Goal: Task Accomplishment & Management: Manage account settings

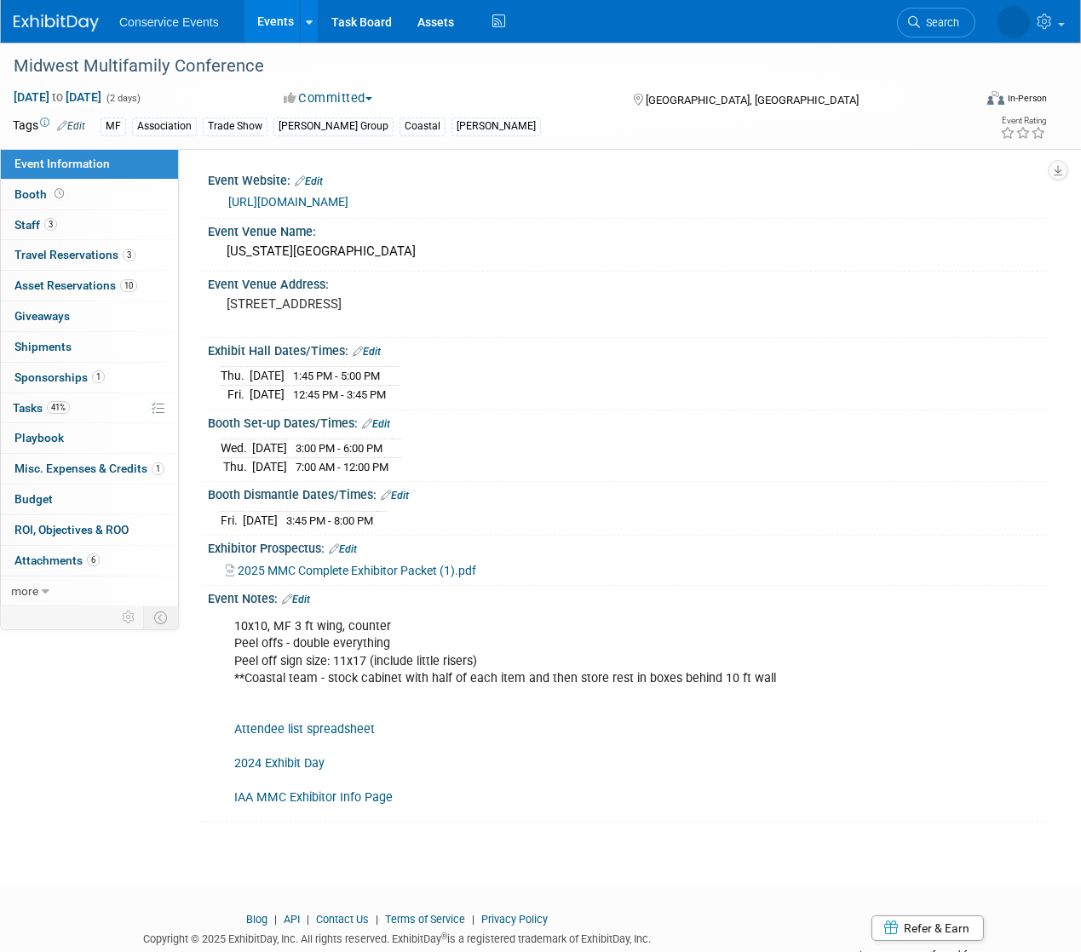
click at [275, 22] on link "Events" at bounding box center [275, 21] width 62 height 43
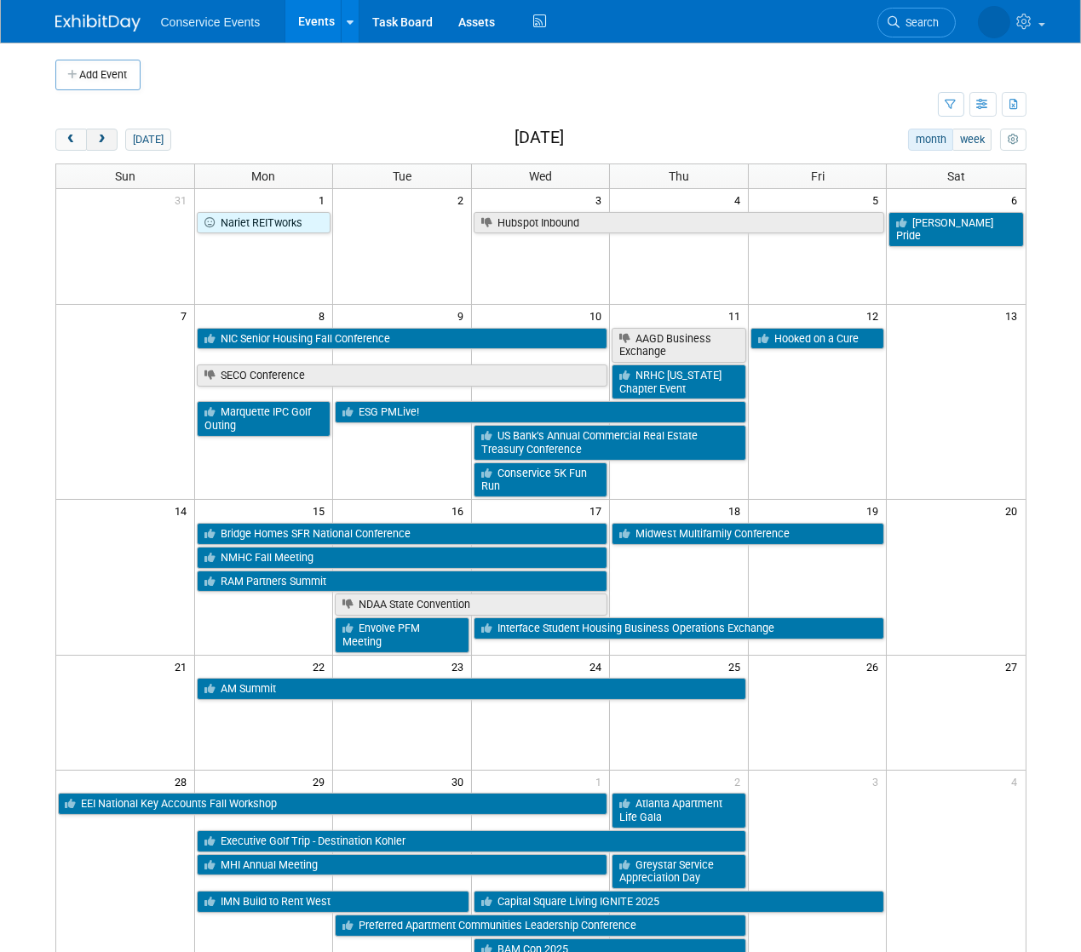
click at [106, 140] on span "next" at bounding box center [101, 140] width 13 height 11
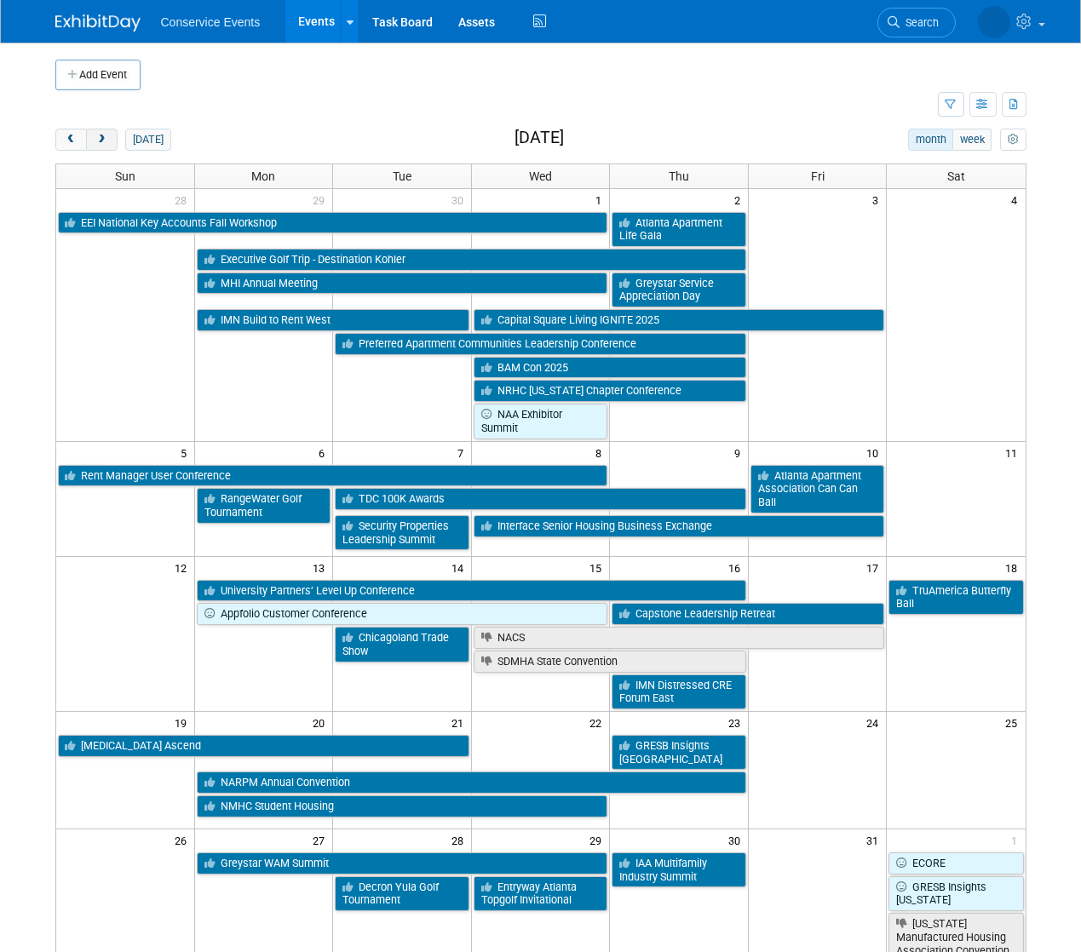
click at [106, 140] on span "next" at bounding box center [101, 140] width 13 height 11
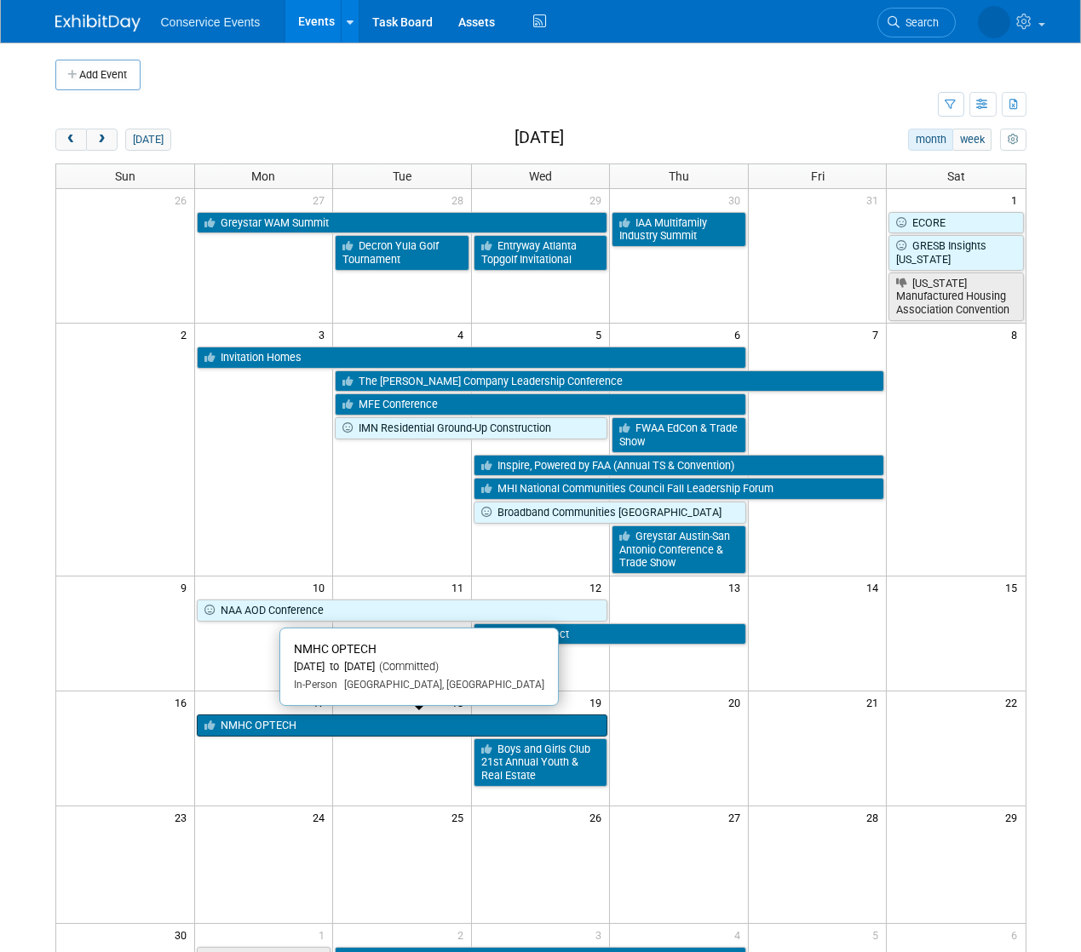
click at [363, 727] on link "NMHC OPTECH" at bounding box center [402, 726] width 411 height 22
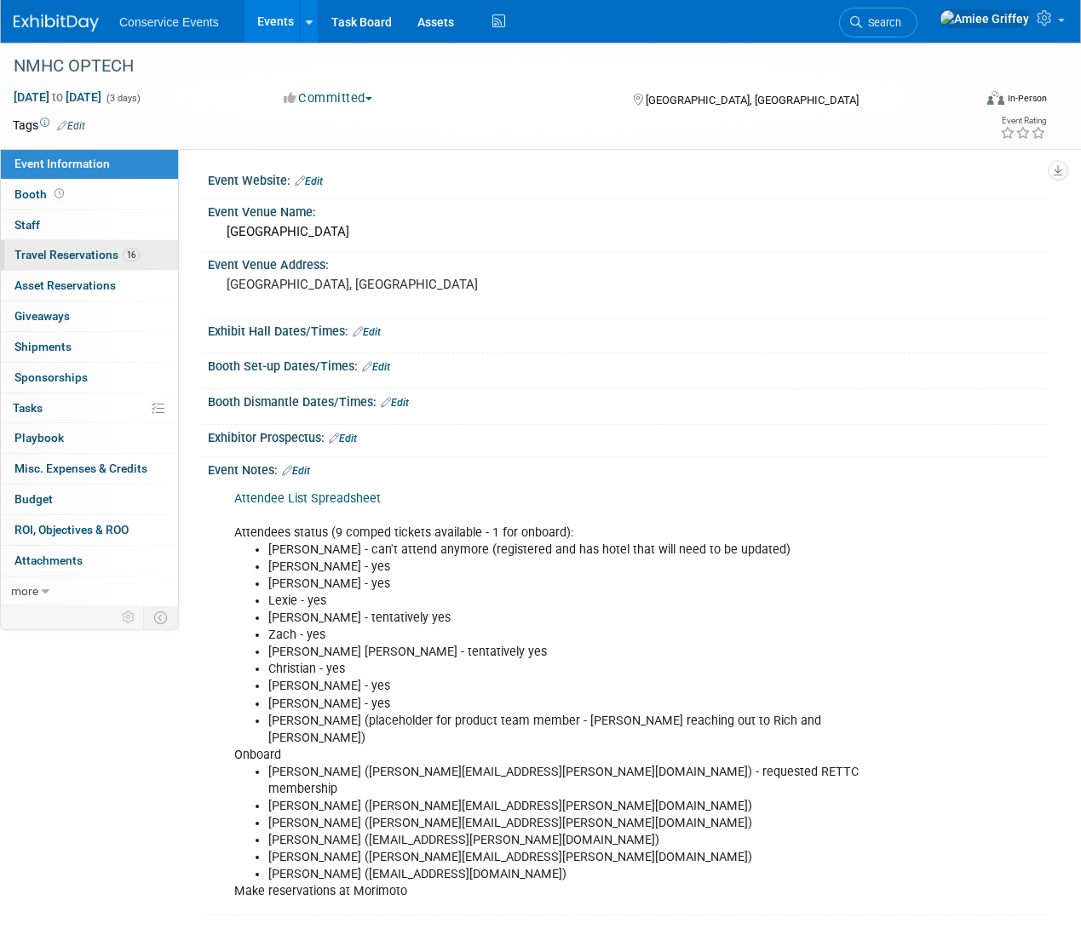
click at [72, 242] on link "16 Travel Reservations 16" at bounding box center [89, 255] width 177 height 30
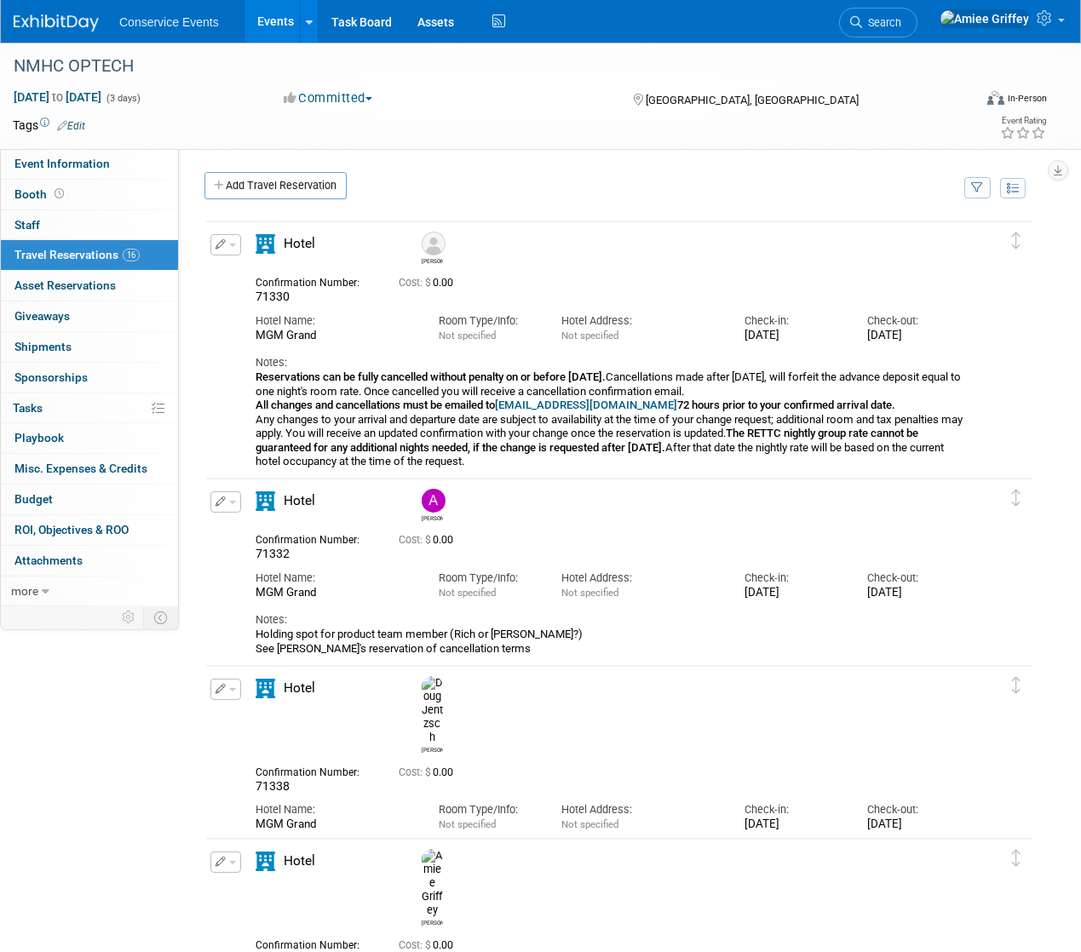
click at [225, 685] on button "button" at bounding box center [225, 689] width 31 height 21
click at [302, 726] on button "Edit Reservation" at bounding box center [283, 719] width 144 height 25
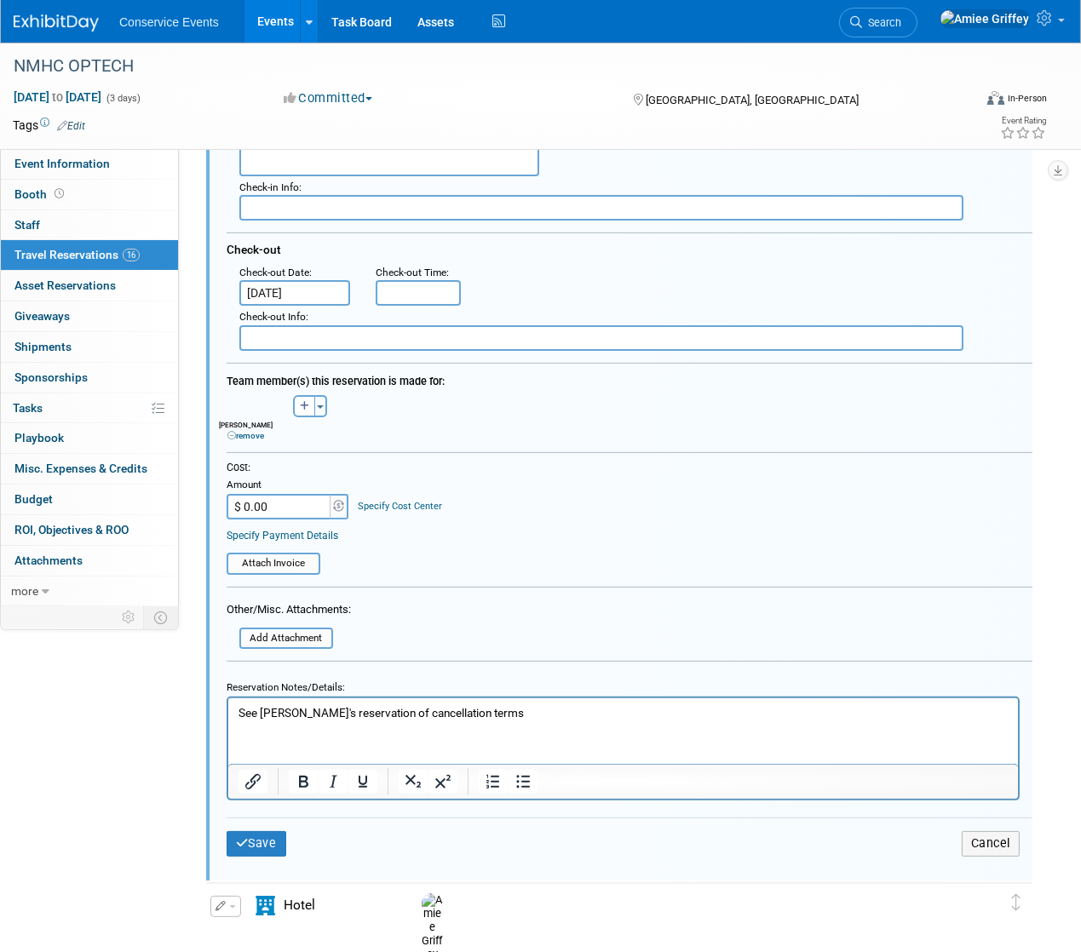
scroll to position [842, 0]
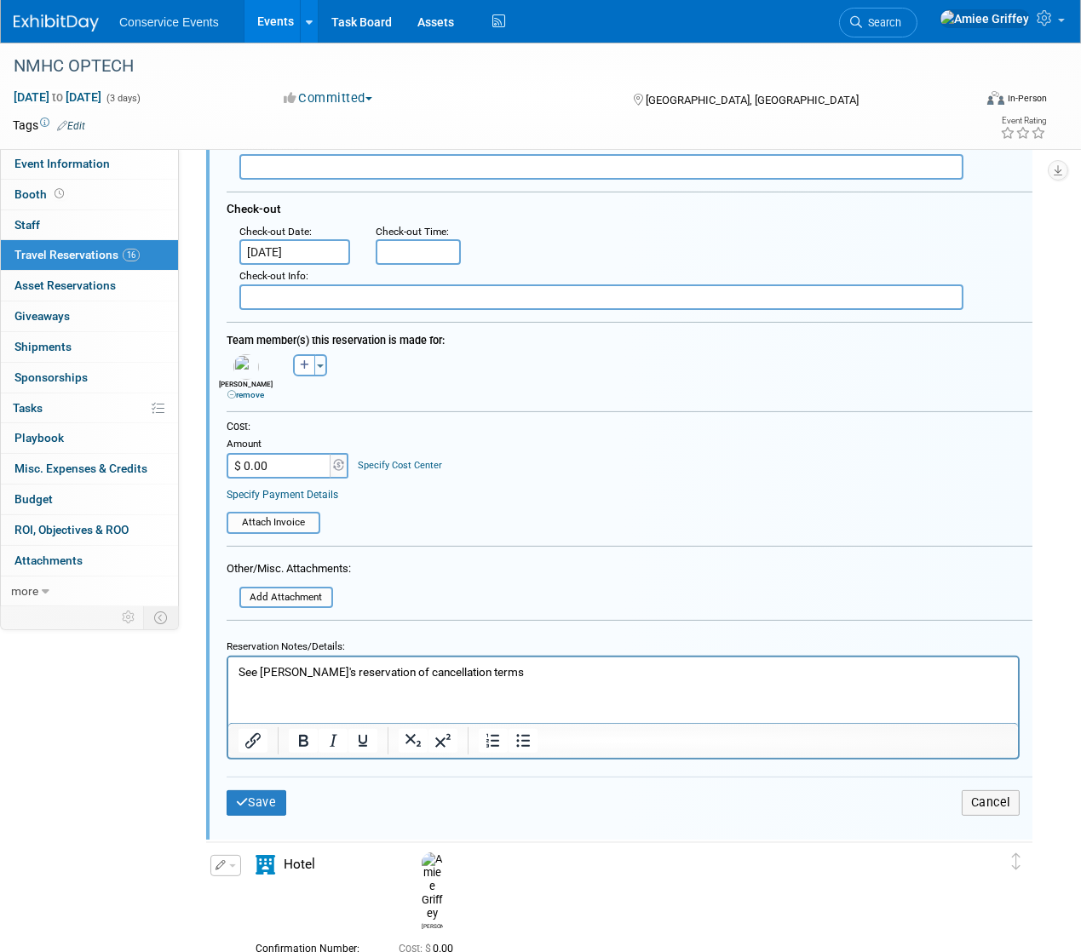
click at [345, 672] on p "See Jerry's reservation of cancellation terms" at bounding box center [623, 672] width 770 height 16
click at [239, 670] on p "See Jerry's reservation of cancellation terms" at bounding box center [623, 672] width 770 height 16
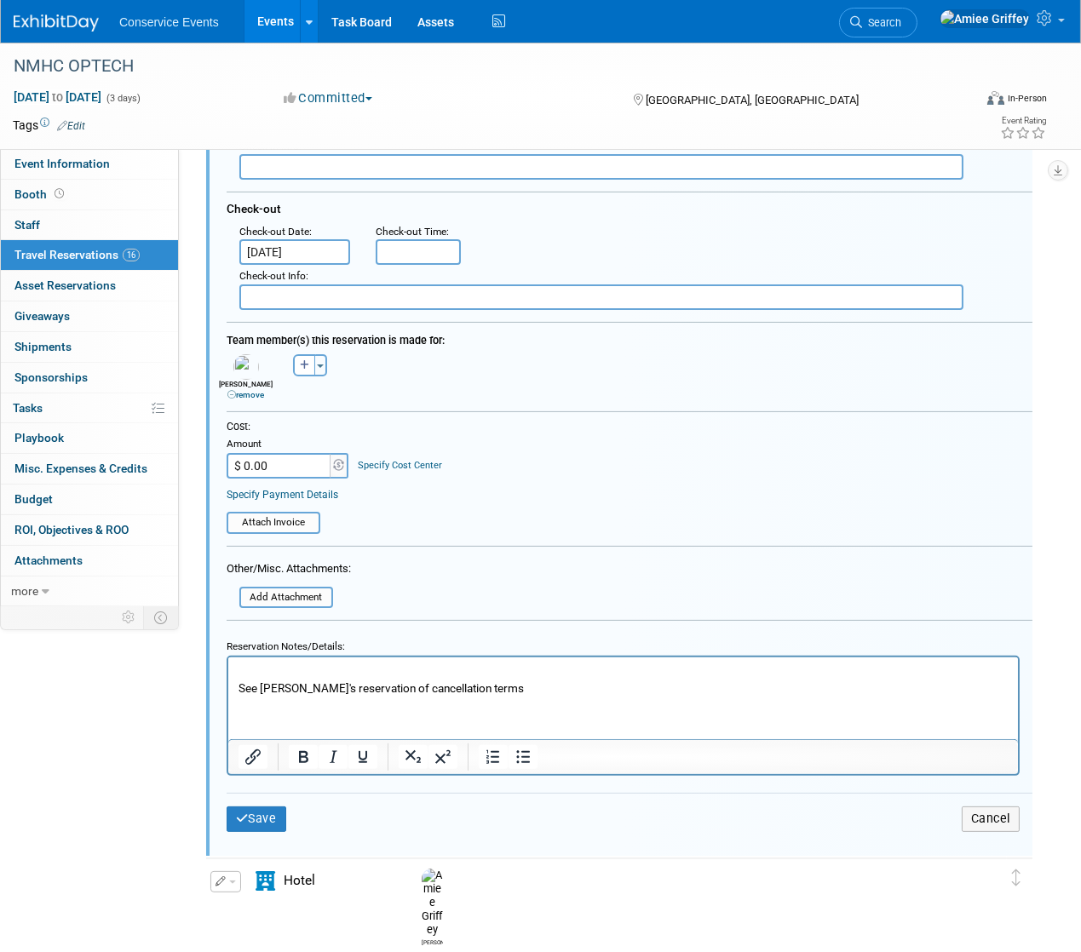
click at [245, 668] on p "Rich Text Area. Press ALT-0 for help." at bounding box center [623, 672] width 770 height 16
drag, startPoint x: 528, startPoint y: 670, endPoint x: 336, endPoint y: 668, distance: 192.5
click at [336, 668] on p "Upgraded to suite: MGM Marquee Two Bedroom Suite" at bounding box center [623, 672] width 770 height 16
click at [244, 761] on icon "Insert/edit link" at bounding box center [253, 757] width 20 height 20
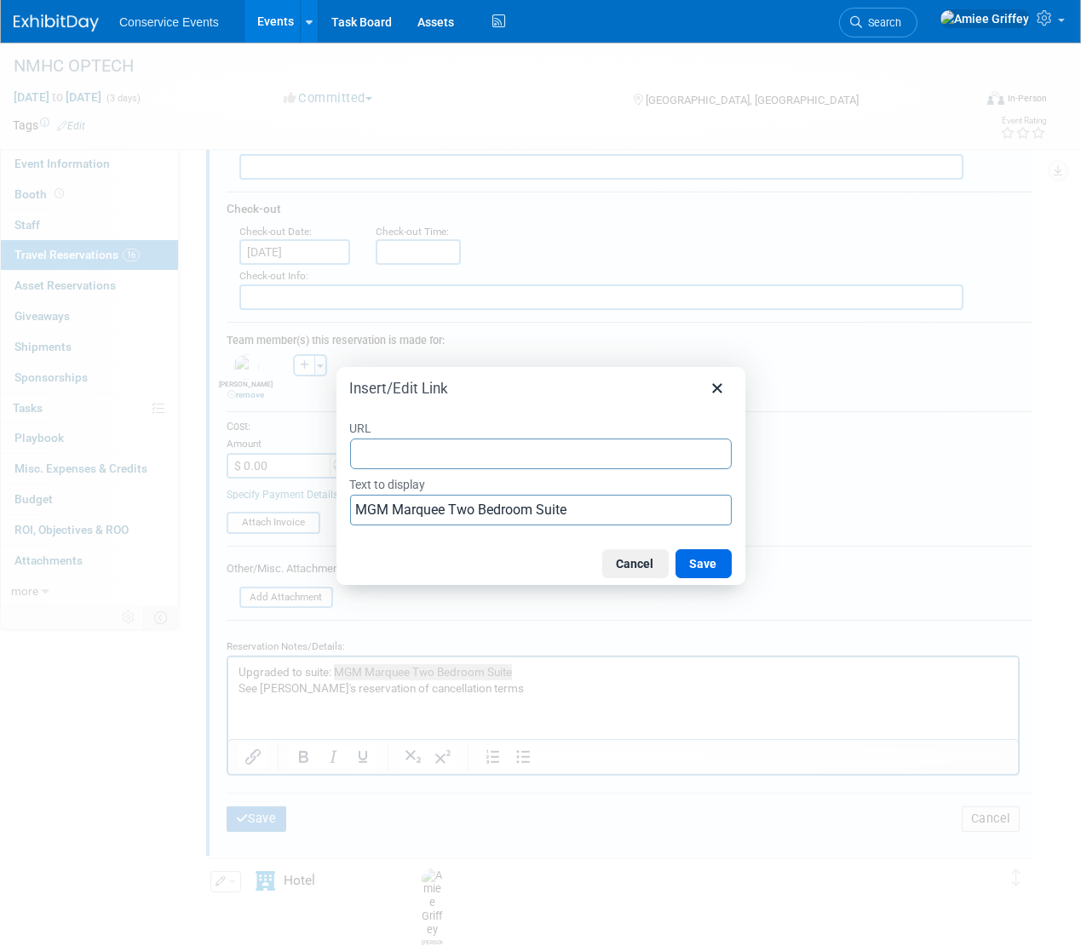
click at [423, 458] on input "URL" at bounding box center [541, 454] width 382 height 31
type input "https://urldefense.com/v3/__https://mgmgrand.mgmresorts.com/en/hotel/mgm-marque…"
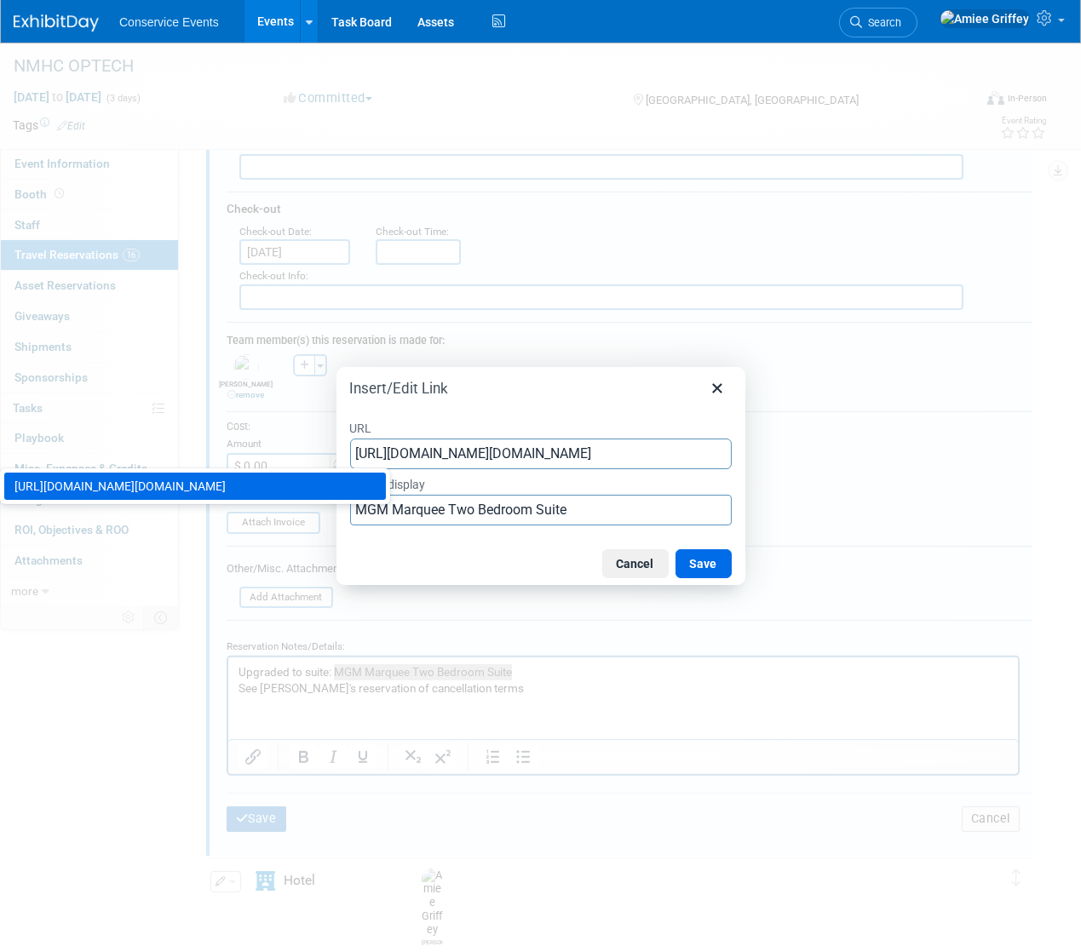
click at [307, 497] on div "https://urldefense.com/v3/__https://mgmgrand.mgmresorts.com/en/hotel/mgm-marque…" at bounding box center [196, 486] width 365 height 20
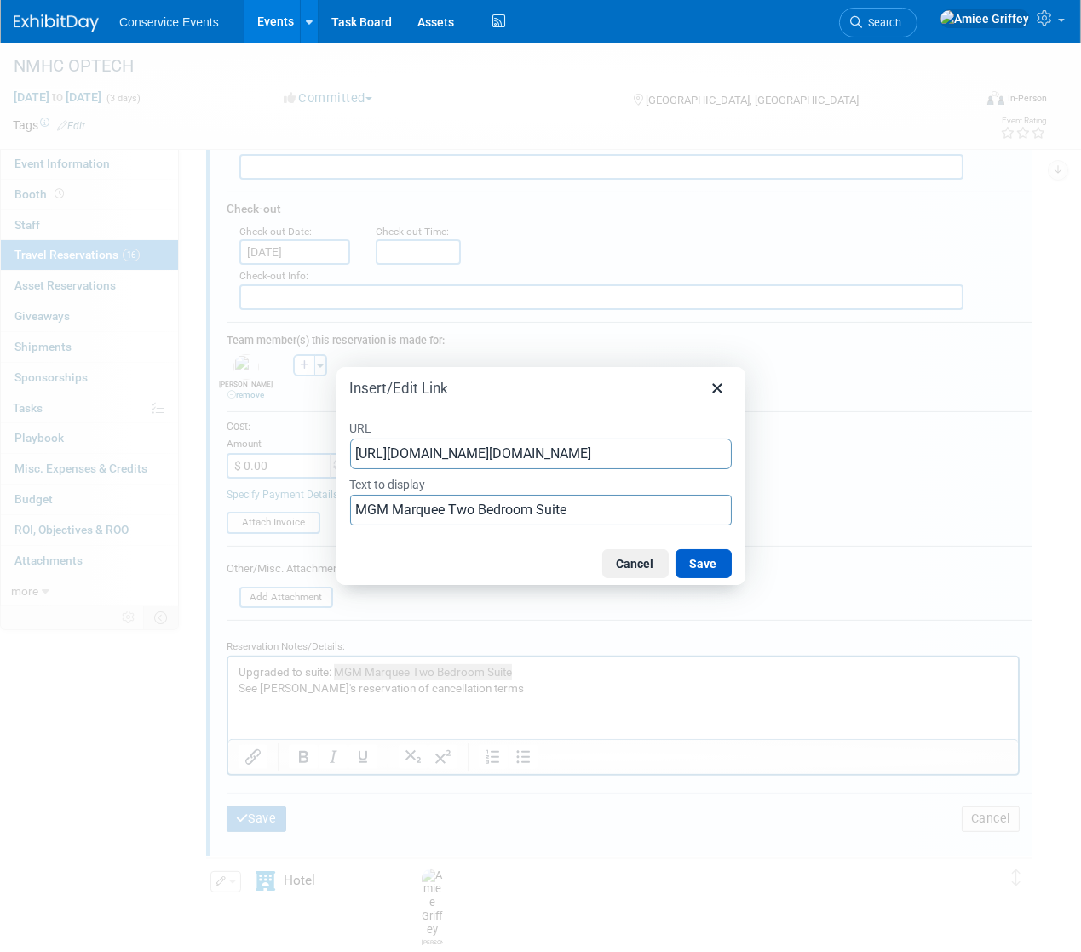
click at [702, 560] on button "Save" at bounding box center [704, 563] width 56 height 29
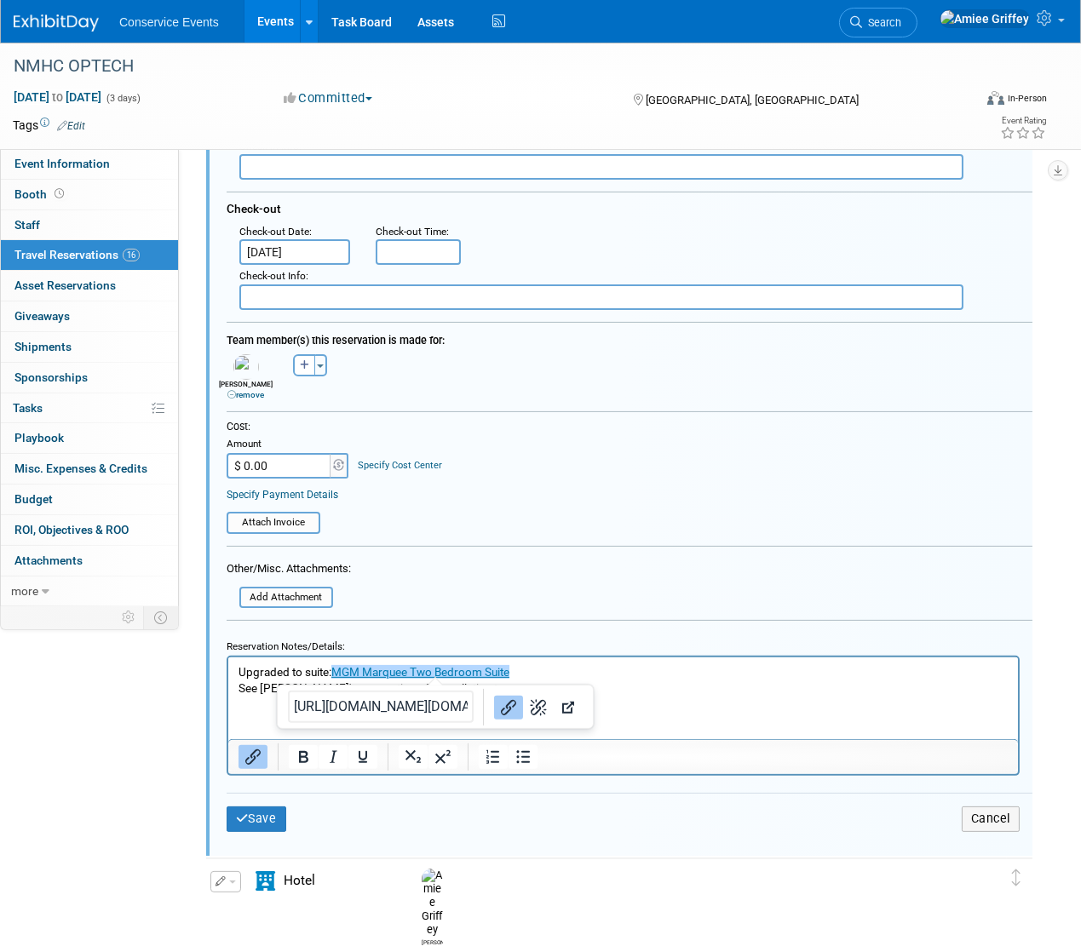
click at [583, 683] on p "See Jerry's reservation of cancellation terms" at bounding box center [623, 689] width 770 height 16
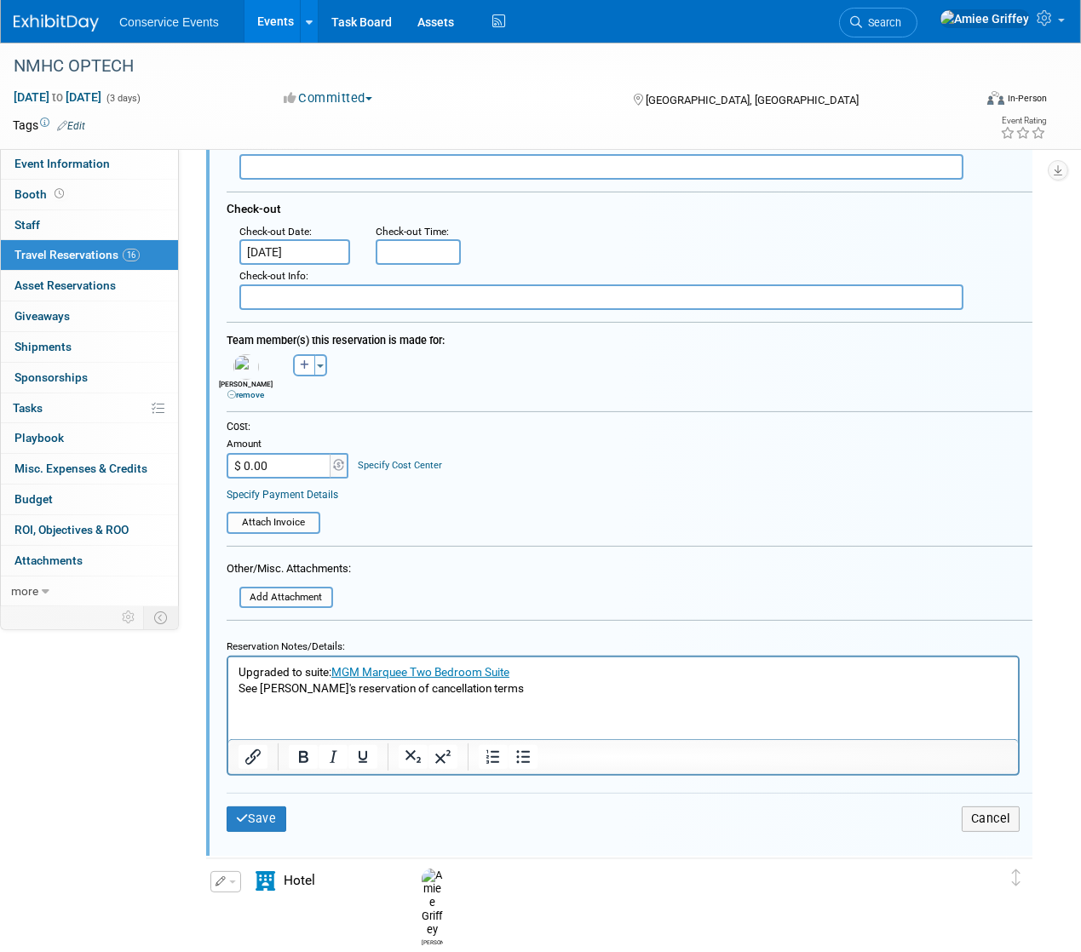
click at [543, 670] on p "Upgraded to suite: MGM Marquee Two Bedroom Suite" at bounding box center [623, 672] width 770 height 16
click at [261, 595] on input "file" at bounding box center [230, 598] width 203 height 19
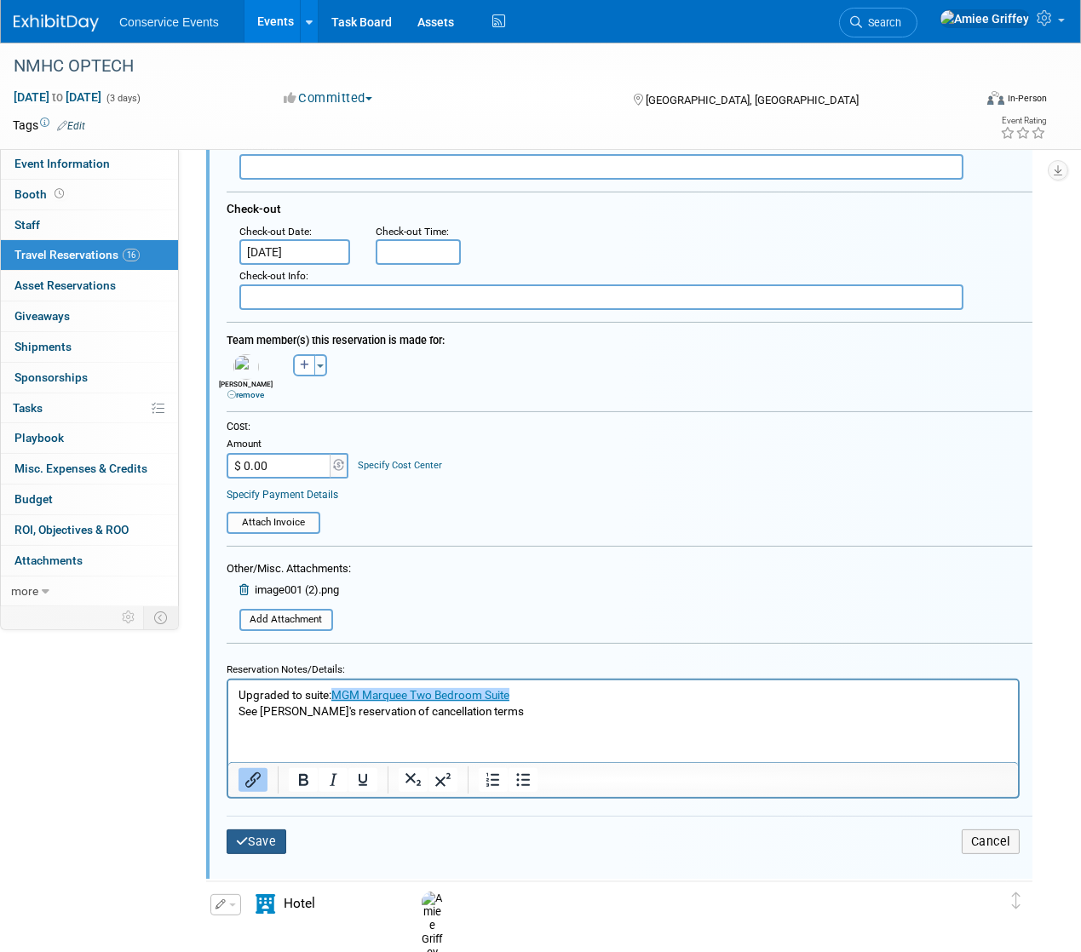
click at [262, 833] on button "Save" at bounding box center [257, 842] width 60 height 25
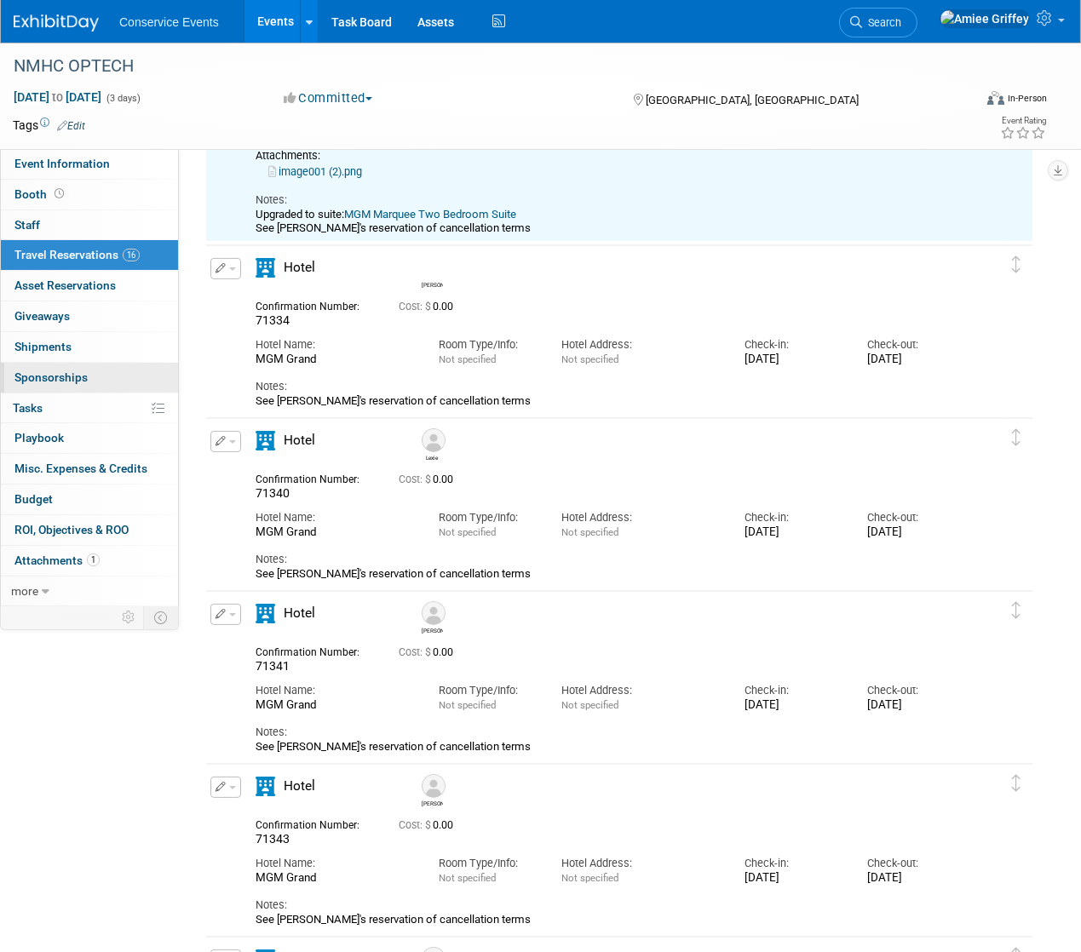
scroll to position [473, 0]
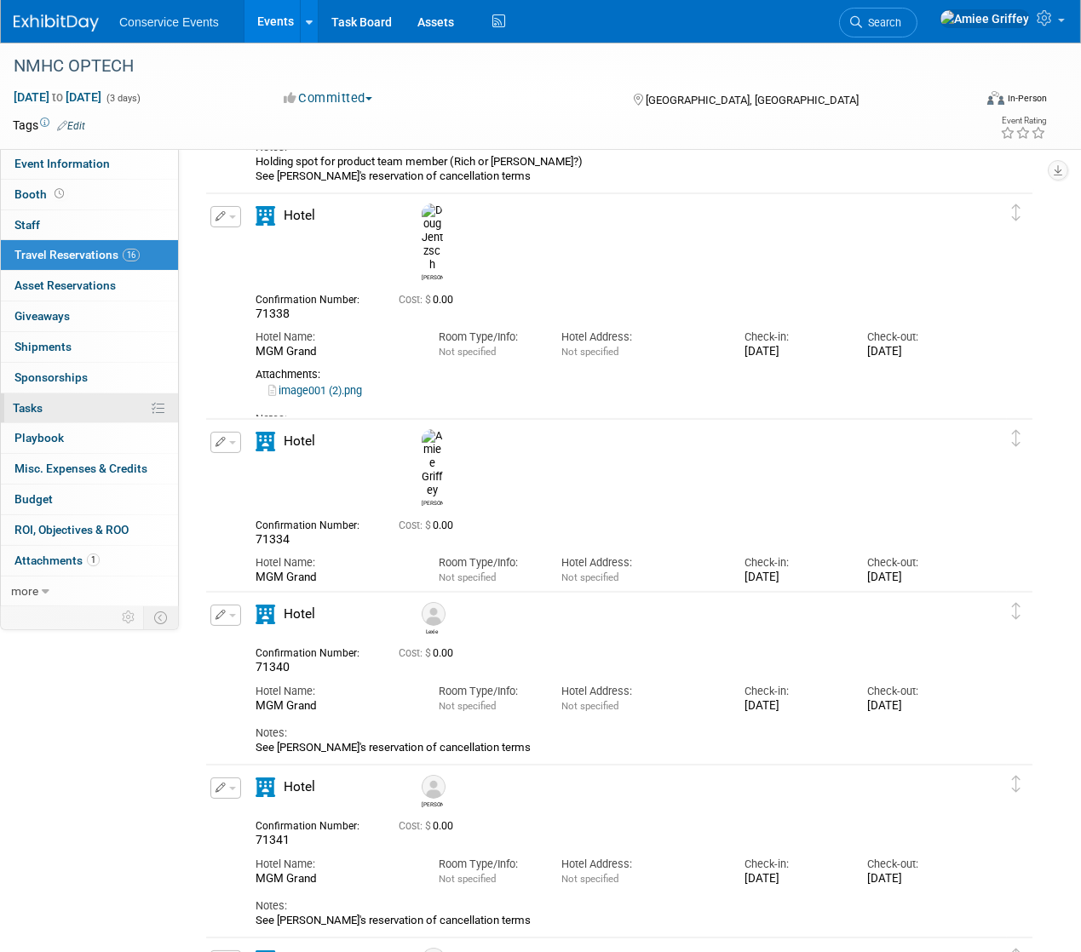
click at [58, 415] on link "0% Tasks 0%" at bounding box center [89, 409] width 177 height 30
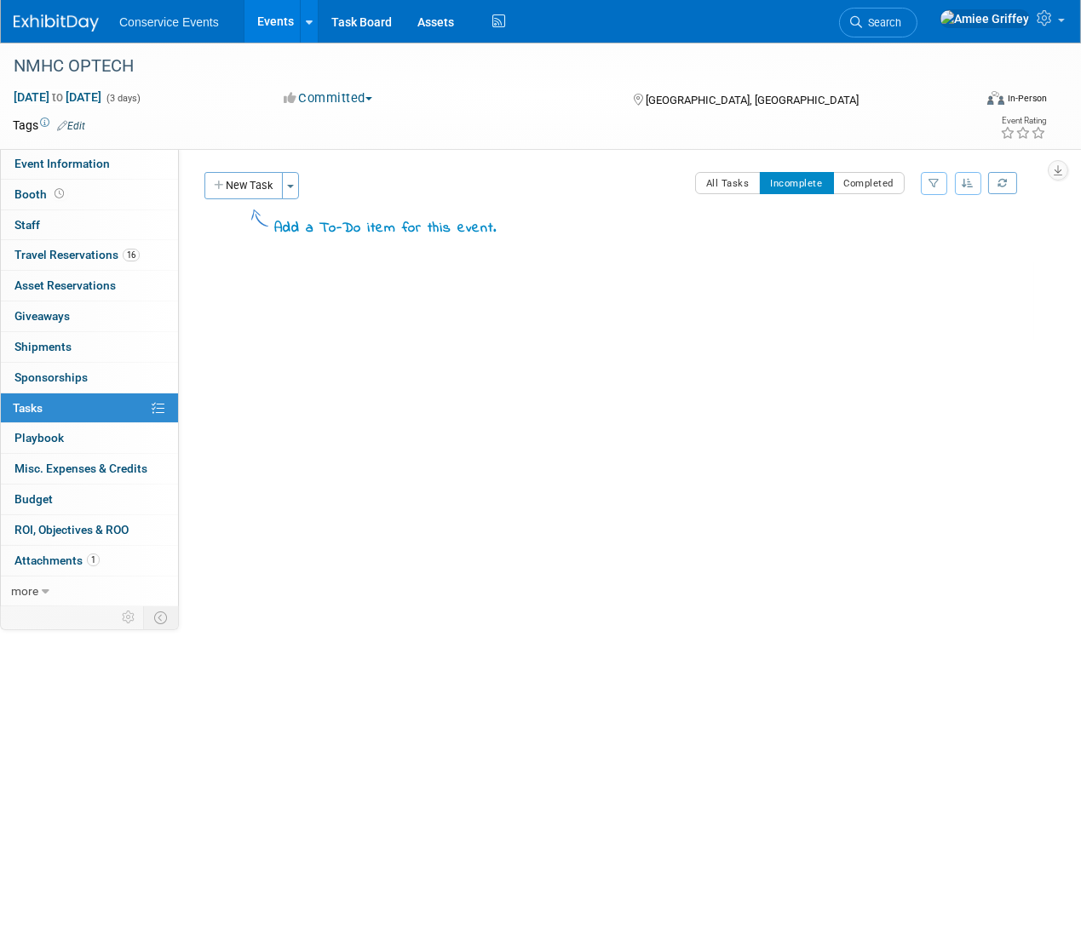
click at [269, 16] on link "Events" at bounding box center [275, 21] width 62 height 43
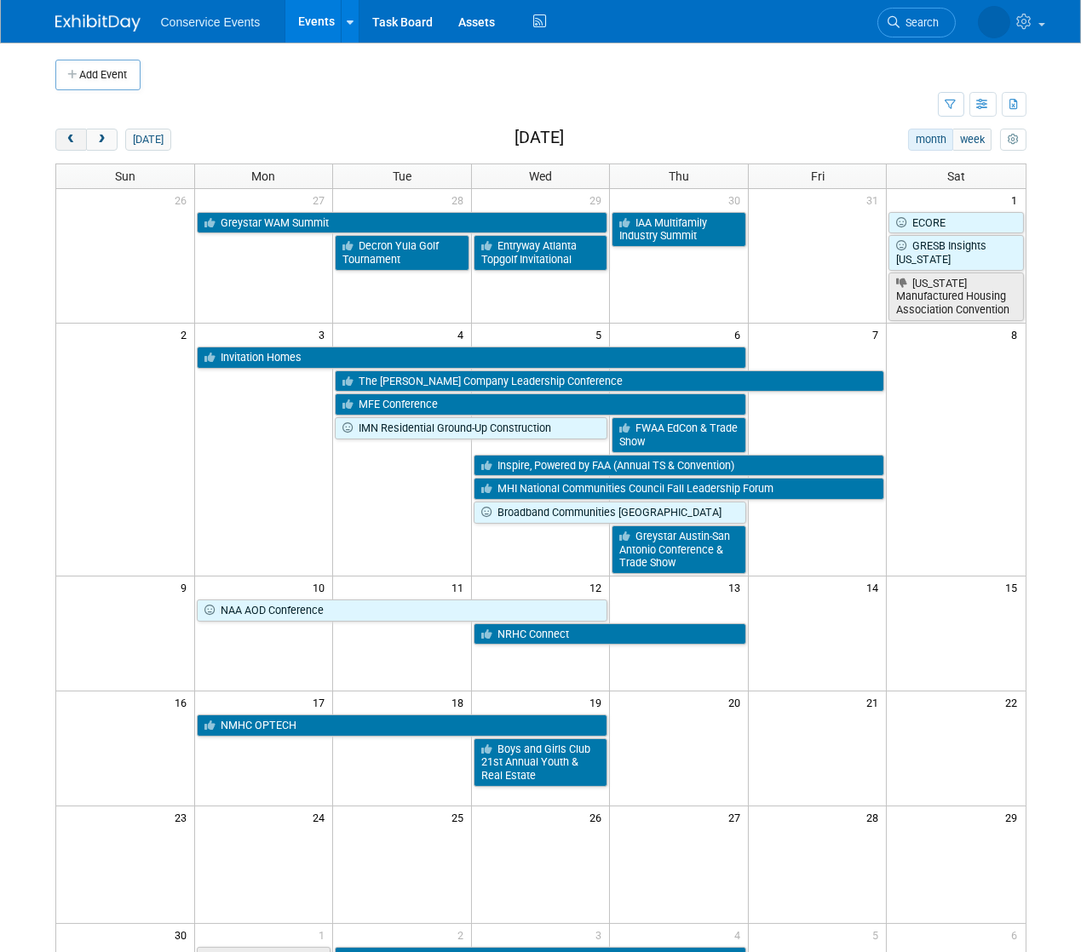
click at [72, 138] on span "prev" at bounding box center [71, 140] width 13 height 11
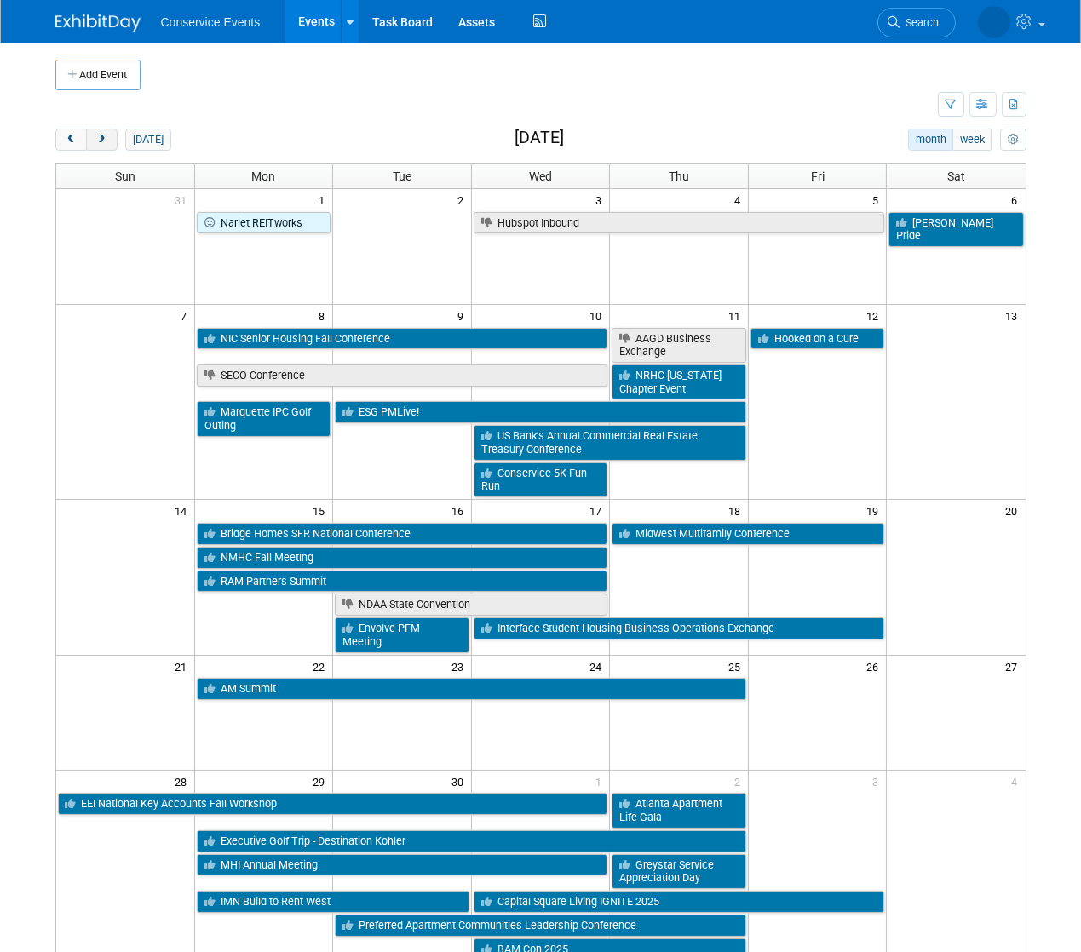
click at [104, 143] on span "next" at bounding box center [101, 140] width 13 height 11
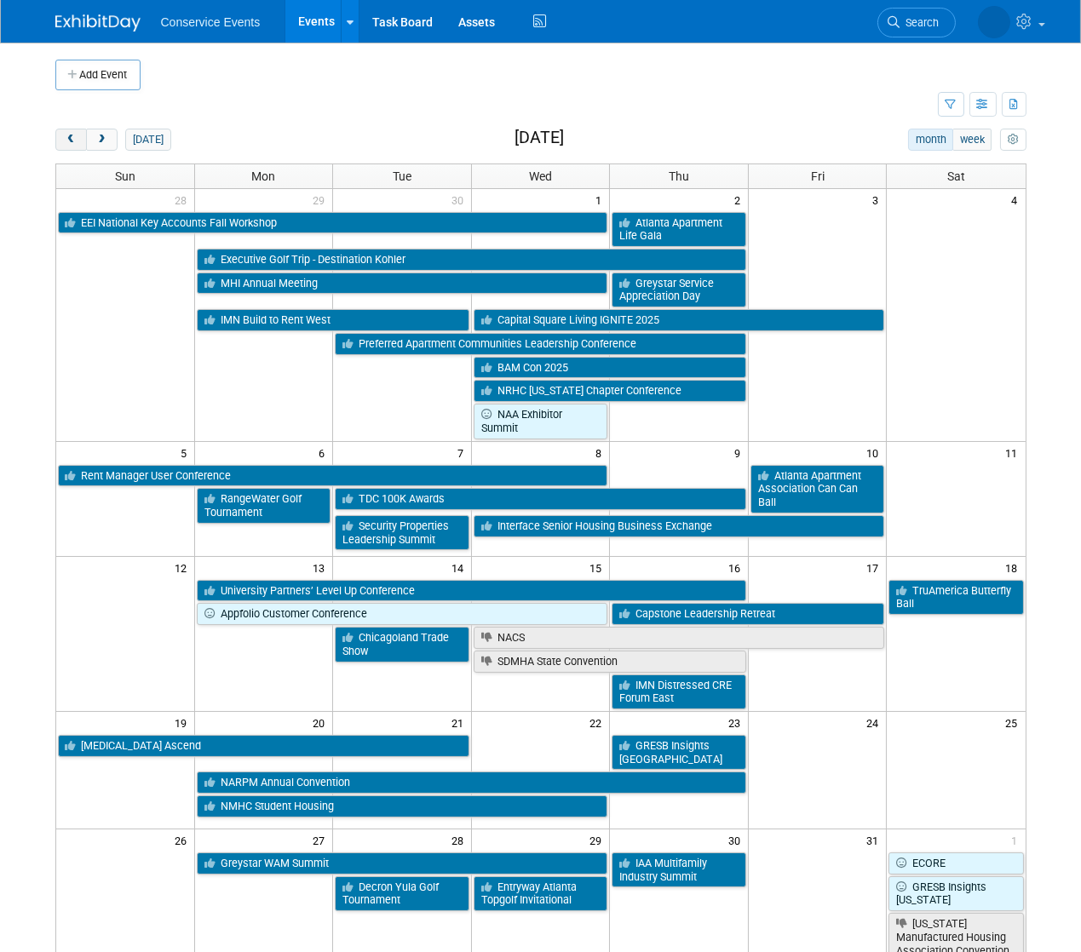
click at [71, 141] on span "prev" at bounding box center [71, 140] width 13 height 11
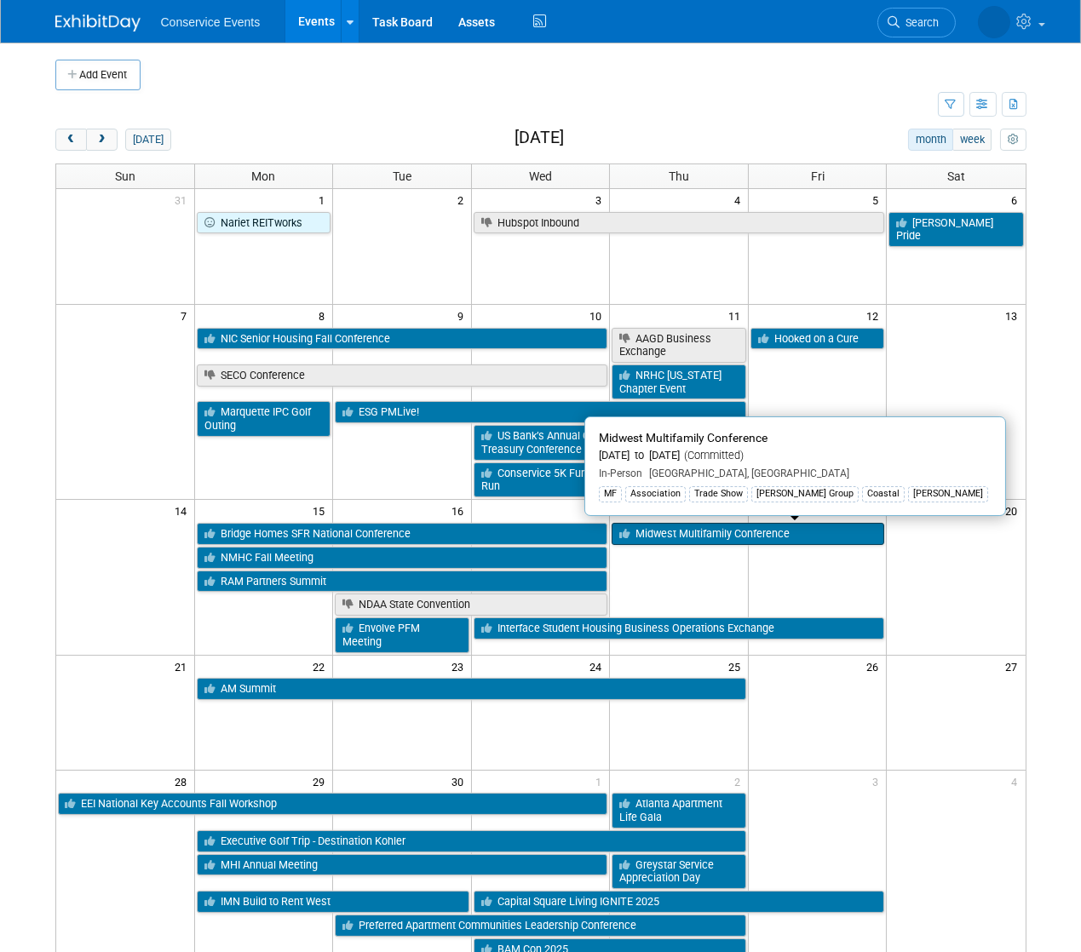
click at [738, 526] on link "Midwest Multifamily Conference" at bounding box center [748, 534] width 273 height 22
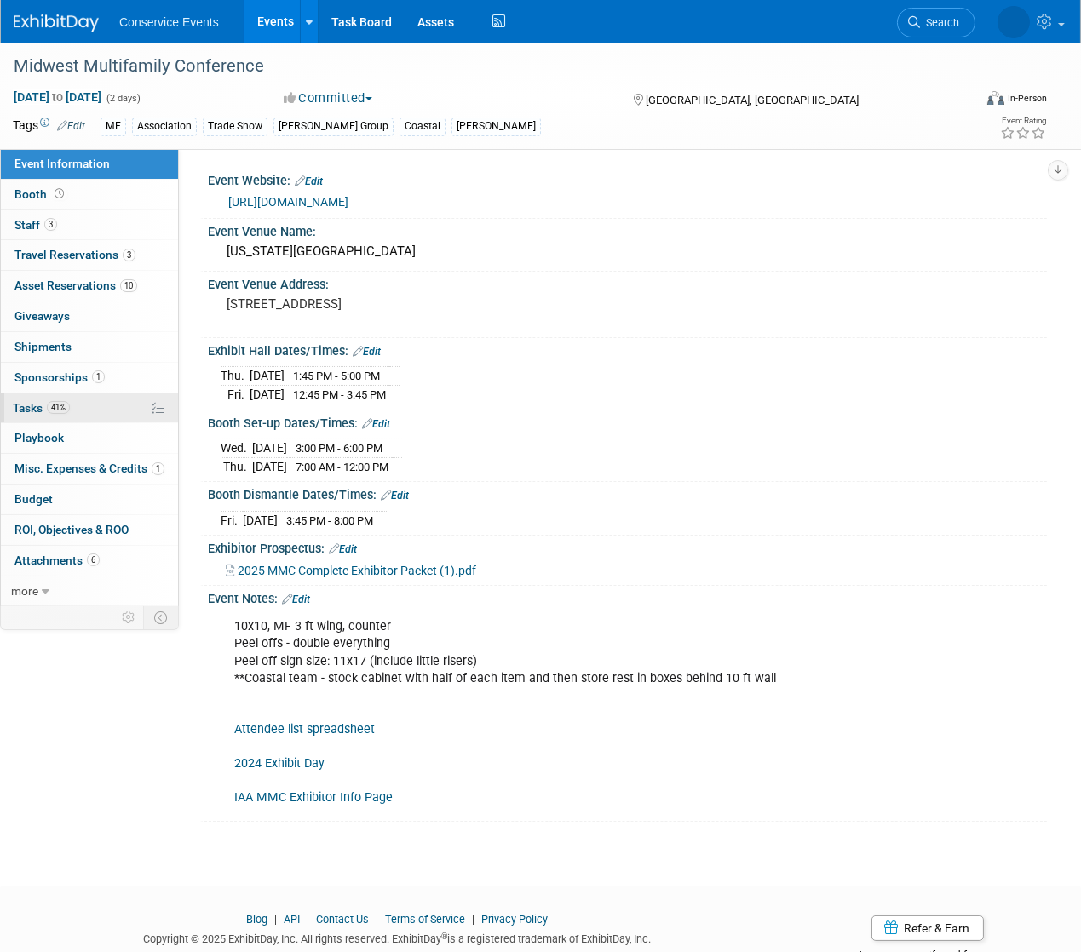
click at [42, 405] on span "Tasks 41%" at bounding box center [41, 408] width 57 height 14
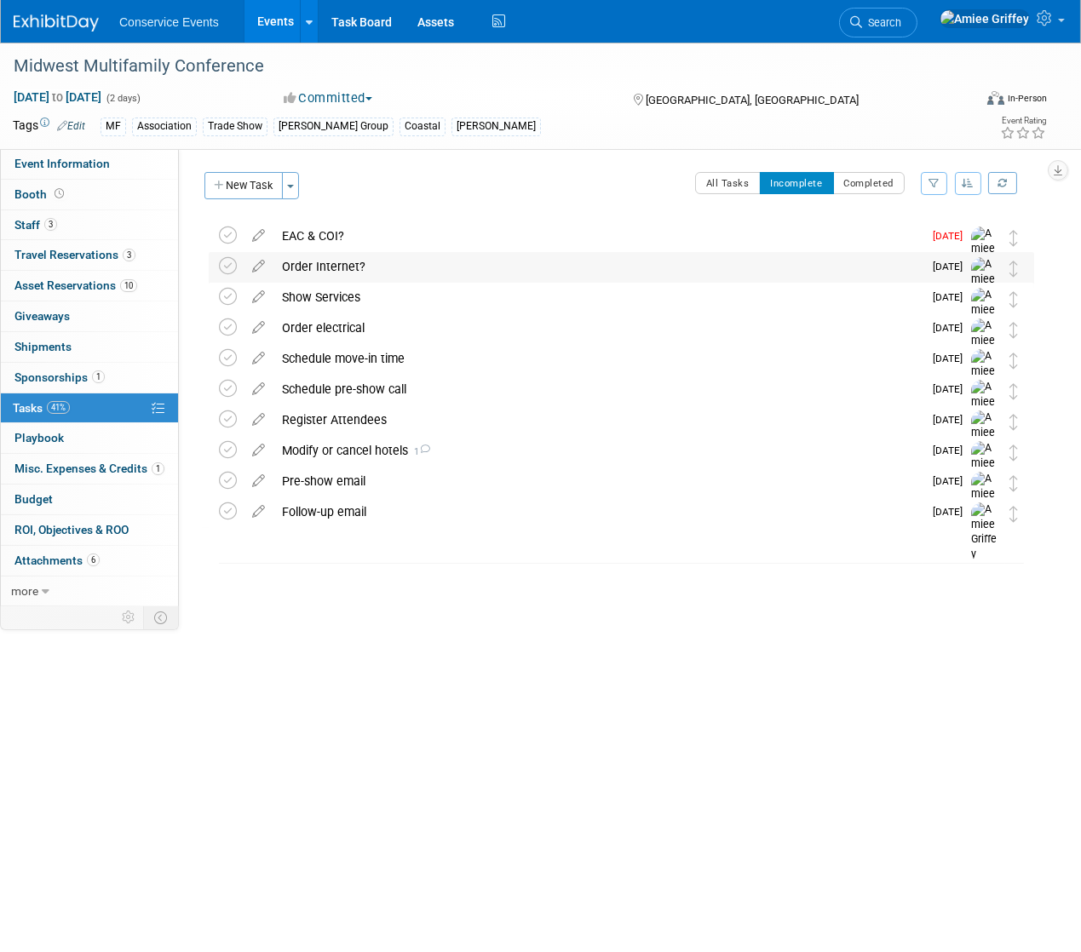
click at [320, 262] on div "Order Internet?" at bounding box center [597, 266] width 649 height 29
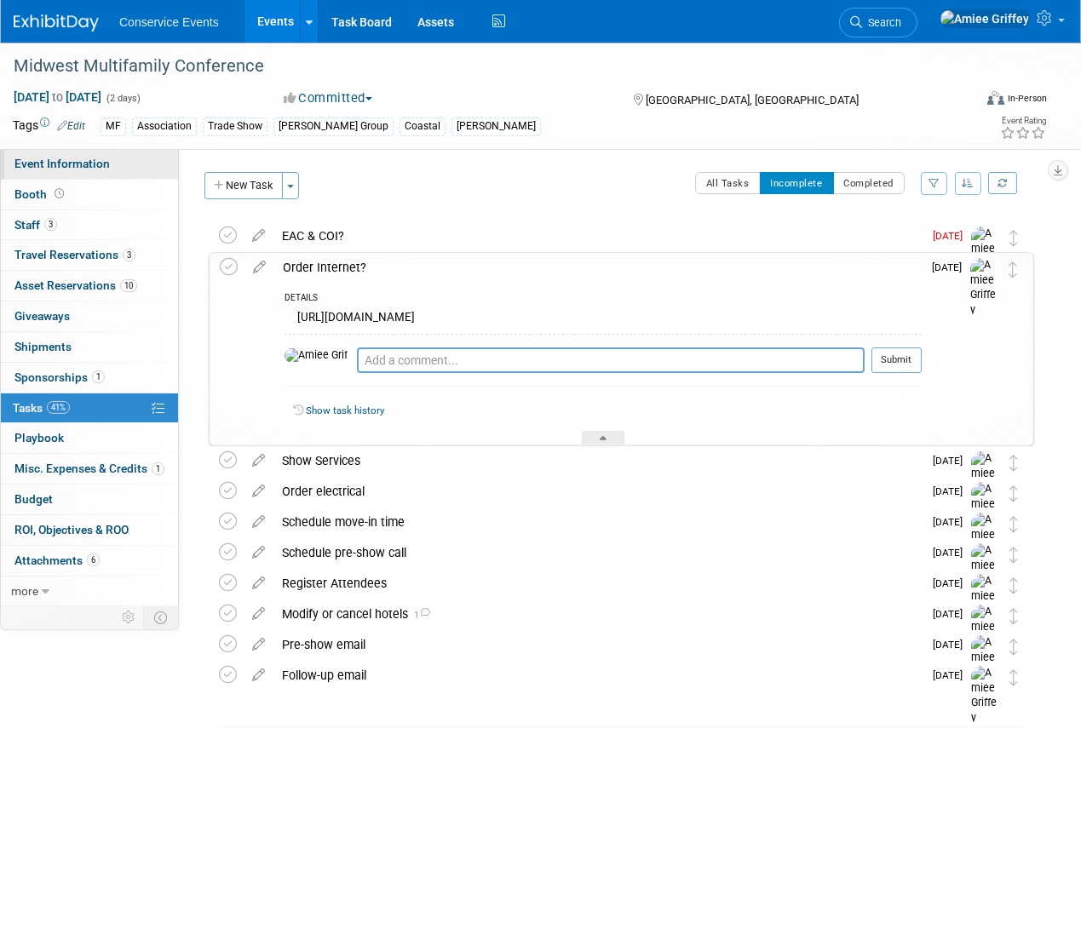
click at [135, 160] on link "Event Information" at bounding box center [89, 164] width 177 height 30
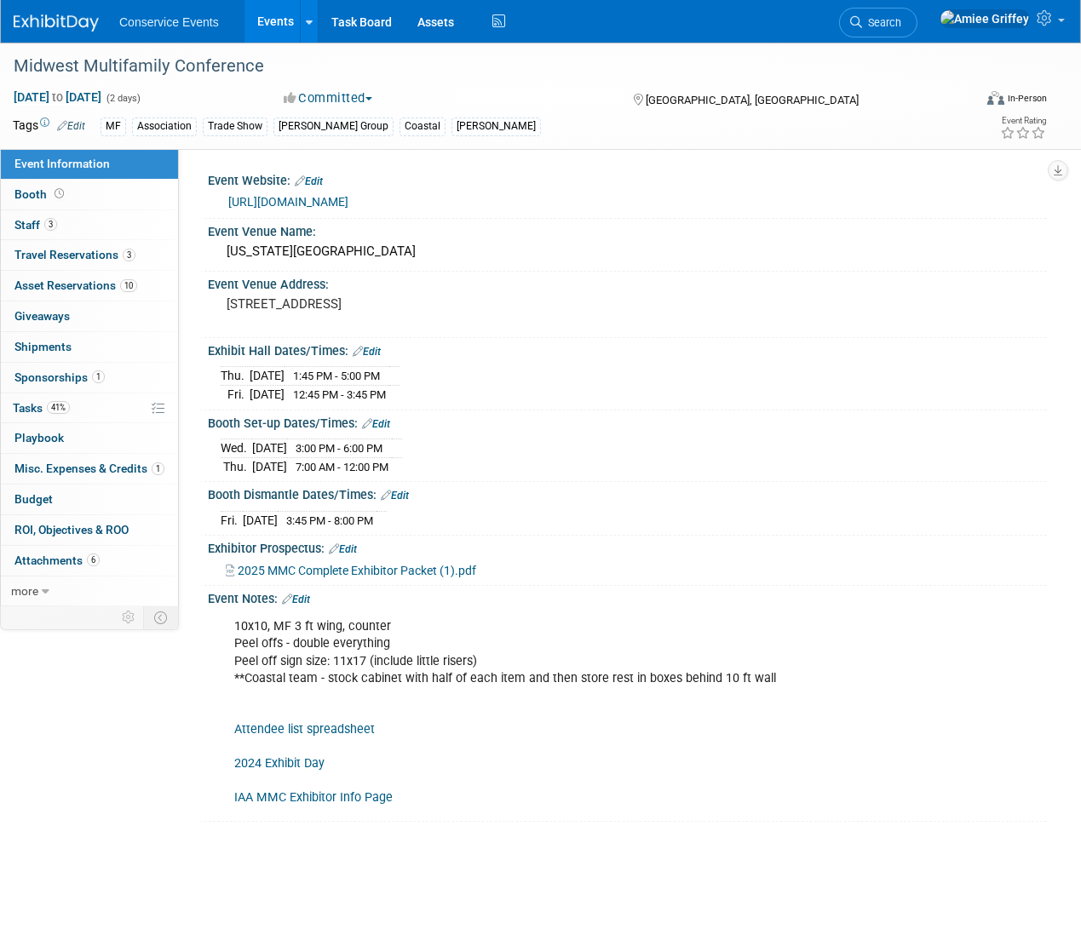
click at [279, 760] on link "2024 Exhibit Day" at bounding box center [279, 763] width 90 height 14
click at [95, 407] on link "41% Tasks 41%" at bounding box center [89, 409] width 177 height 30
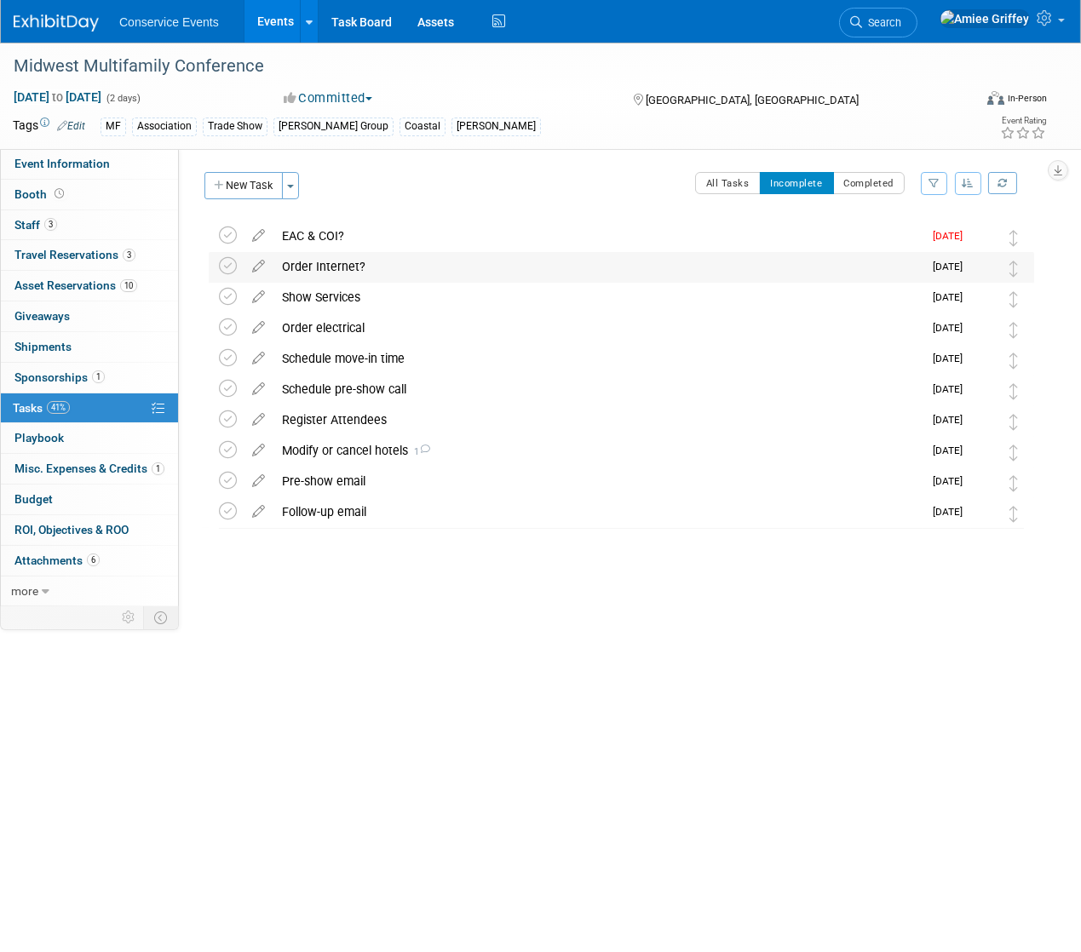
click at [326, 267] on div "Order Internet?" at bounding box center [597, 266] width 649 height 29
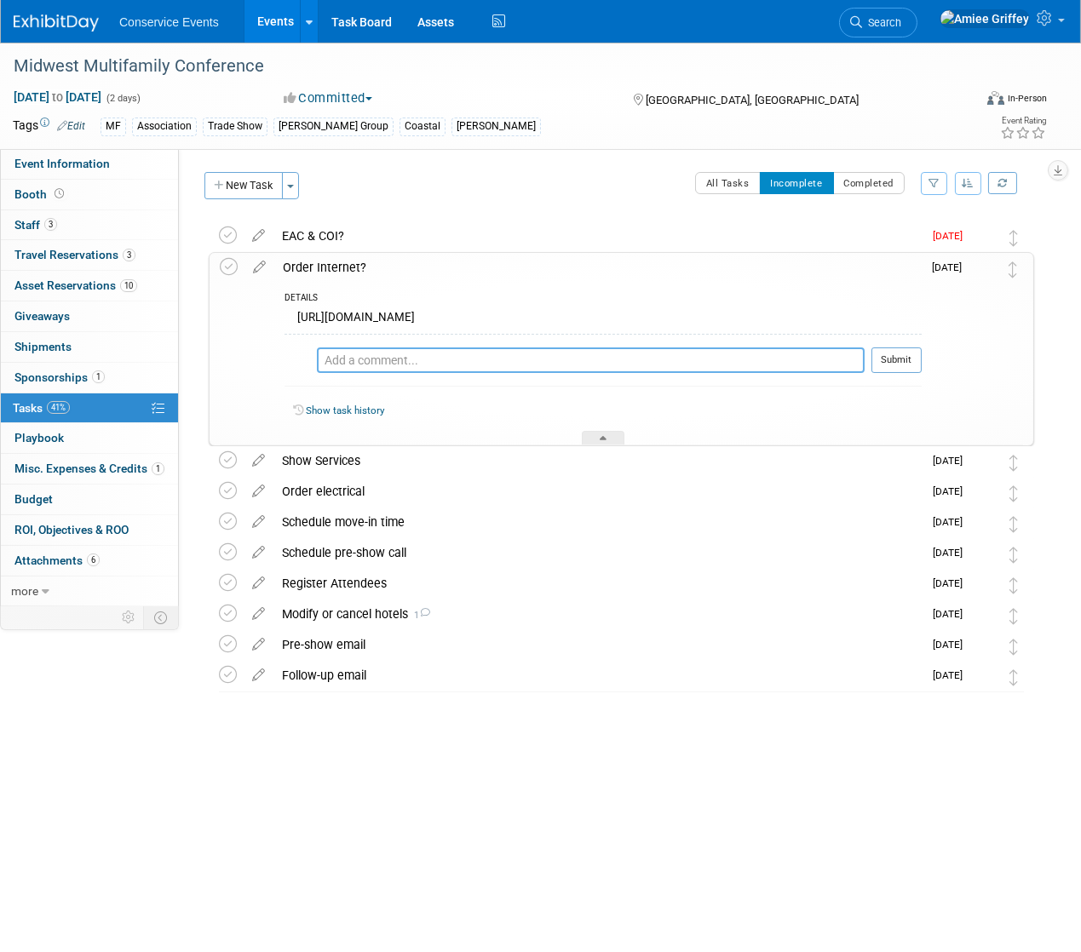
click at [395, 355] on textarea at bounding box center [591, 361] width 548 height 26
type textarea "None needed"
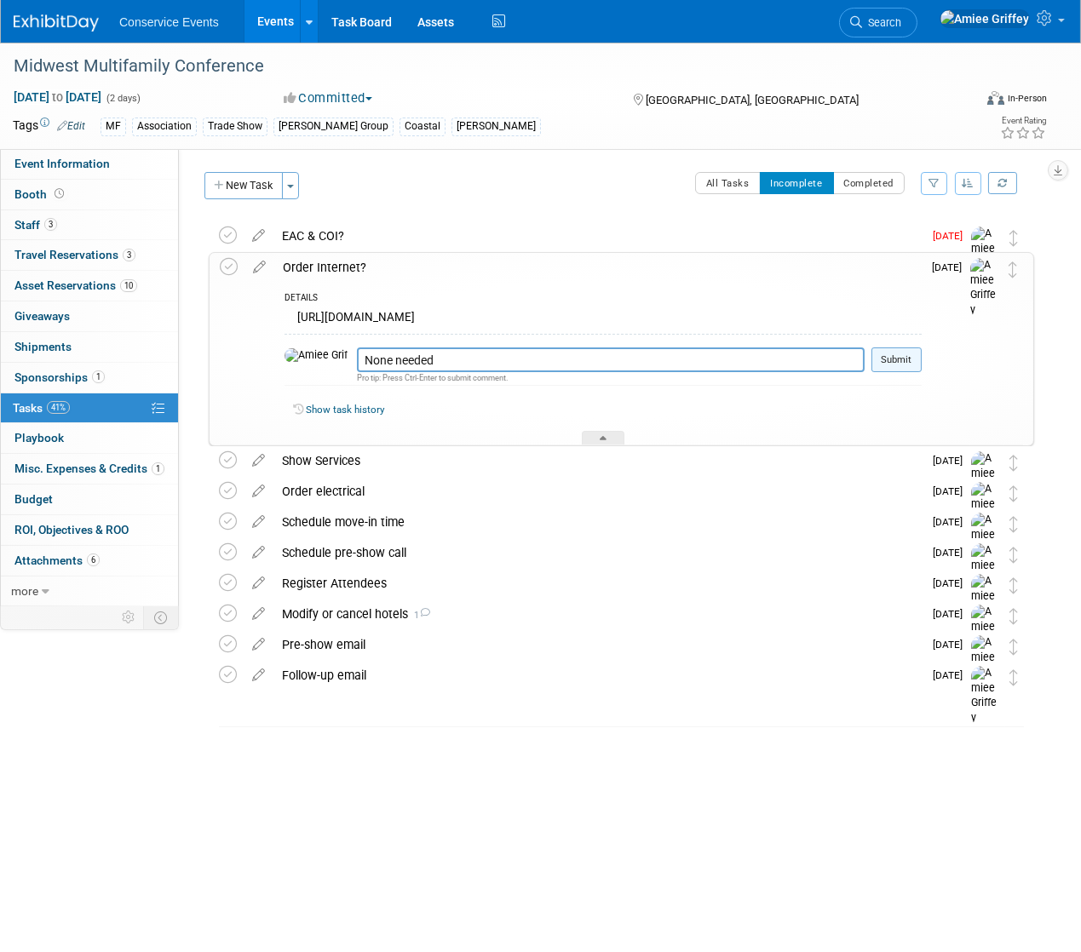
click at [900, 356] on button "Submit" at bounding box center [896, 361] width 50 height 26
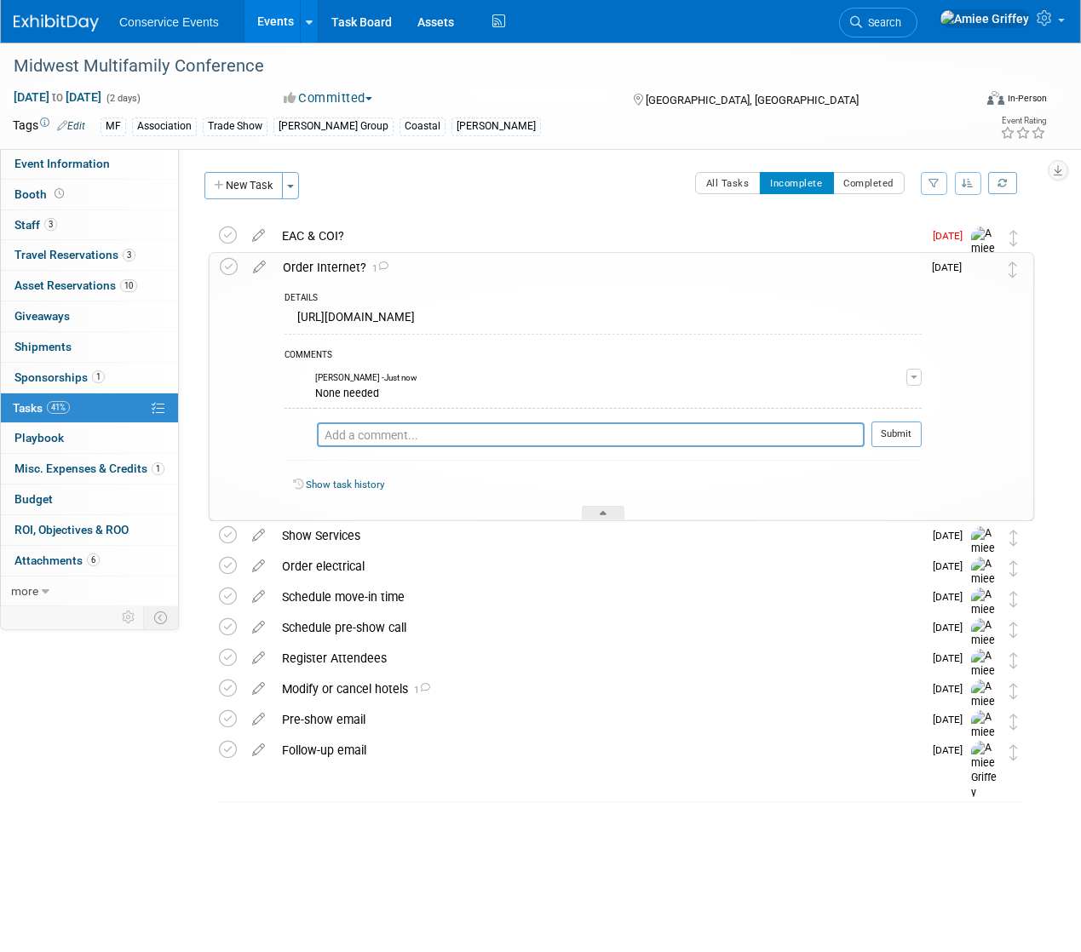
click at [312, 267] on div "Order Internet? 1" at bounding box center [597, 267] width 647 height 29
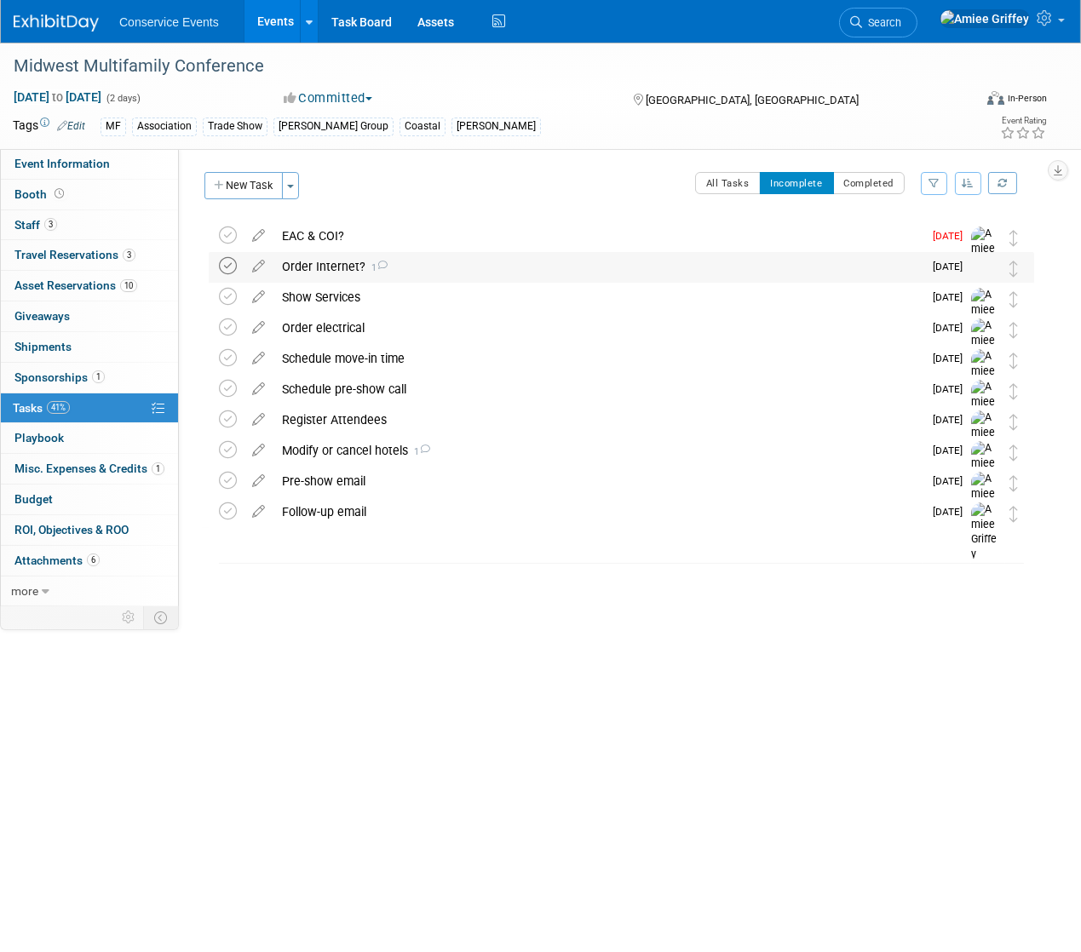
click at [232, 267] on icon at bounding box center [228, 266] width 18 height 18
click at [319, 269] on div "Show Services" at bounding box center [597, 266] width 649 height 29
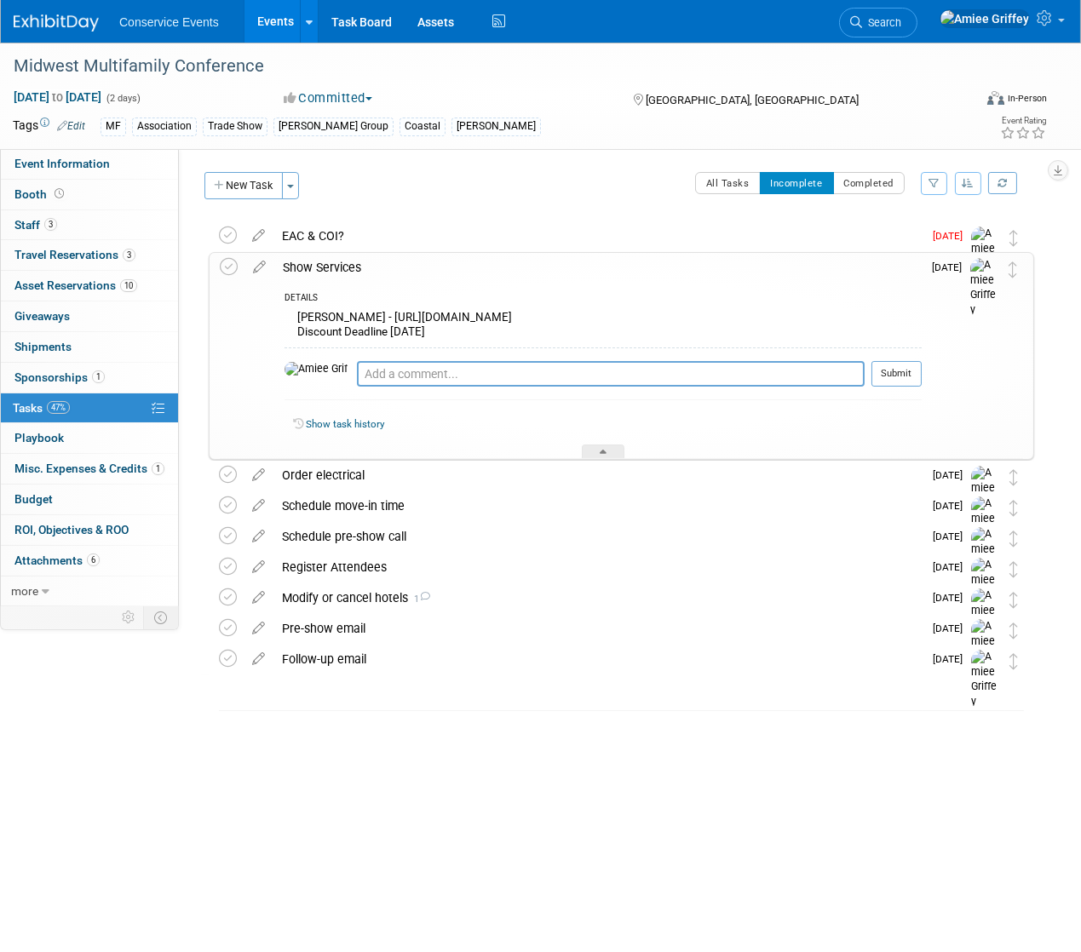
click at [396, 318] on div "Shepard - https://exhibitorpro.shepardes.com/ Discount Deadline 8/28/25" at bounding box center [603, 327] width 637 height 40
drag, startPoint x: 530, startPoint y: 318, endPoint x: 350, endPoint y: 313, distance: 179.8
click at [350, 313] on div "Shepard - https://exhibitorpro.shepardes.com/ Discount Deadline 8/28/25" at bounding box center [603, 327] width 637 height 40
copy div "https://exhibitorpro.shepardes.com/"
click at [60, 557] on span "Attachments 6" at bounding box center [56, 561] width 85 height 14
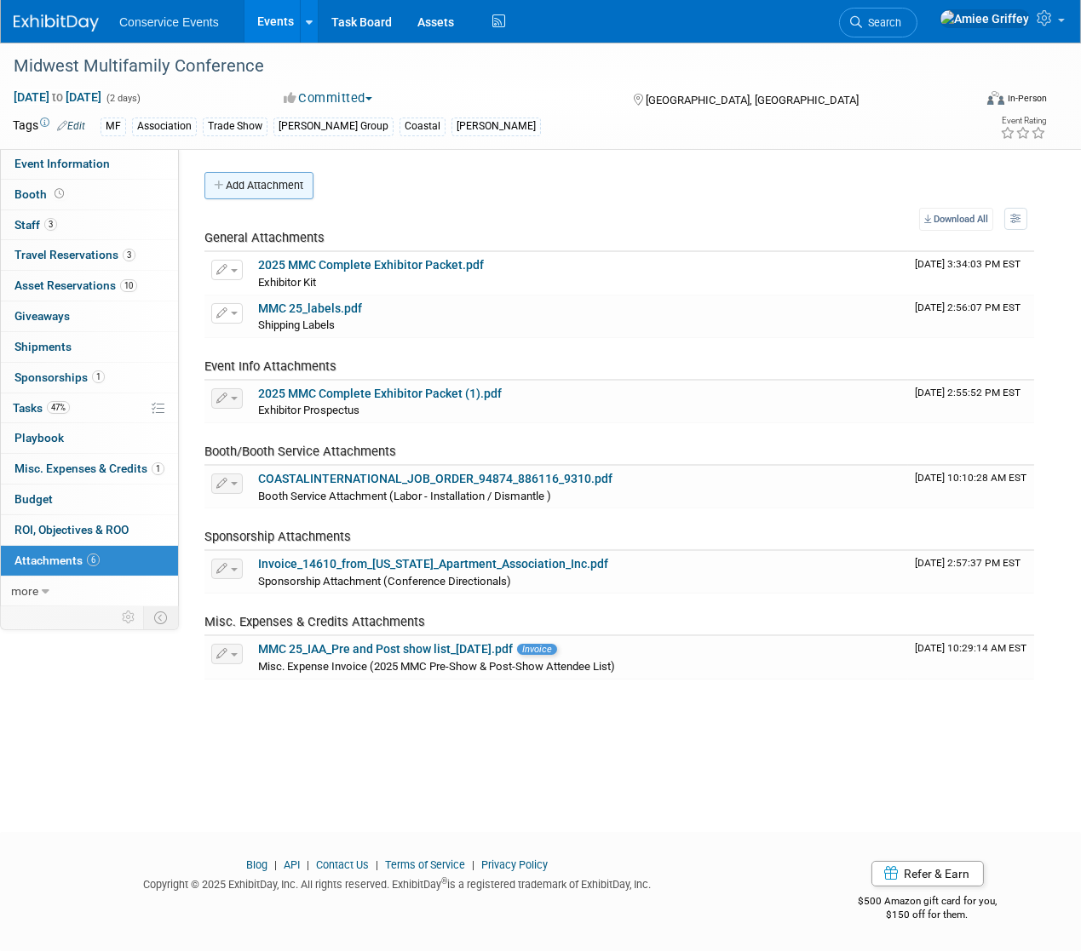
click at [284, 180] on button "Add Attachment" at bounding box center [258, 185] width 109 height 27
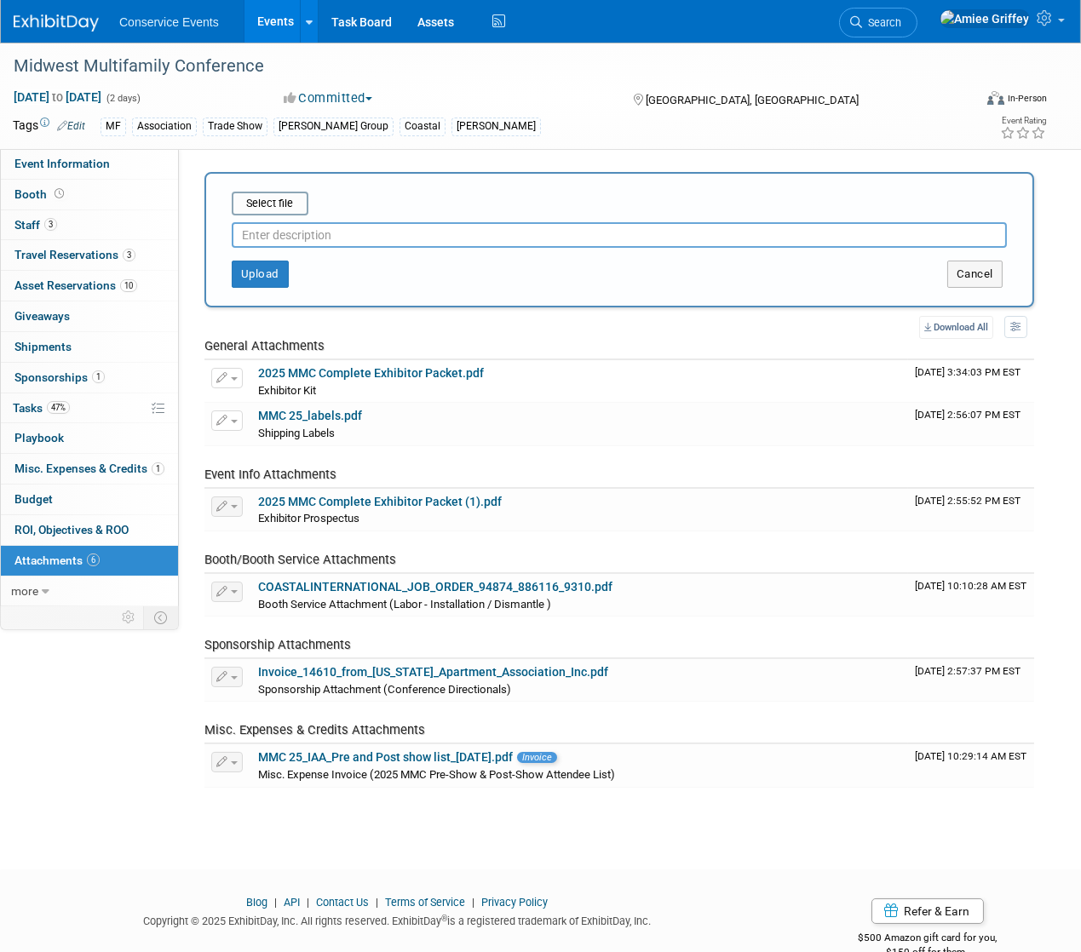
click at [338, 237] on input "text" at bounding box center [619, 235] width 775 height 26
type input "Quick Facts"
drag, startPoint x: 267, startPoint y: 175, endPoint x: 276, endPoint y: 200, distance: 27.2
click at [272, 191] on div "Select file Quick Facts This is an invoice Upload Cancel" at bounding box center [619, 239] width 830 height 135
click at [276, 200] on input "file" at bounding box center [205, 203] width 203 height 20
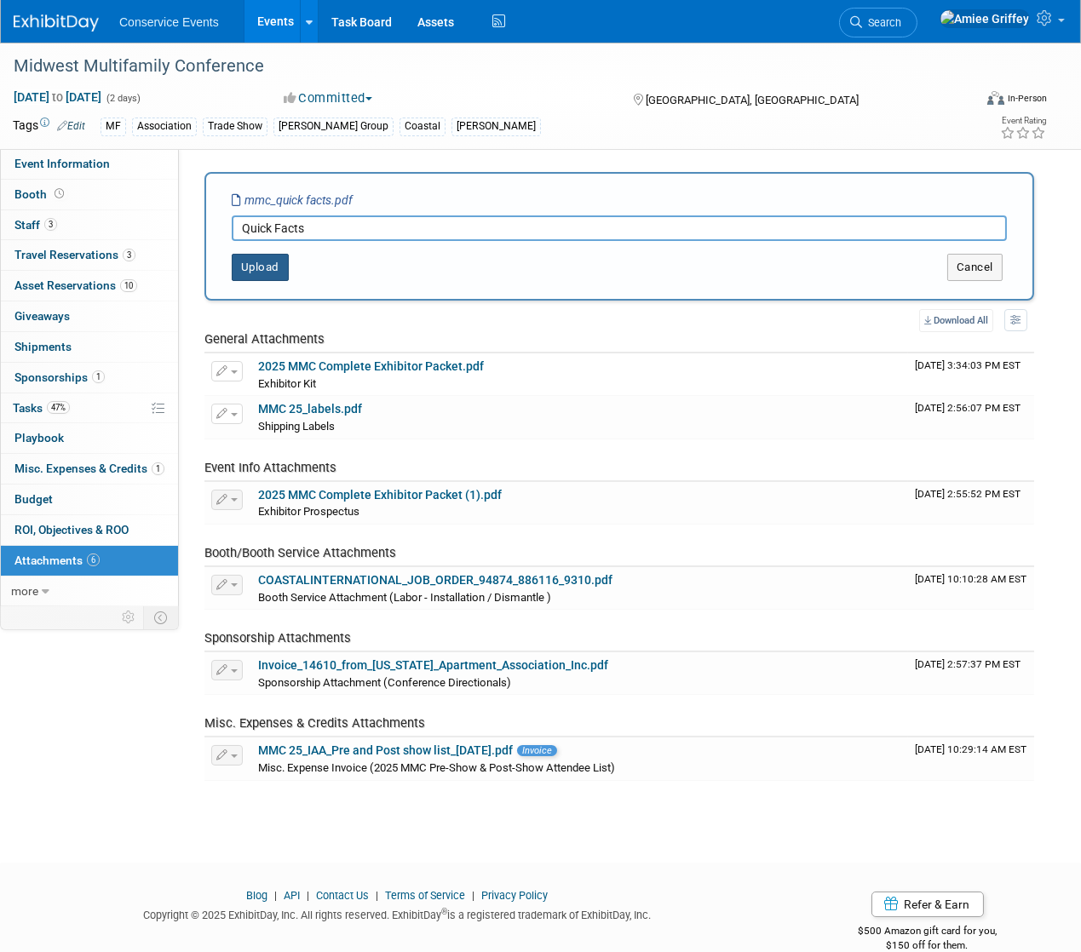
click at [267, 262] on button "Upload" at bounding box center [260, 267] width 57 height 27
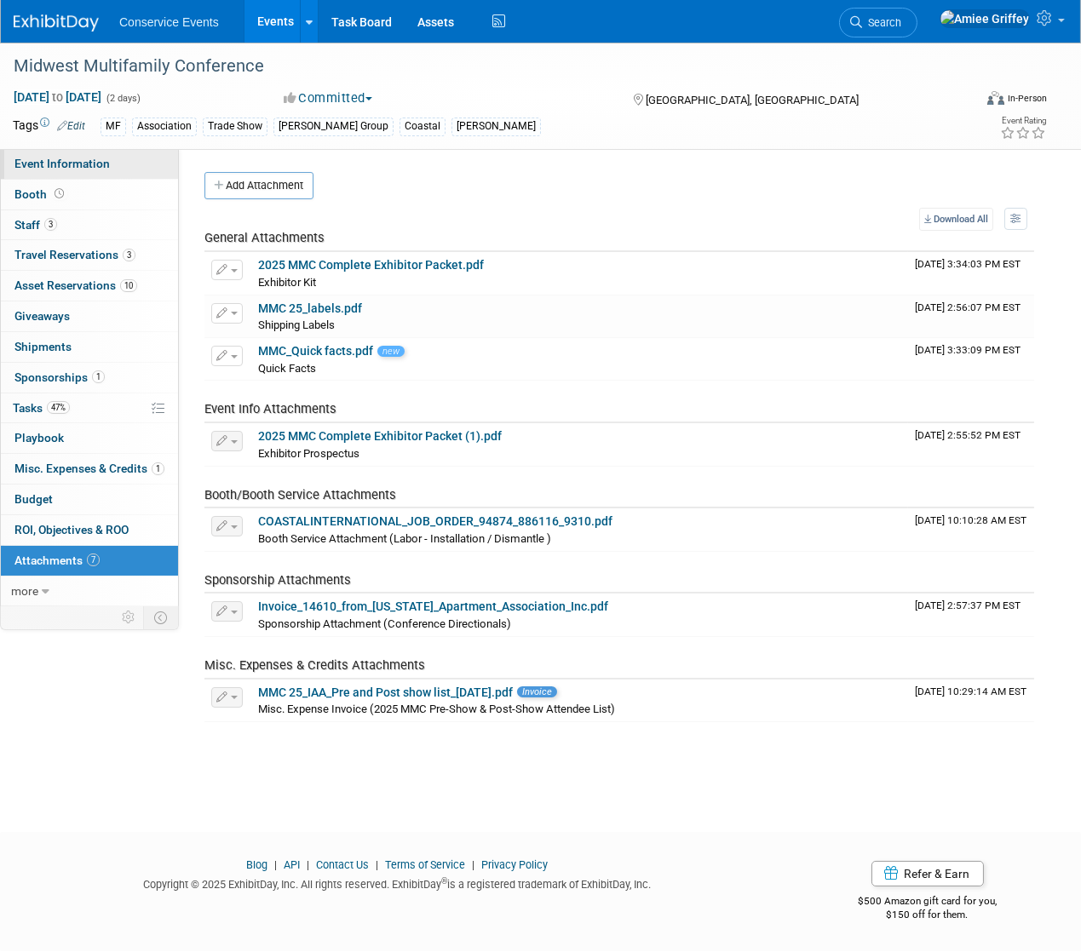
click at [68, 166] on span "Event Information" at bounding box center [61, 164] width 95 height 14
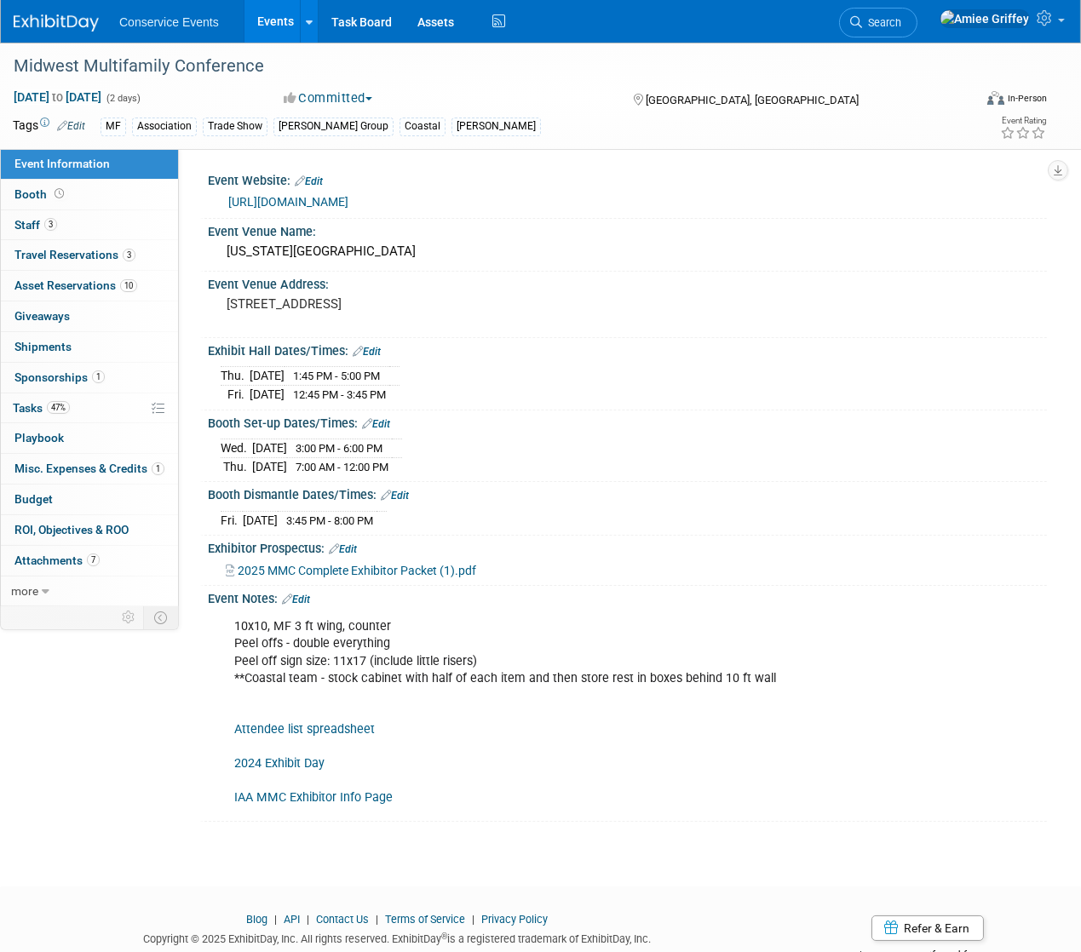
click at [306, 565] on span "2025 MMC Complete Exhibitor Packet (1).pdf" at bounding box center [357, 571] width 239 height 14
click at [297, 799] on link "IAA MMC Exhibitor Info Page" at bounding box center [313, 798] width 158 height 14
click at [42, 197] on span "Booth" at bounding box center [40, 194] width 53 height 14
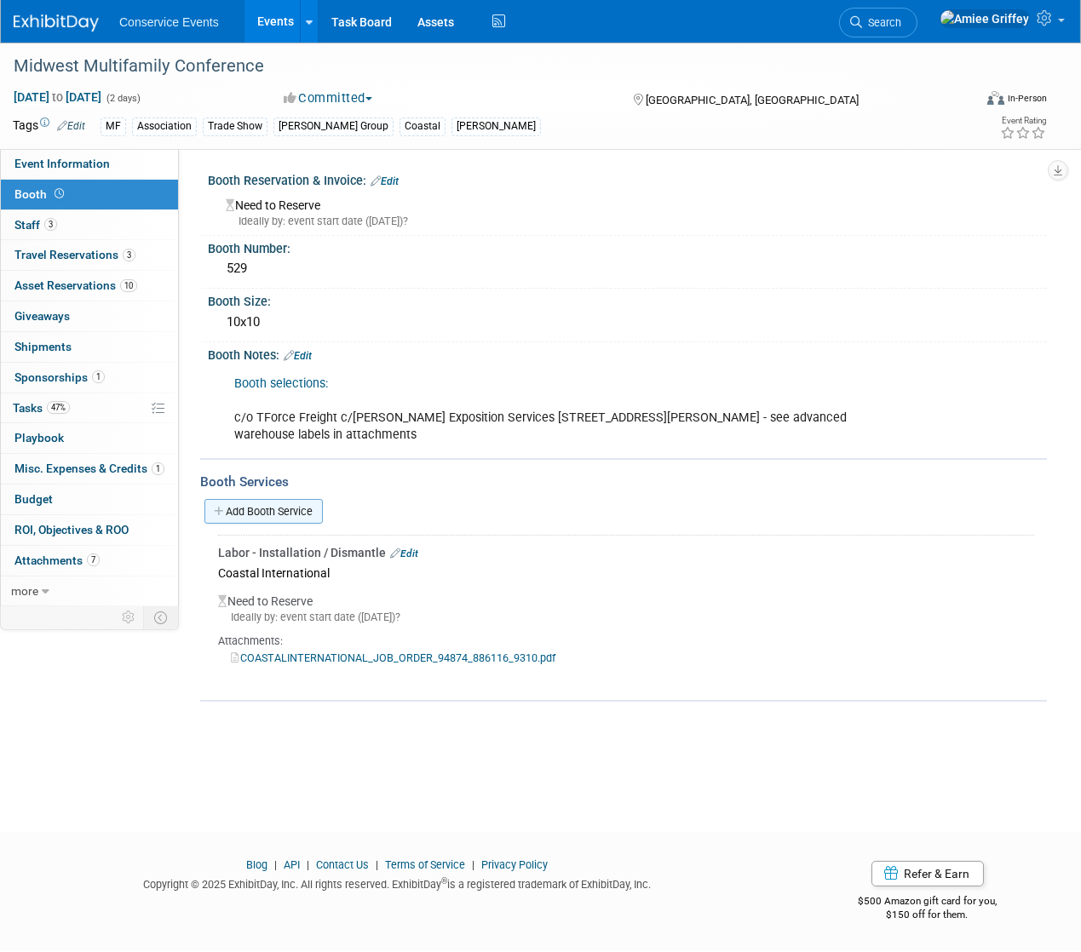
click at [275, 499] on link "Add Booth Service" at bounding box center [263, 511] width 118 height 25
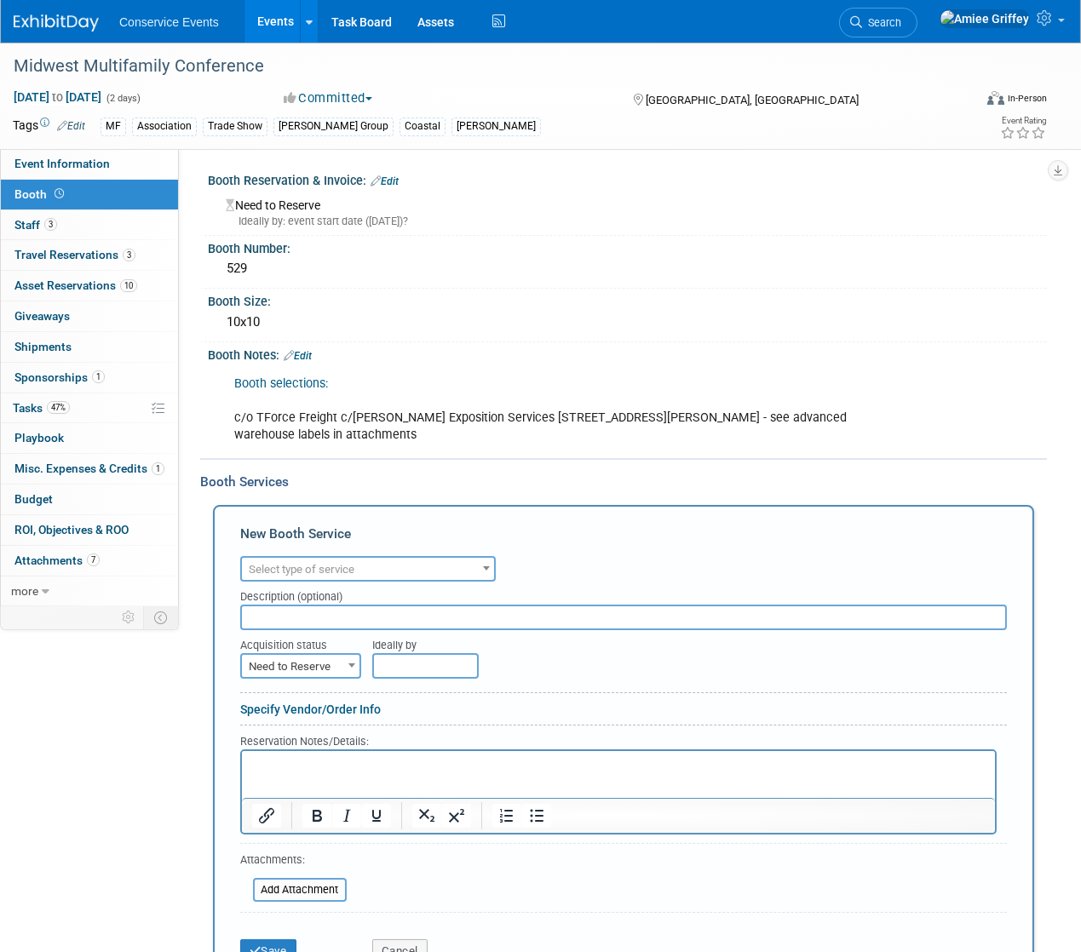
click at [298, 575] on span "Select type of service" at bounding box center [368, 570] width 252 height 24
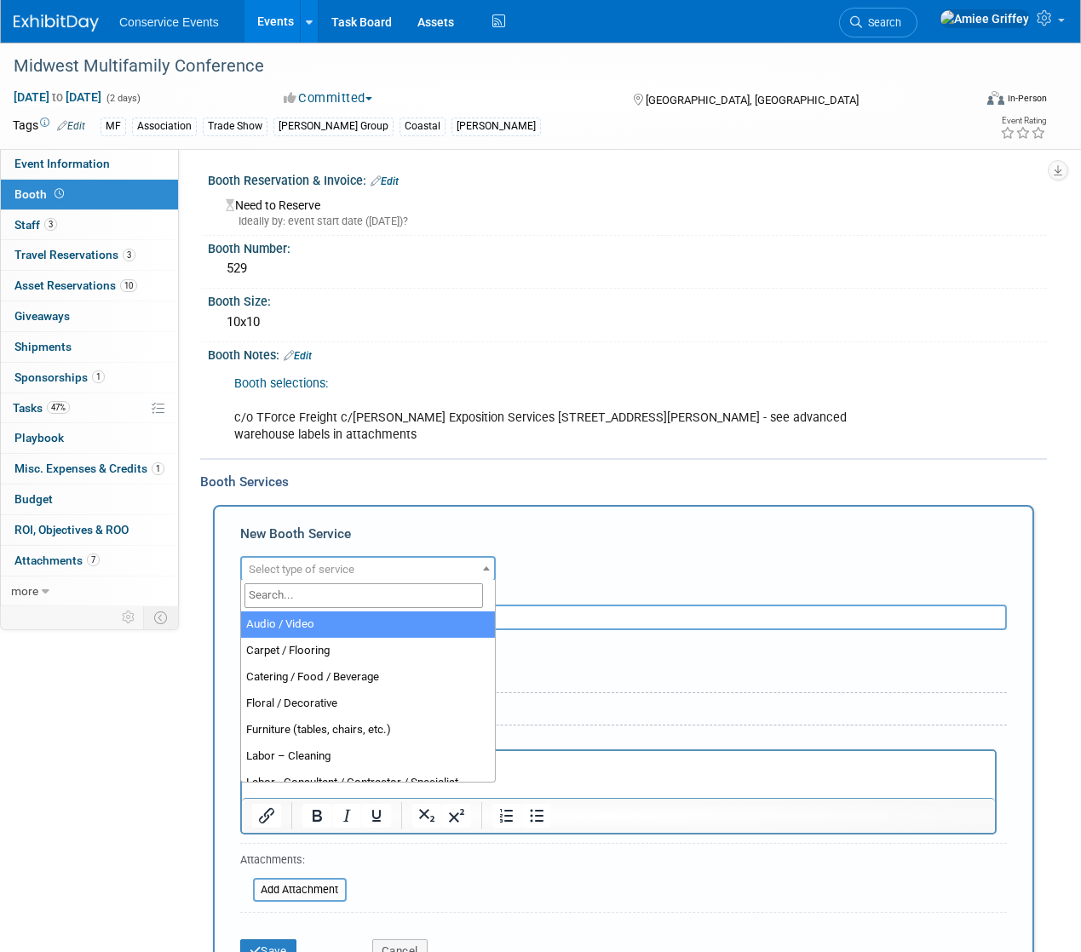
click at [319, 601] on input "search" at bounding box center [363, 596] width 239 height 25
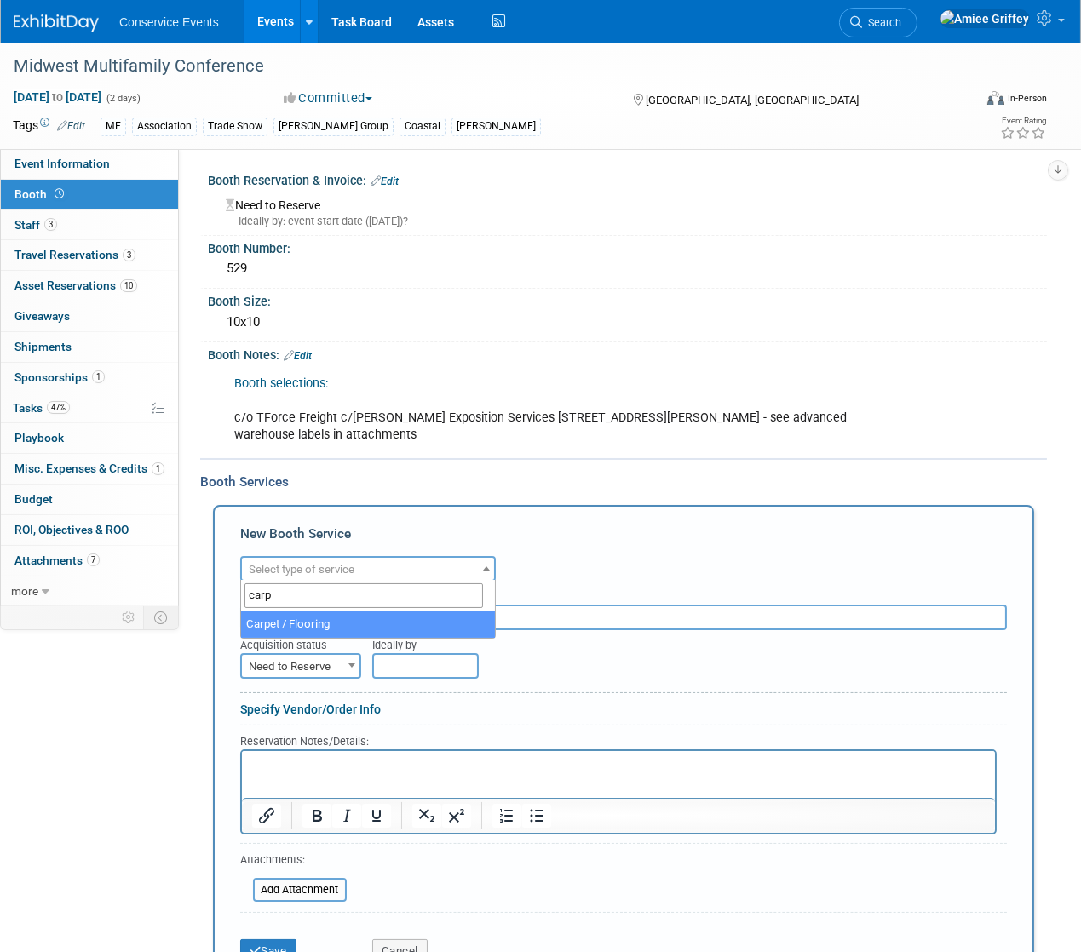
type input "carp"
select select "4"
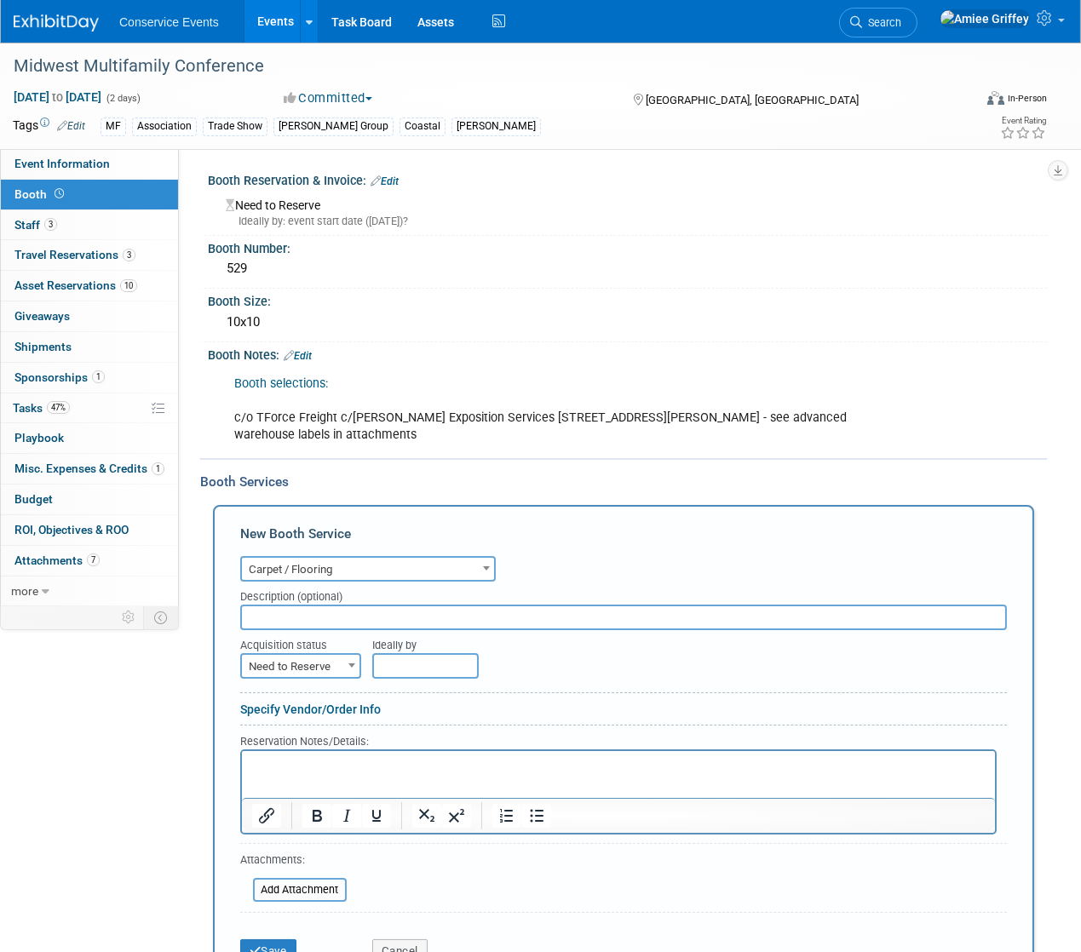
click at [333, 619] on input "text" at bounding box center [623, 618] width 767 height 26
type input "Shepard Exposition Services"
click at [338, 668] on span "Need to Reserve" at bounding box center [301, 667] width 118 height 24
select select "2"
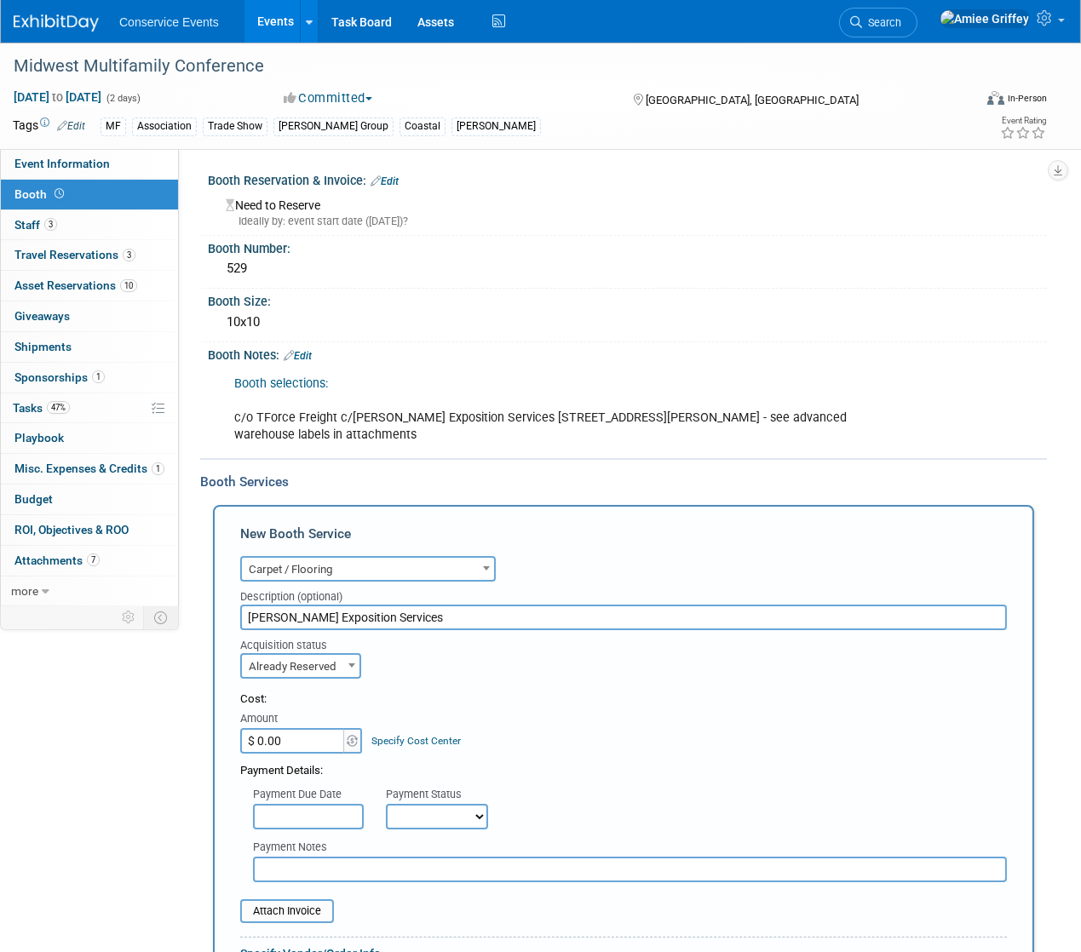
click at [290, 739] on input "$ 0.00" at bounding box center [293, 741] width 106 height 26
type input "$ 896.07"
click at [420, 814] on select "Not Paid Yet Partially Paid Paid in Full" at bounding box center [437, 817] width 102 height 26
select select "1"
click at [386, 860] on input "text" at bounding box center [630, 870] width 754 height 26
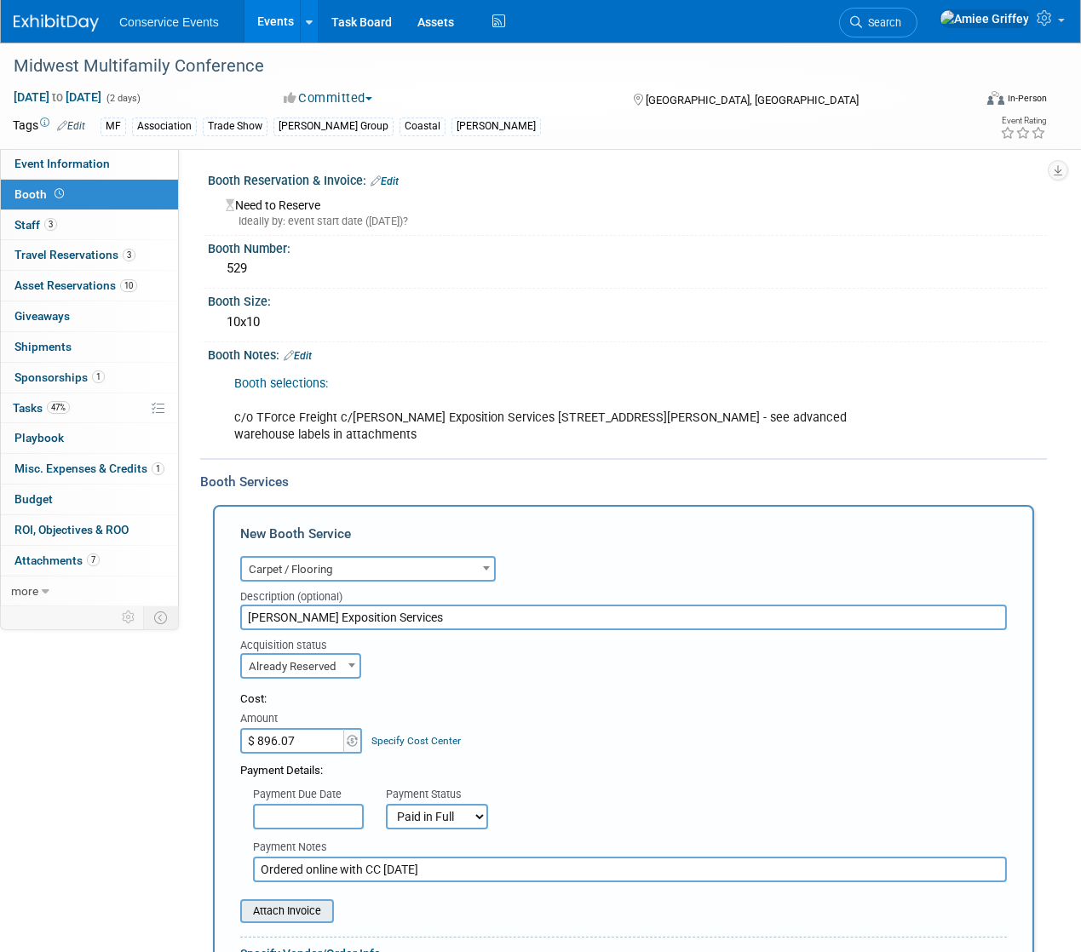
type input "Ordered online with CC 8.14.25"
click at [290, 901] on input "file" at bounding box center [230, 911] width 203 height 20
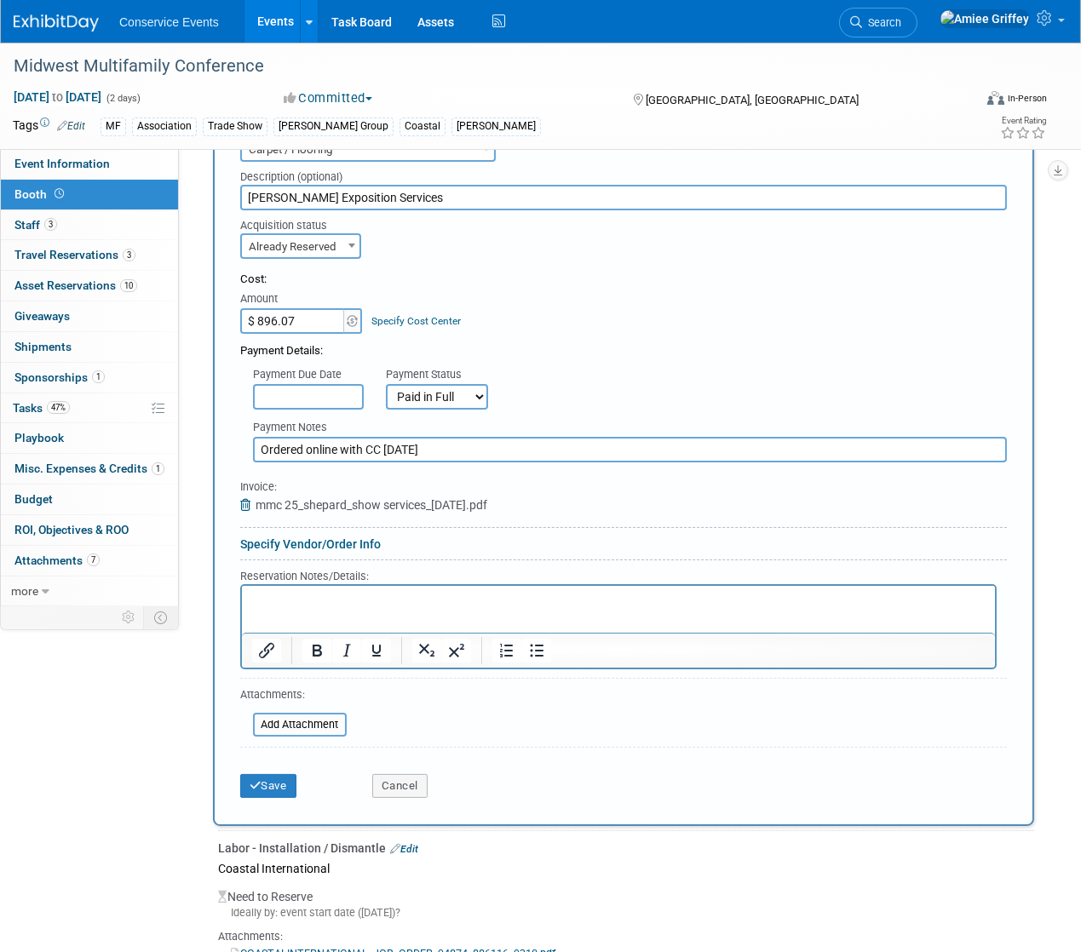
scroll to position [508, 0]
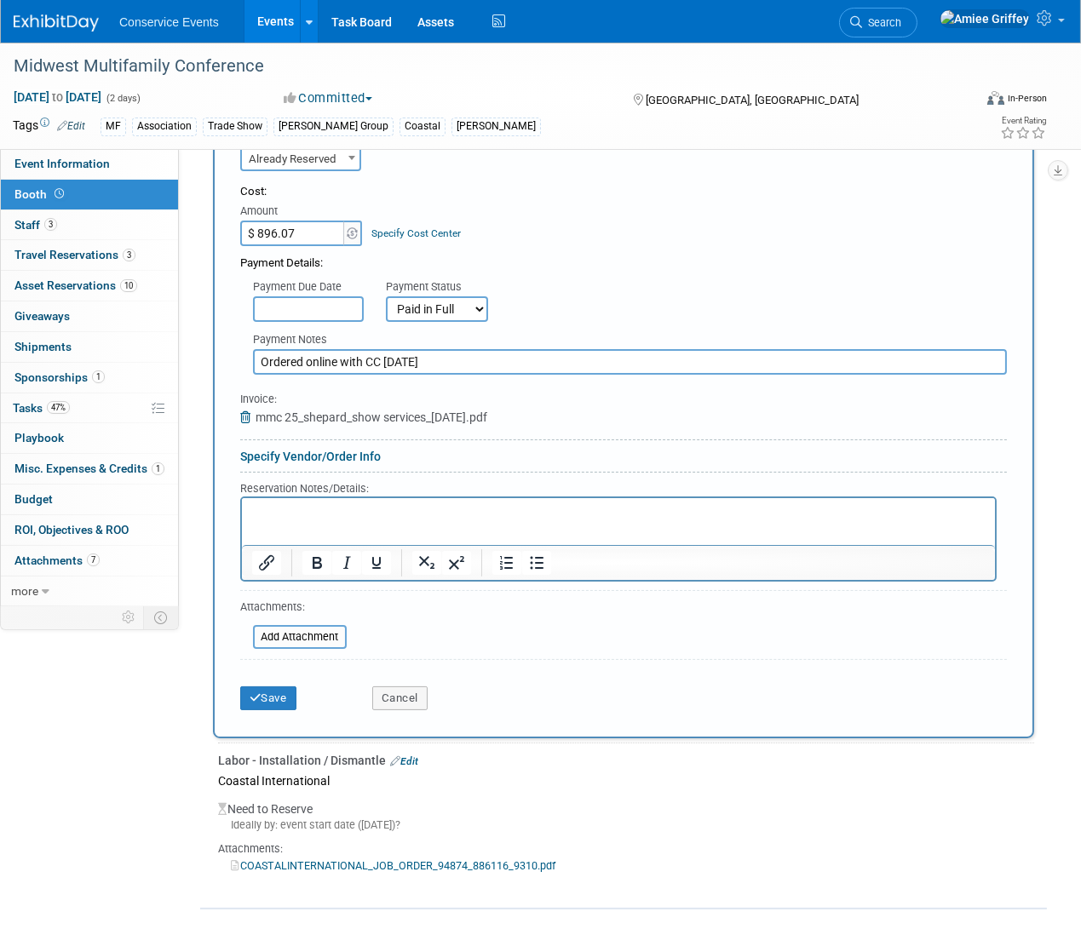
click at [272, 517] on p "Rich Text Area. Press ALT-0 for help." at bounding box center [617, 512] width 733 height 16
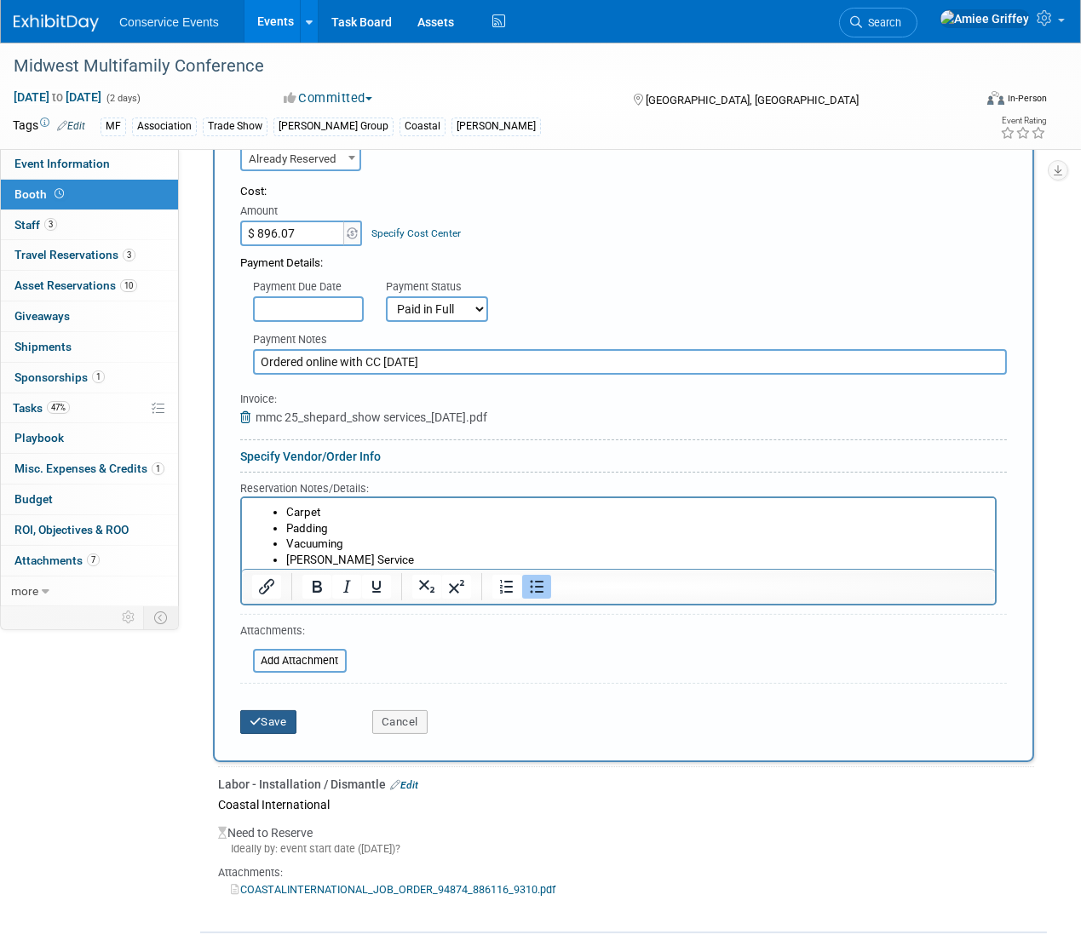
click at [285, 720] on button "Save" at bounding box center [268, 722] width 56 height 24
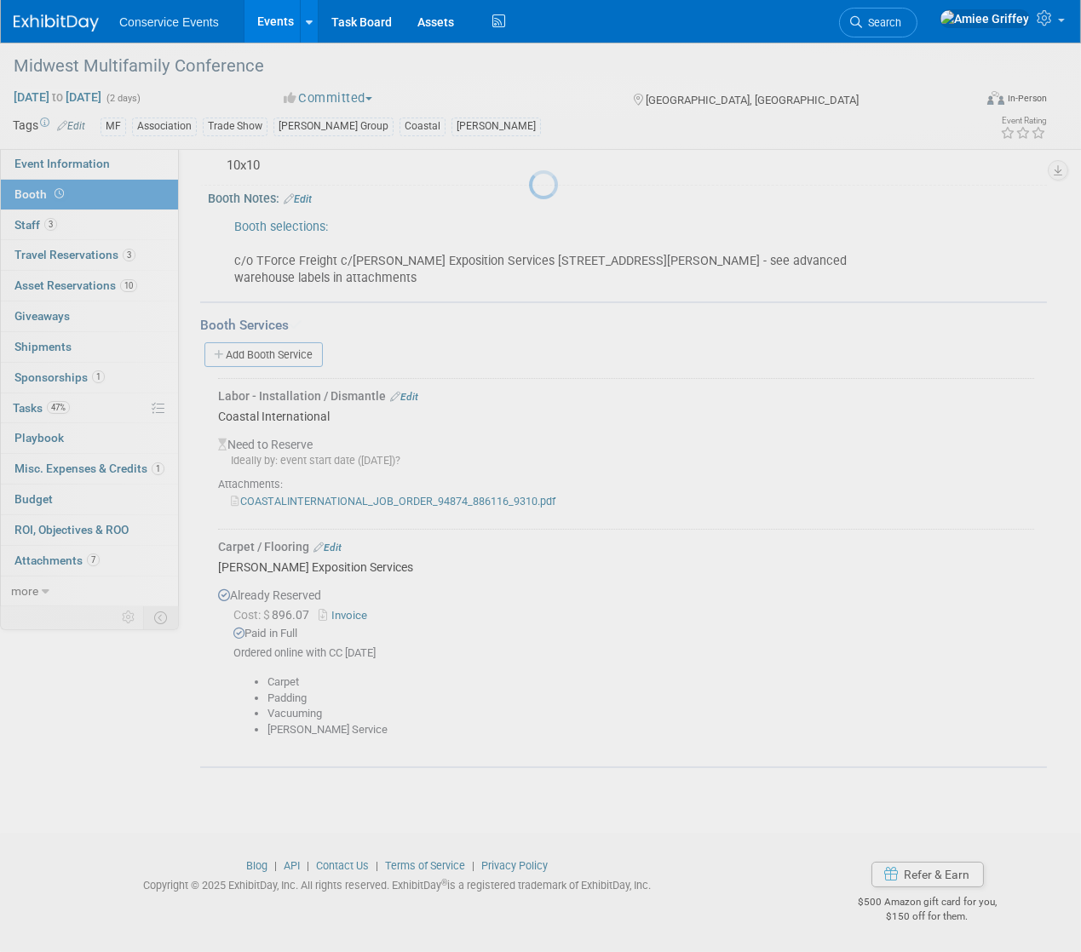
scroll to position [153, 0]
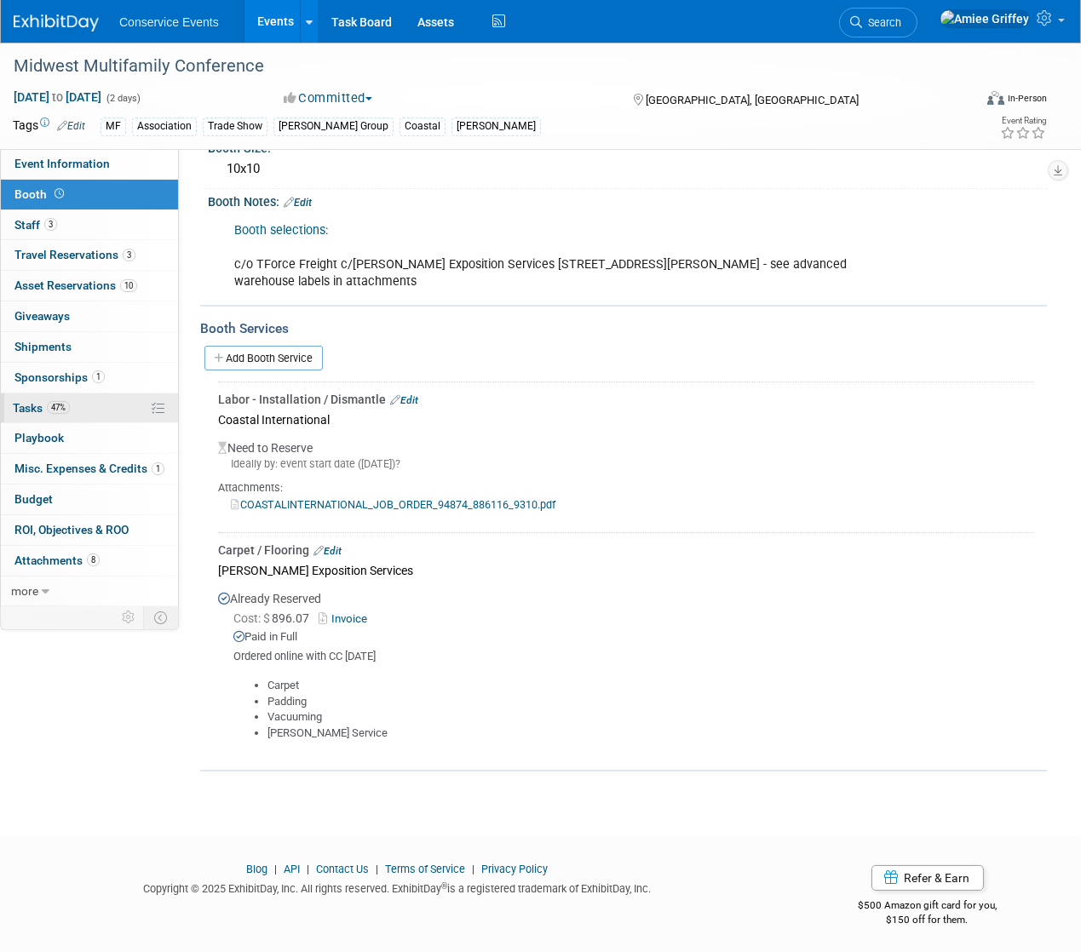
click at [83, 413] on link "47% Tasks 47%" at bounding box center [89, 409] width 177 height 30
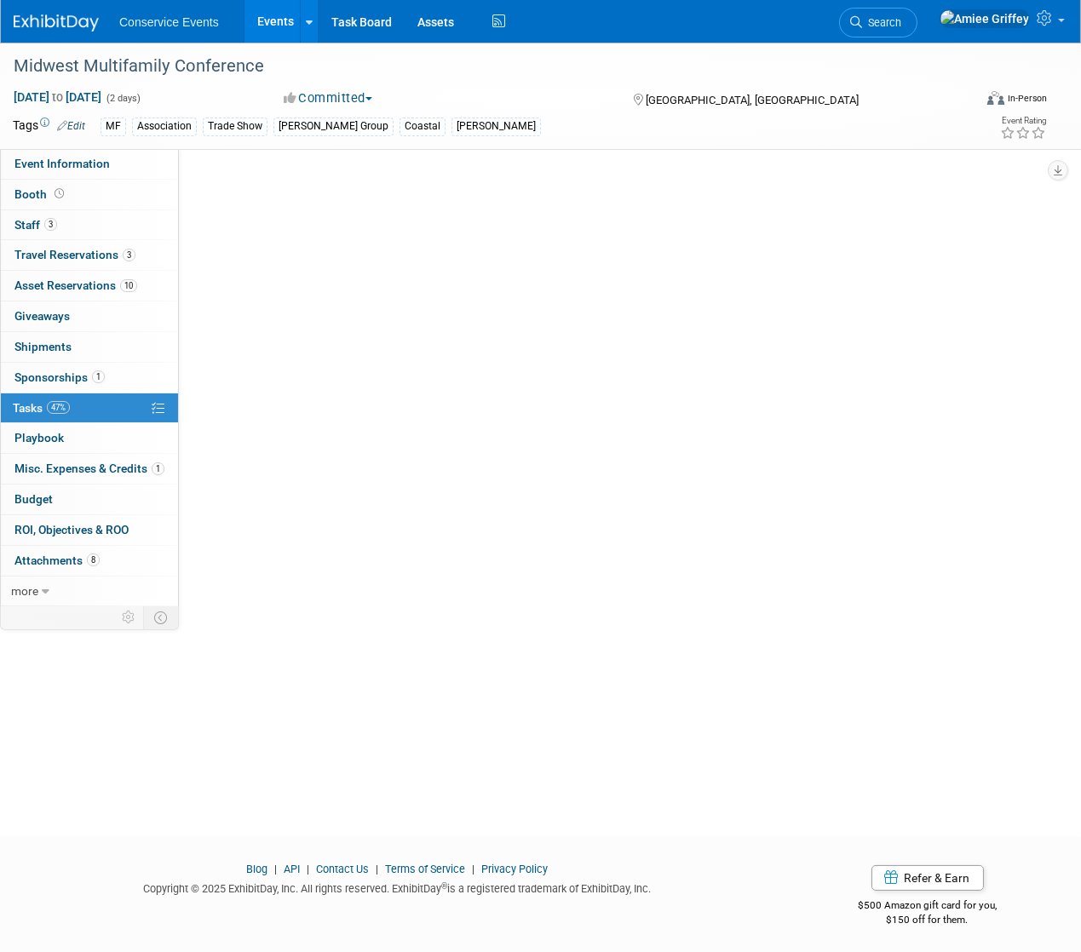
scroll to position [0, 0]
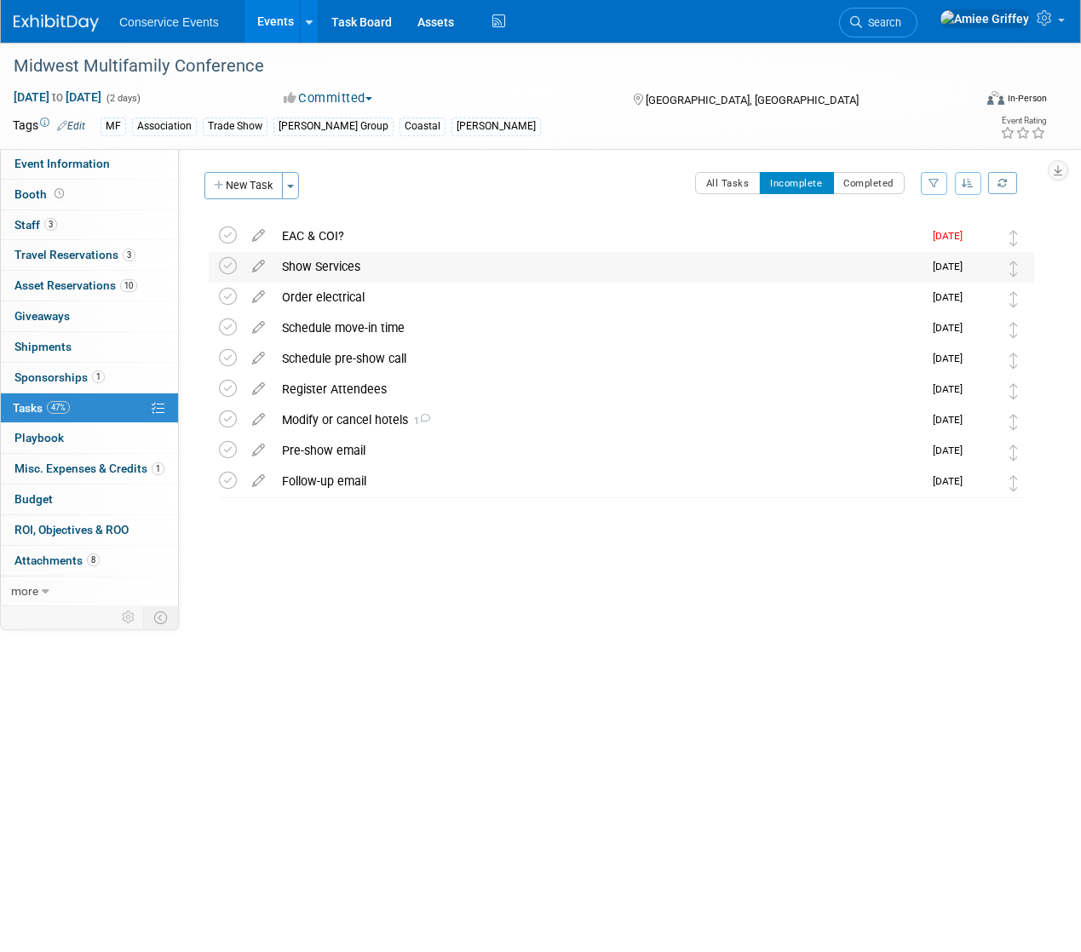
click at [313, 262] on div "Show Services" at bounding box center [597, 266] width 649 height 29
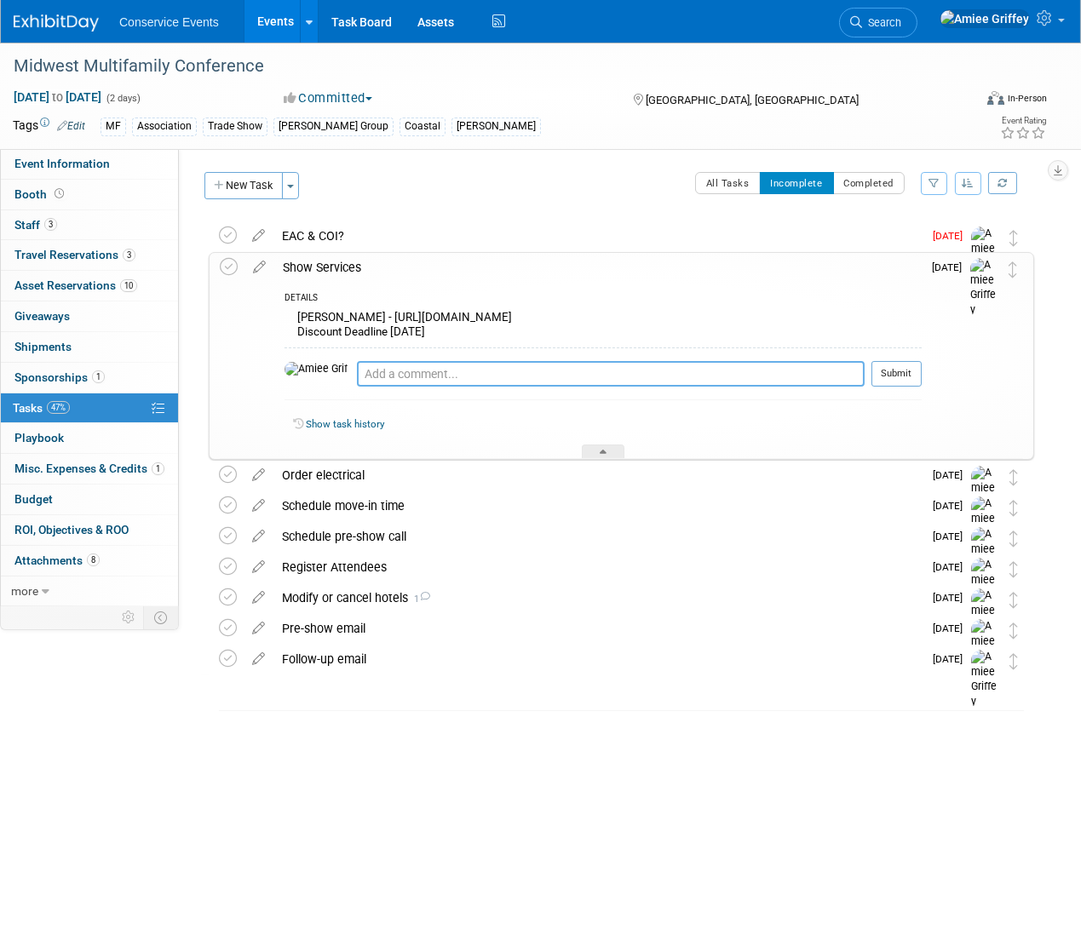
click at [365, 371] on textarea at bounding box center [611, 374] width 508 height 26
type textarea "Ordered 8.14.25"
click at [896, 377] on button "Submit" at bounding box center [896, 374] width 50 height 26
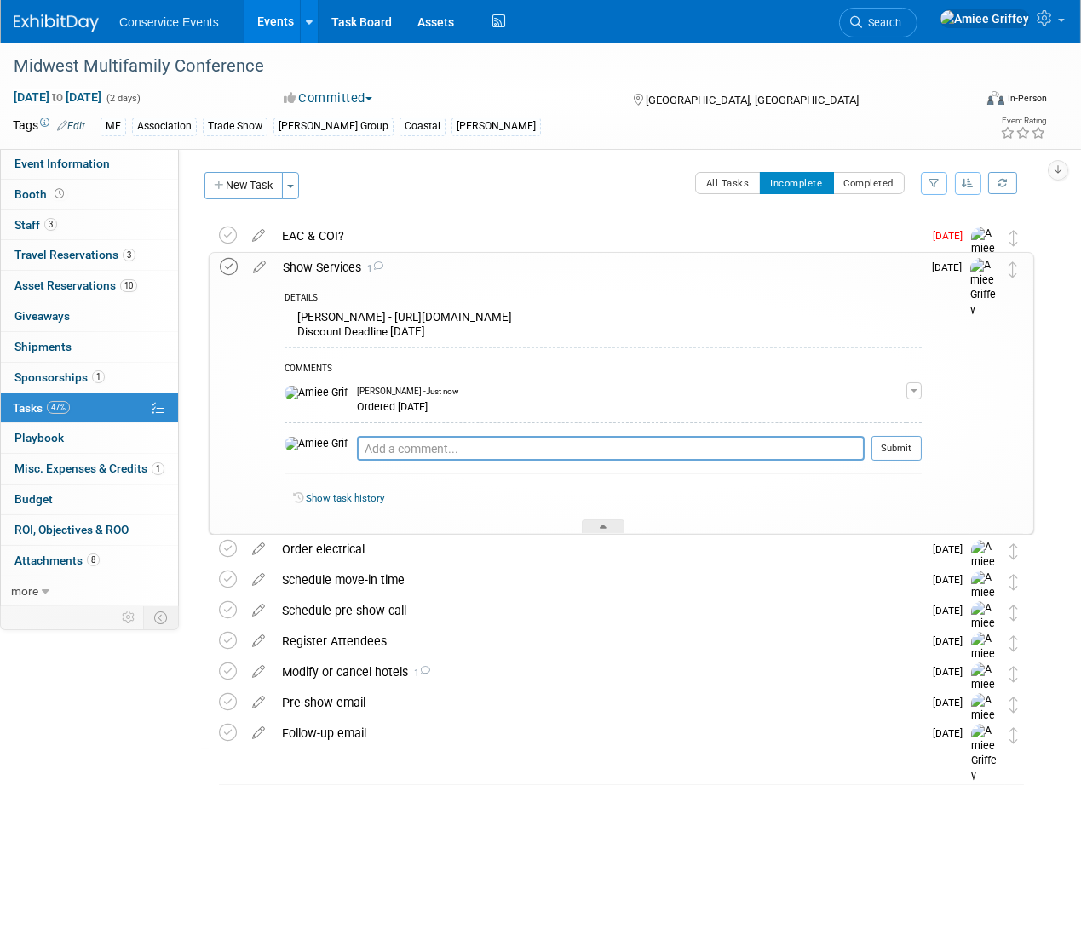
click at [225, 263] on icon at bounding box center [229, 267] width 18 height 18
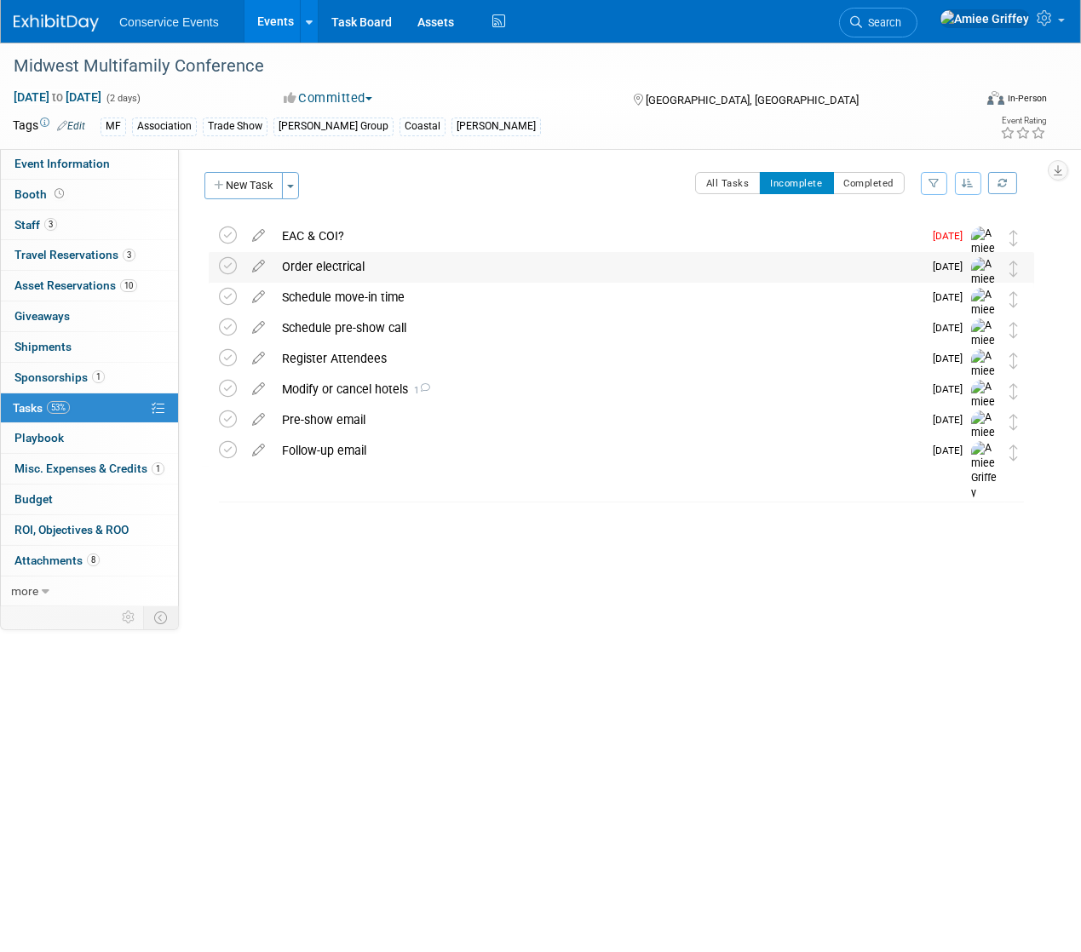
click at [314, 266] on div "Order electrical" at bounding box center [597, 266] width 649 height 29
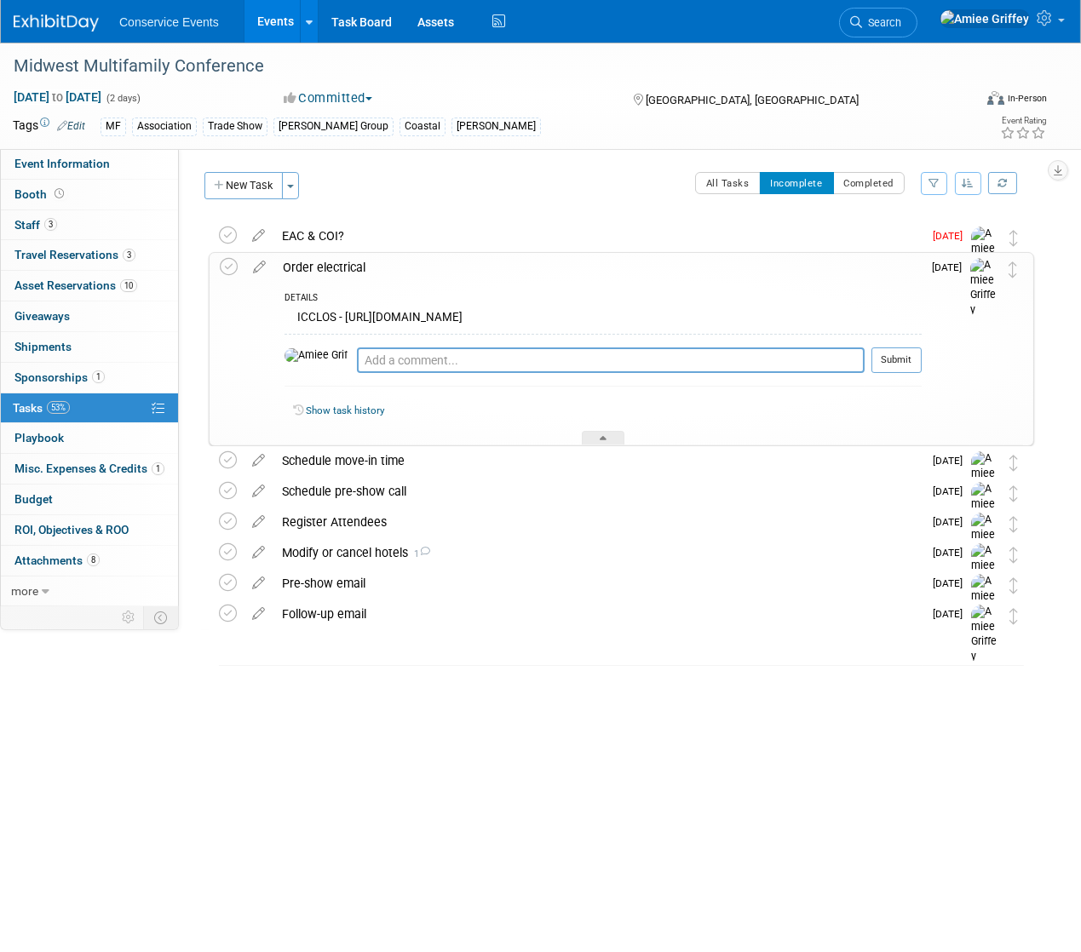
drag, startPoint x: 683, startPoint y: 318, endPoint x: 346, endPoint y: 316, distance: 337.3
click at [346, 316] on div "ICCLOS - [URL][DOMAIN_NAME]" at bounding box center [603, 320] width 637 height 26
copy div "https://www.icclos.com/exhibitors/order-electrical-and-utilities/"
click at [94, 185] on link "Booth" at bounding box center [89, 195] width 177 height 30
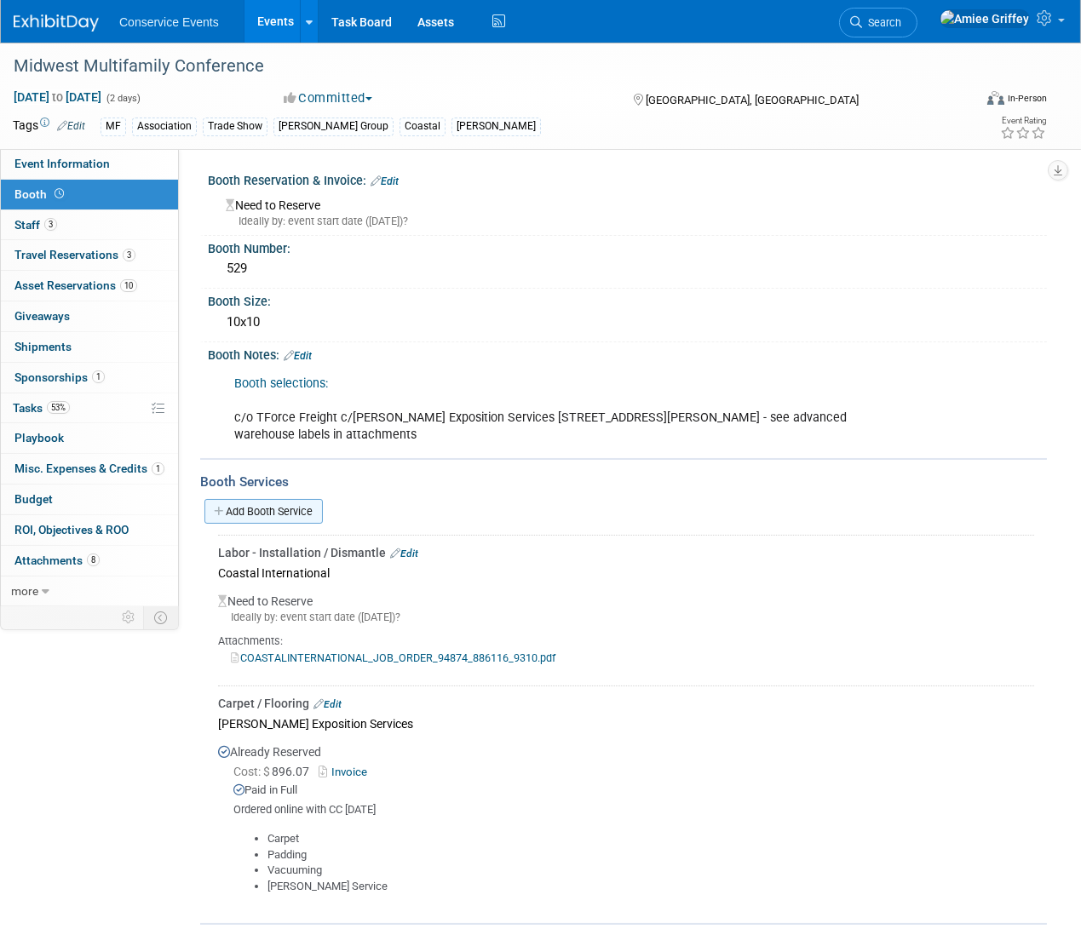
click at [290, 513] on link "Add Booth Service" at bounding box center [263, 511] width 118 height 25
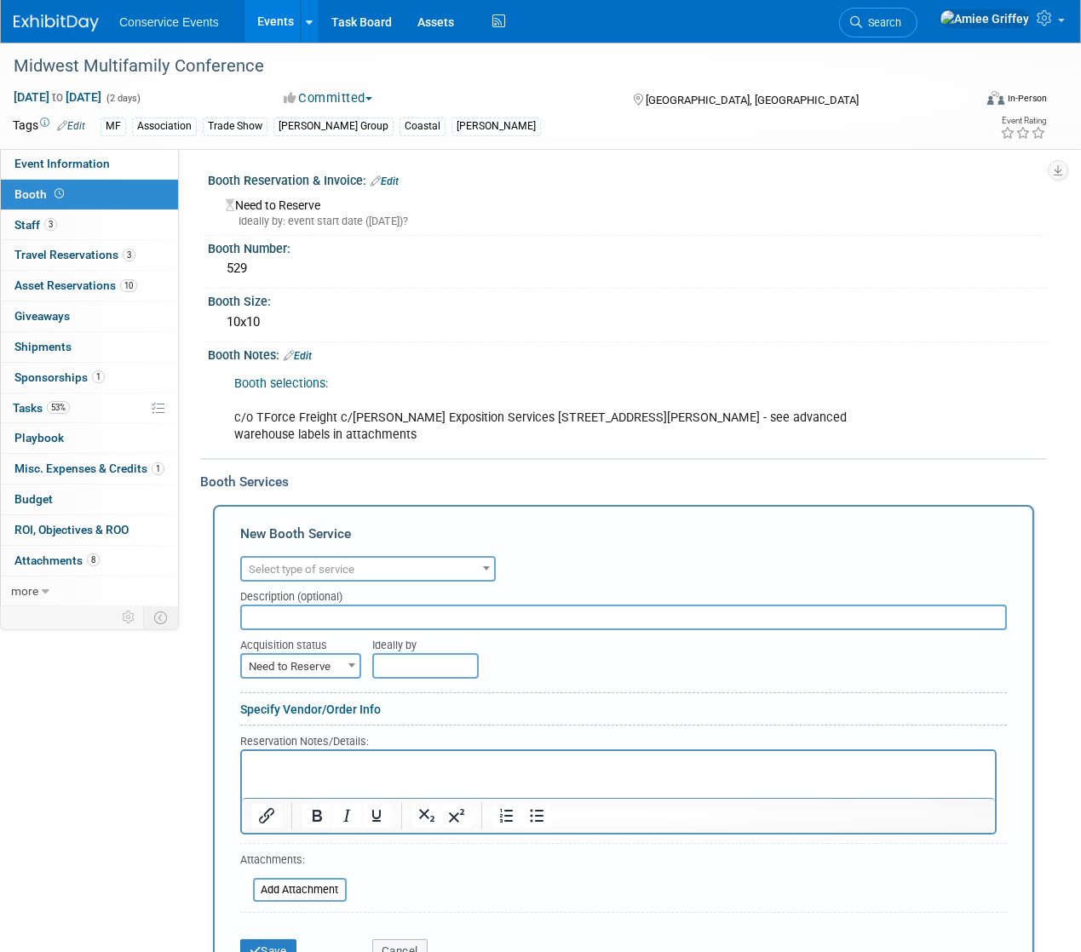
click at [313, 566] on span "Select type of service" at bounding box center [302, 569] width 106 height 13
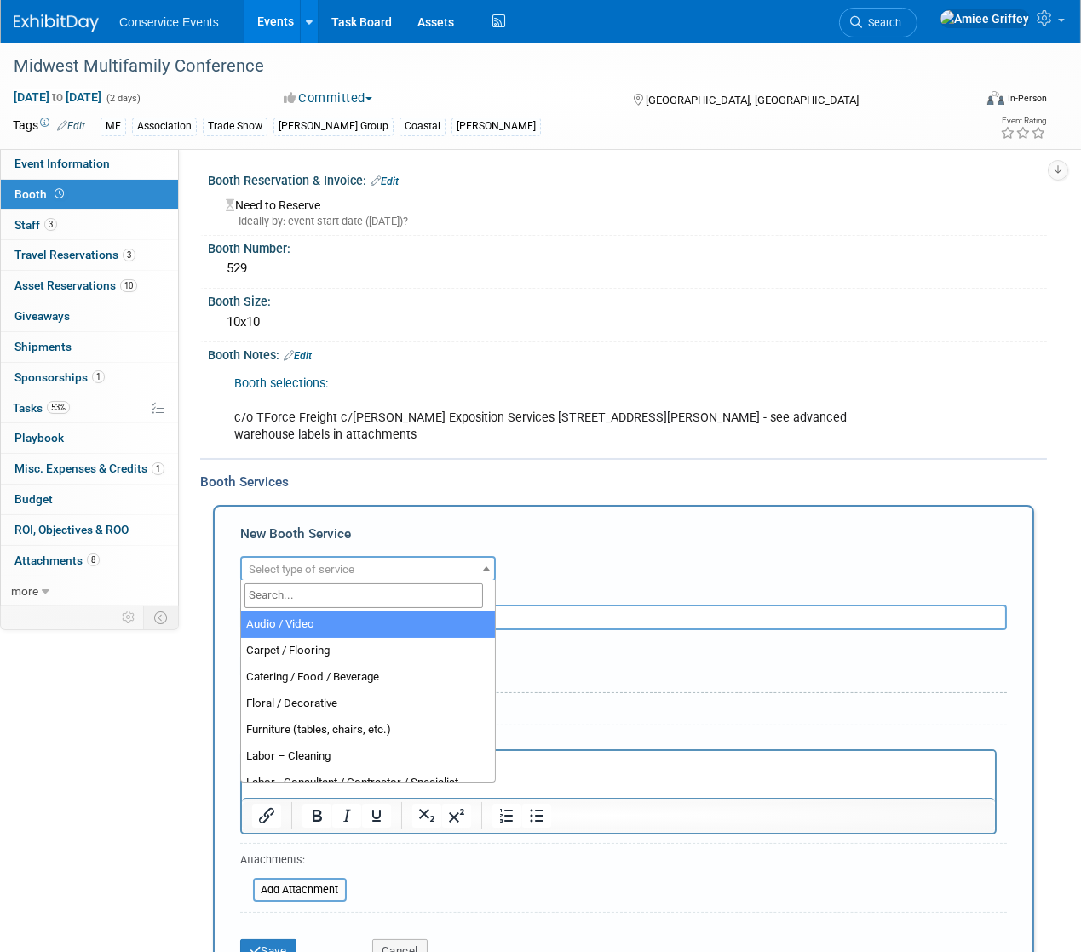
click at [300, 598] on input "search" at bounding box center [363, 596] width 239 height 25
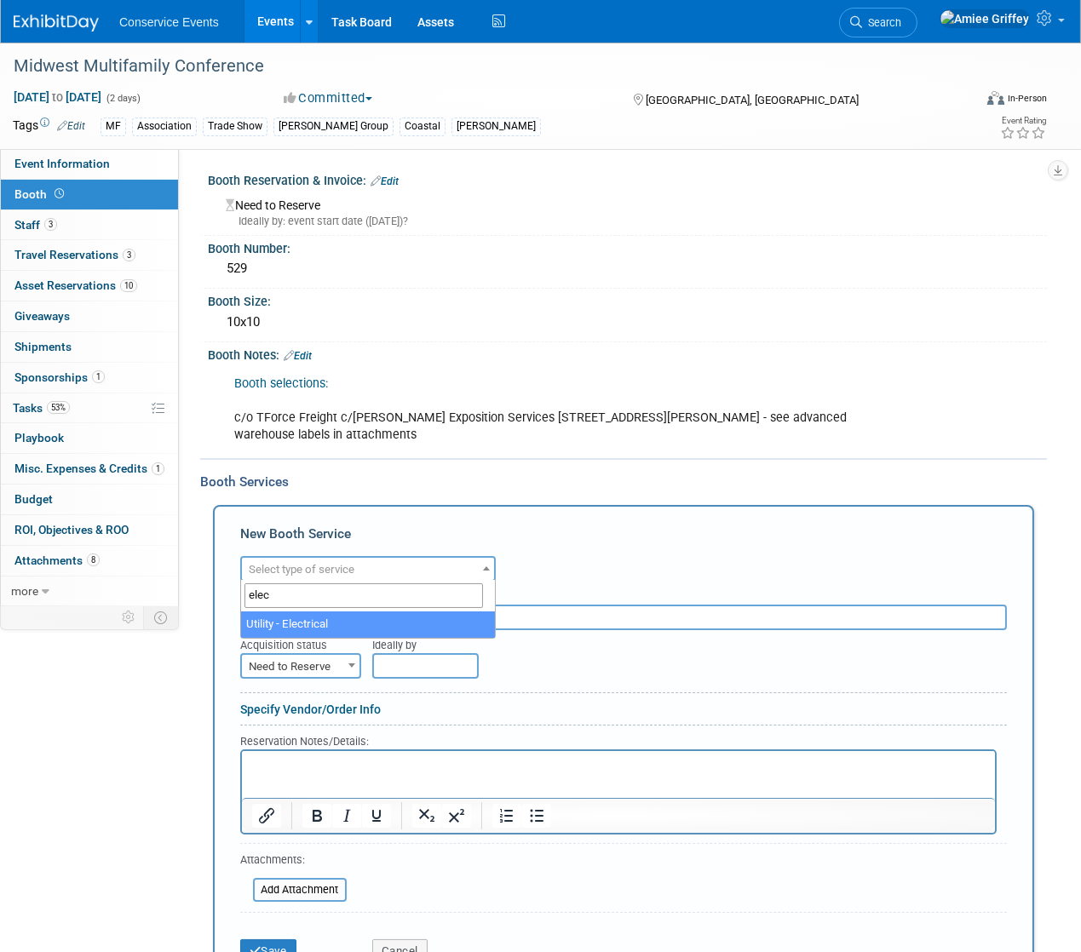
type input "elec"
select select "8"
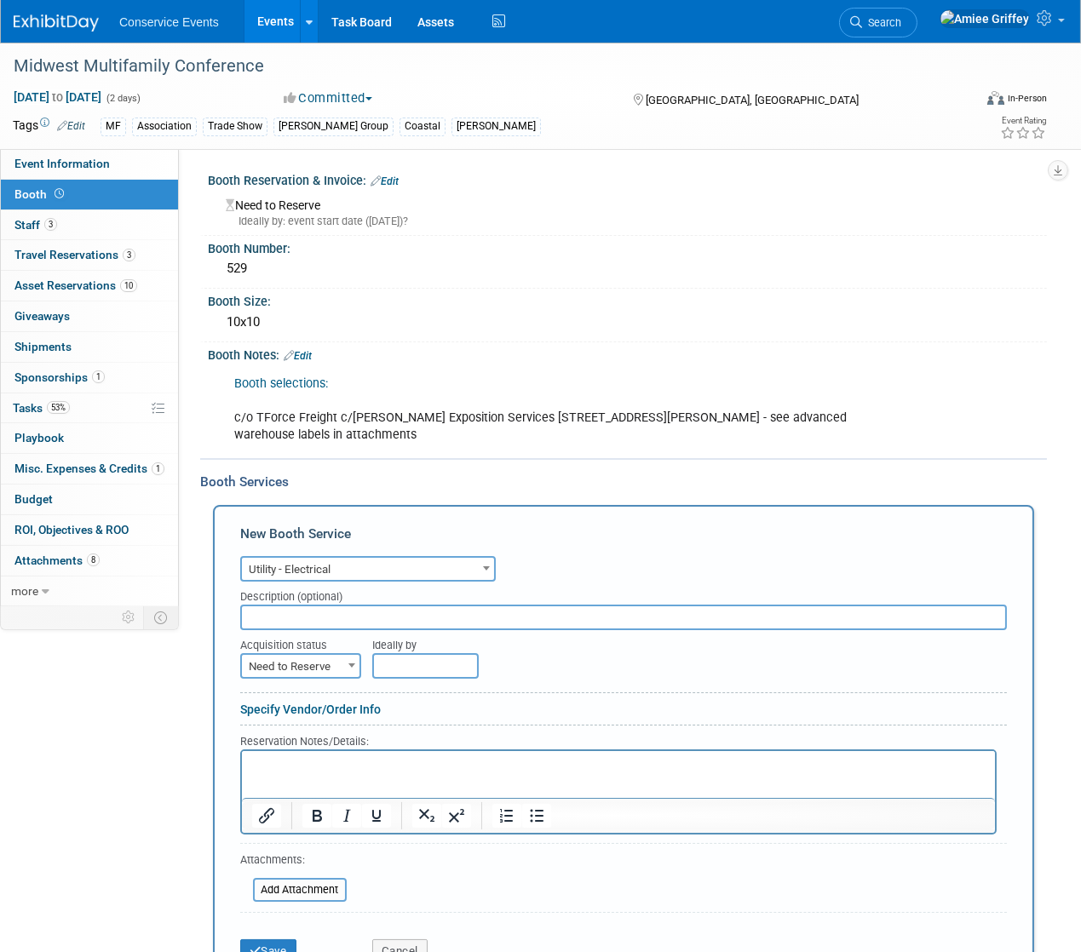
click at [293, 624] on input "text" at bounding box center [623, 618] width 767 height 26
type input "ICCLOS"
click at [332, 670] on span "Need to Reserve" at bounding box center [301, 667] width 118 height 24
select select "2"
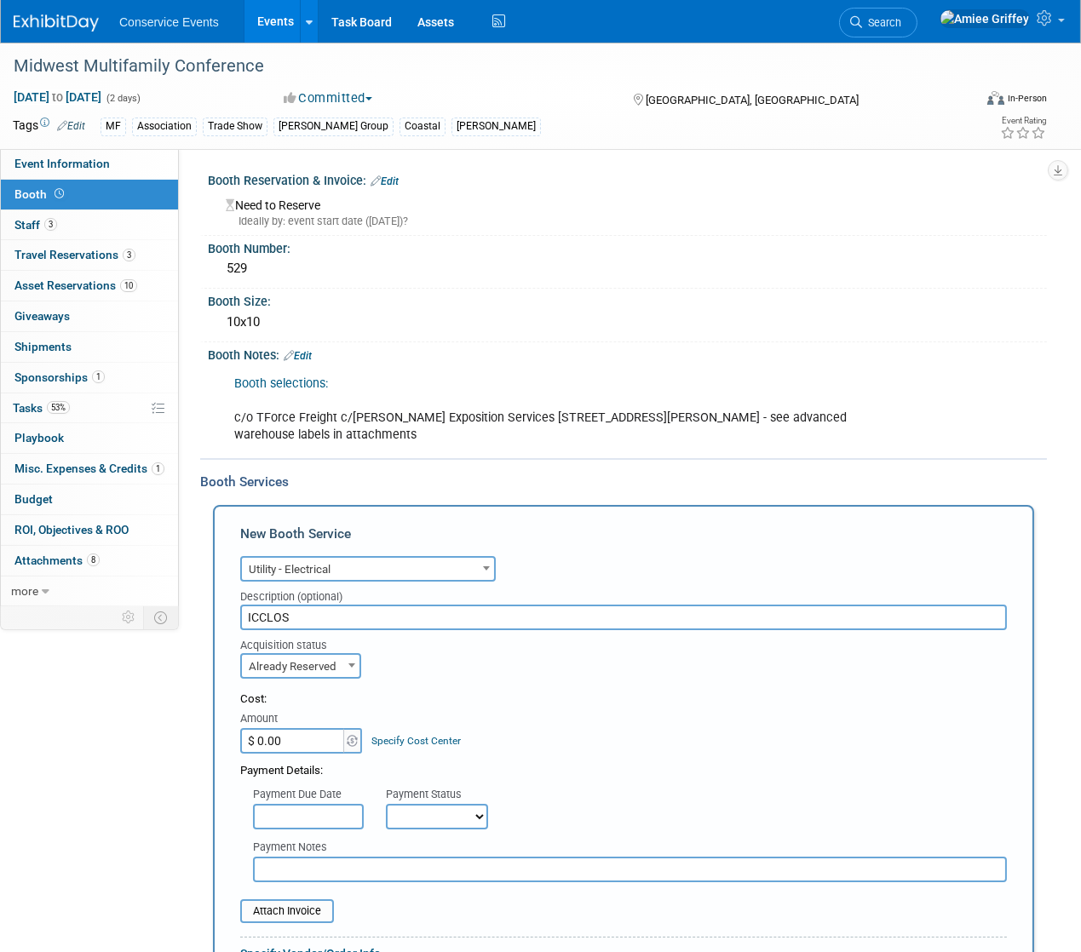
click at [308, 744] on input "$ 0.00" at bounding box center [293, 741] width 106 height 26
type input "$ 393.00"
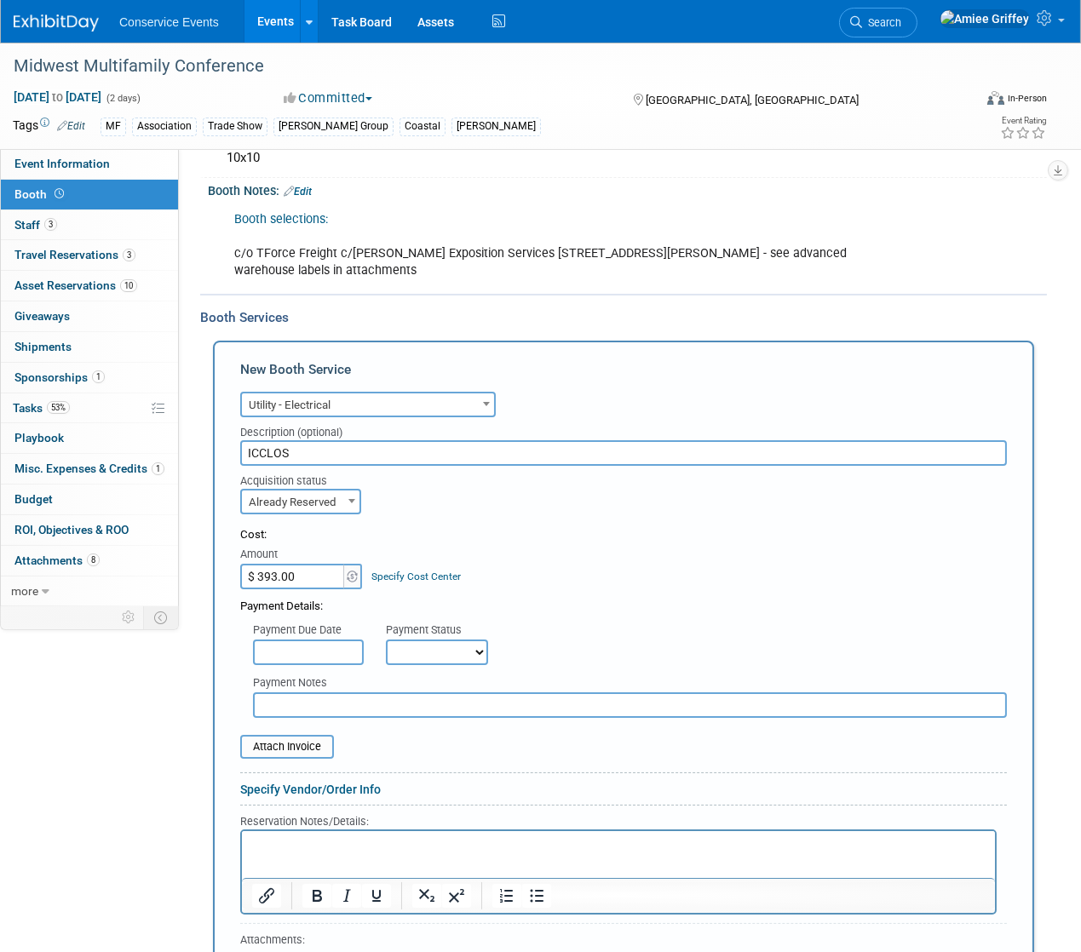
scroll to position [170, 0]
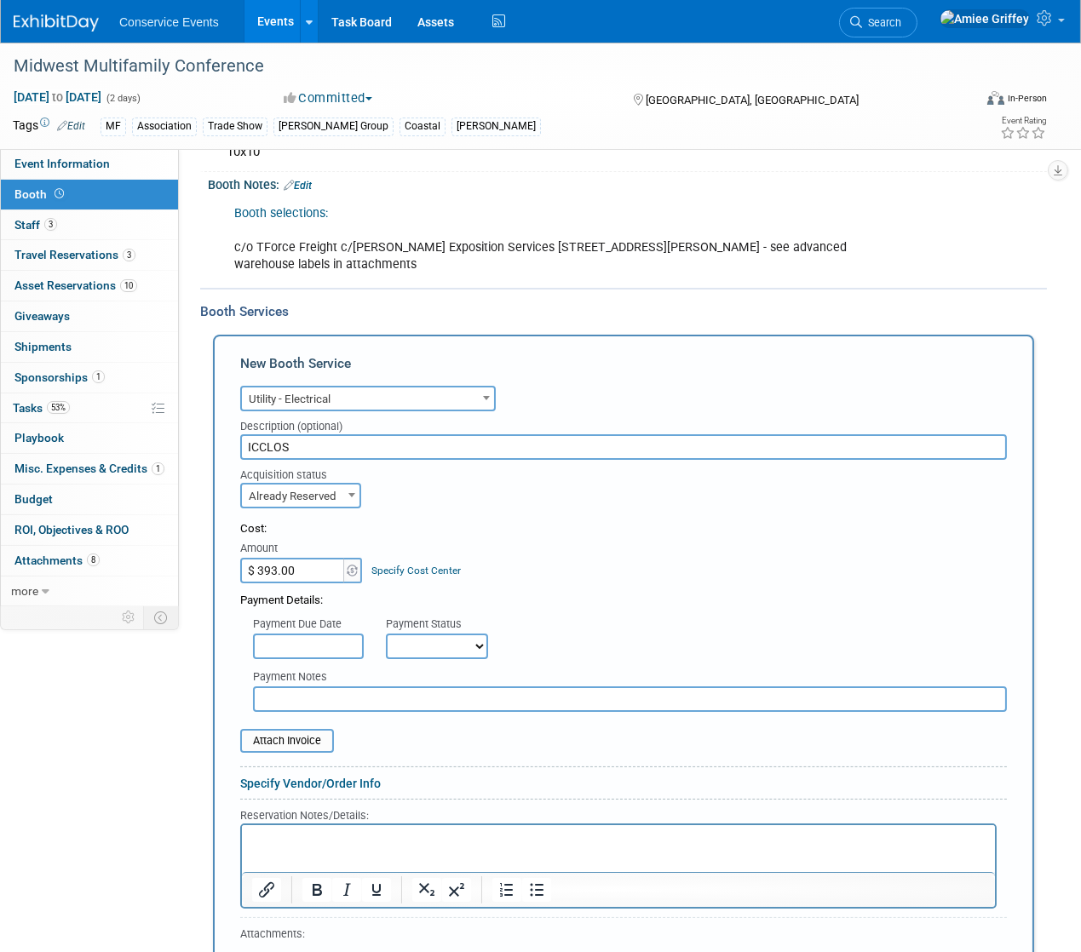
click at [457, 640] on select "Not Paid Yet Partially Paid Paid in Full" at bounding box center [437, 647] width 102 height 26
select select "1"
click at [317, 694] on input "text" at bounding box center [630, 700] width 754 height 26
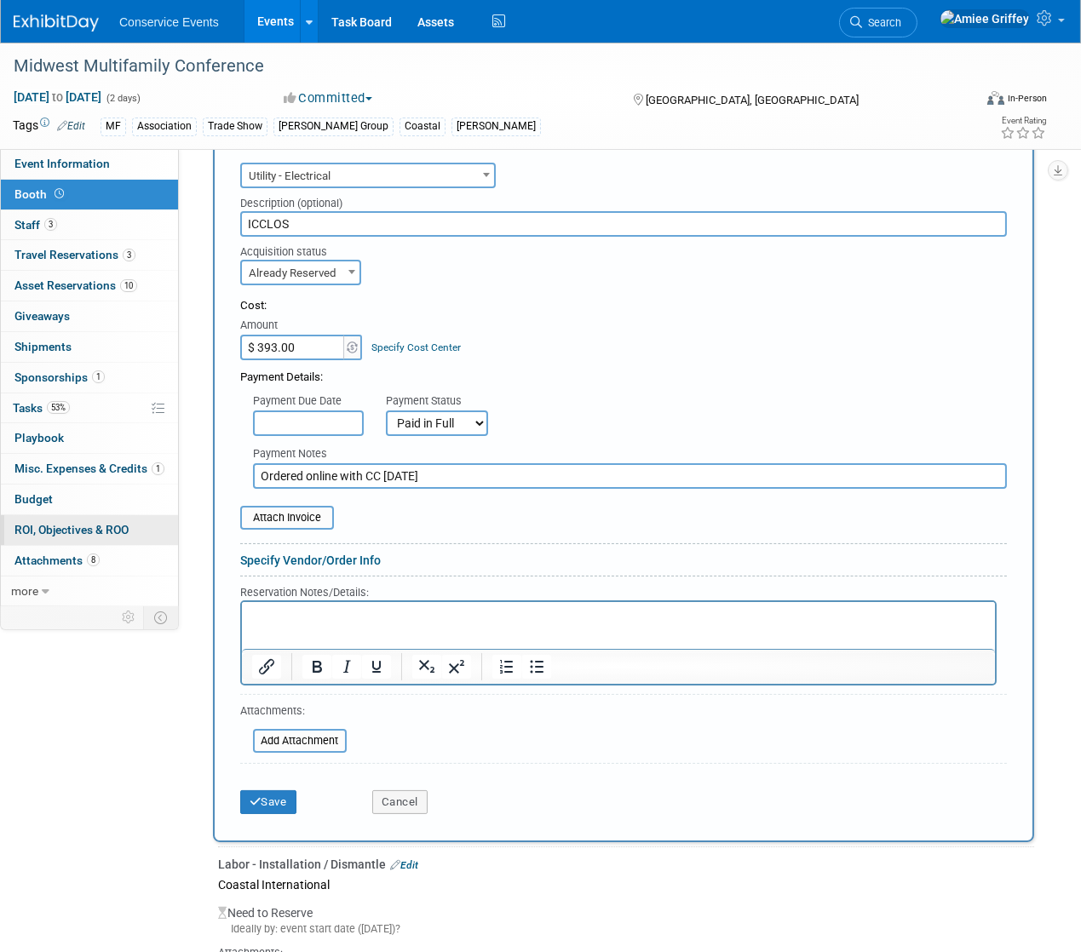
type input "Ordered online with CC [DATE]"
click at [265, 614] on p "Rich Text Area. Press ALT-0 for help." at bounding box center [617, 616] width 733 height 16
click at [253, 801] on icon "submit" at bounding box center [256, 801] width 12 height 11
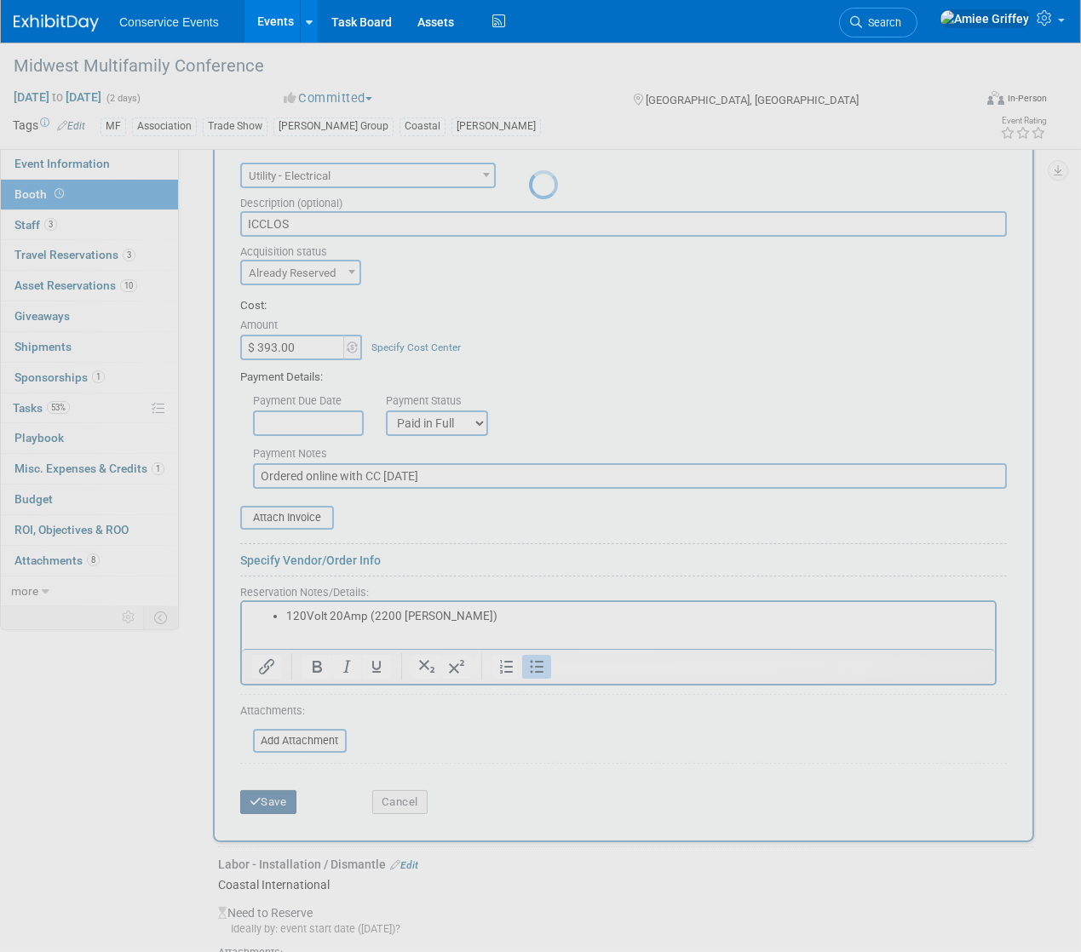
scroll to position [179, 0]
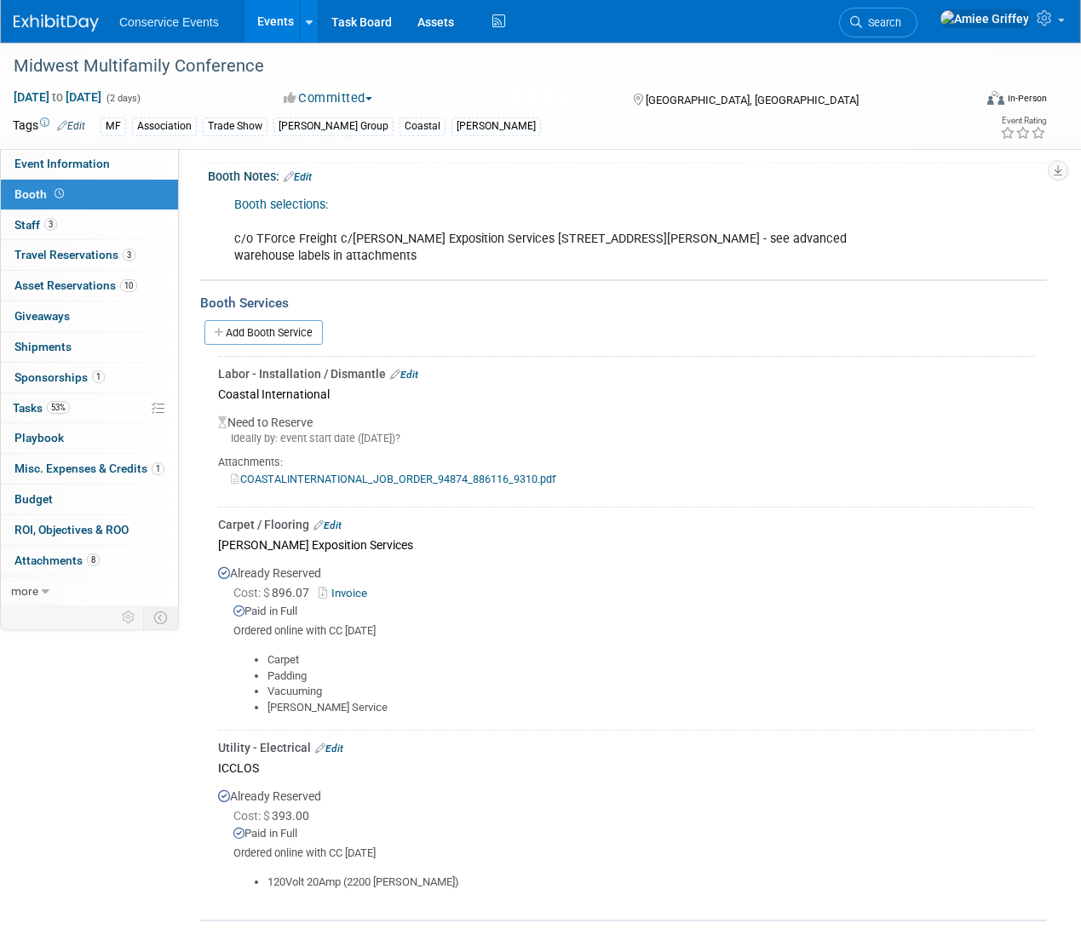
click at [262, 26] on link "Events" at bounding box center [275, 21] width 62 height 43
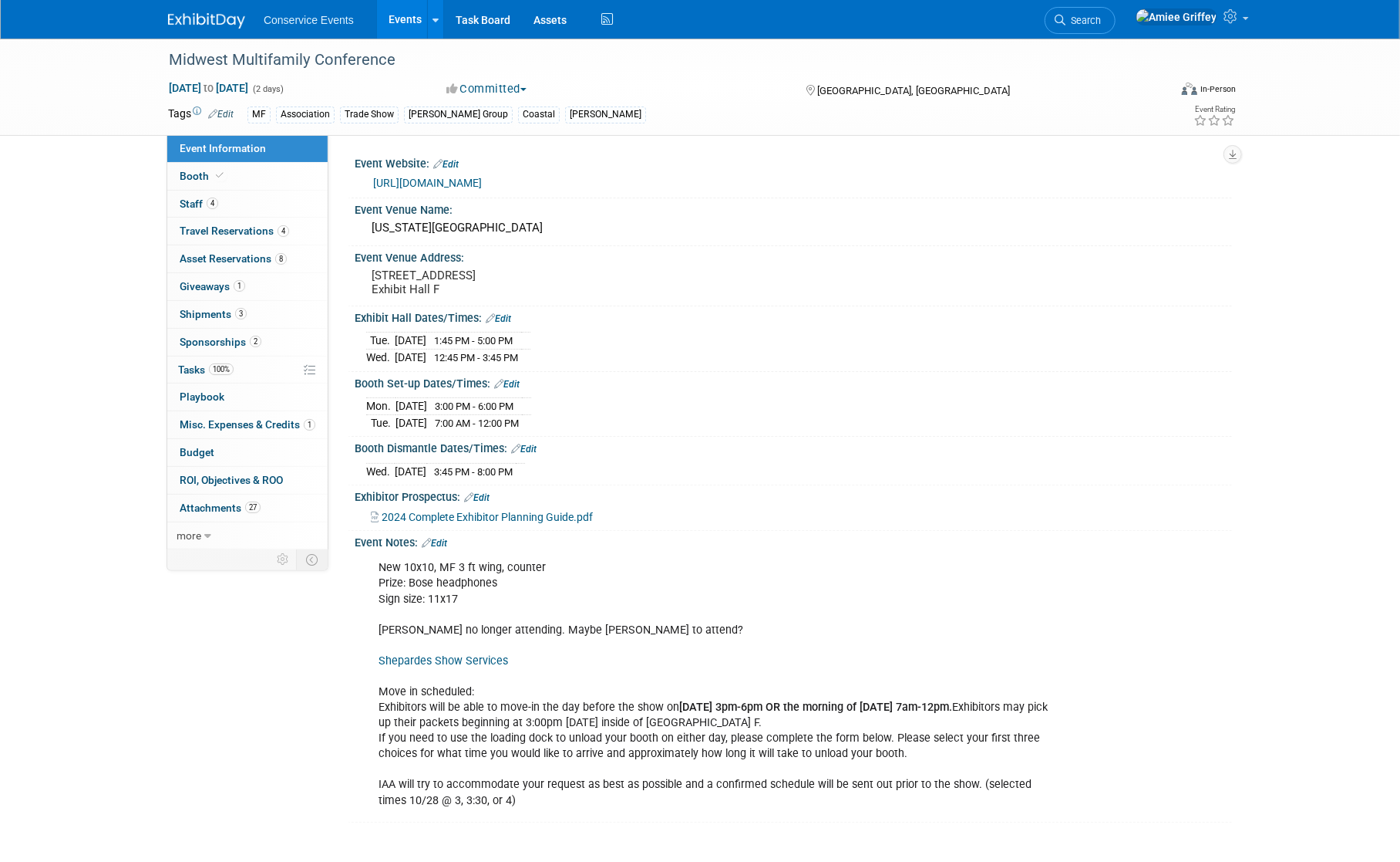
click at [746, 594] on div "New 10x10, MF 3 ft wing, counter Prize: Bose headphones Sign size: 11x17 Kristi…" at bounding box center [715, 684] width 695 height 263
click at [237, 369] on link "100% Tasks 100%" at bounding box center [247, 370] width 160 height 27
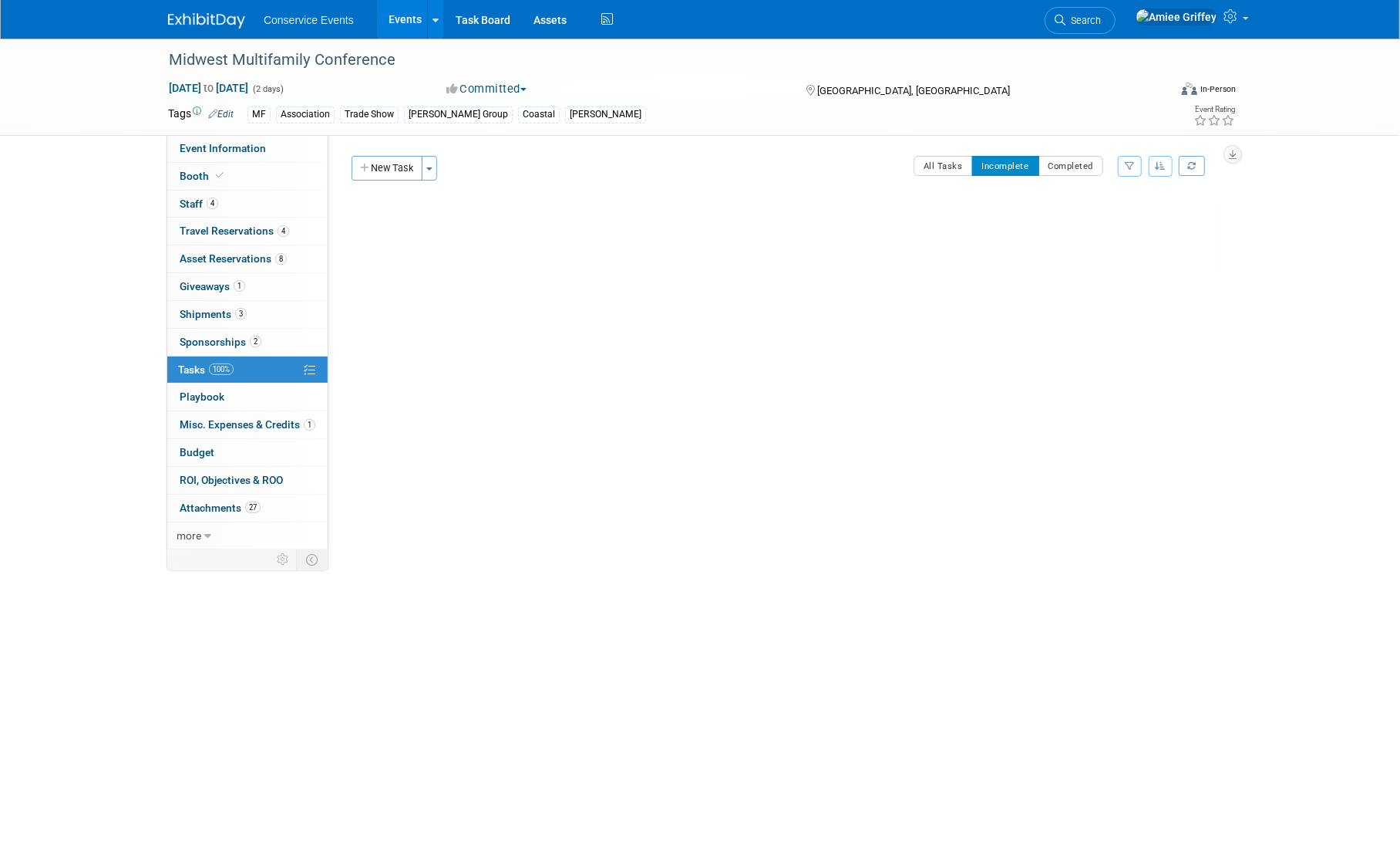
click at [955, 150] on div "Event Website: Edit https://www.iaaonline.net/mmc Event Venue Name: Indiana Con…" at bounding box center [780, 341] width 903 height 414
click at [948, 161] on button "All Tasks" at bounding box center [943, 166] width 60 height 20
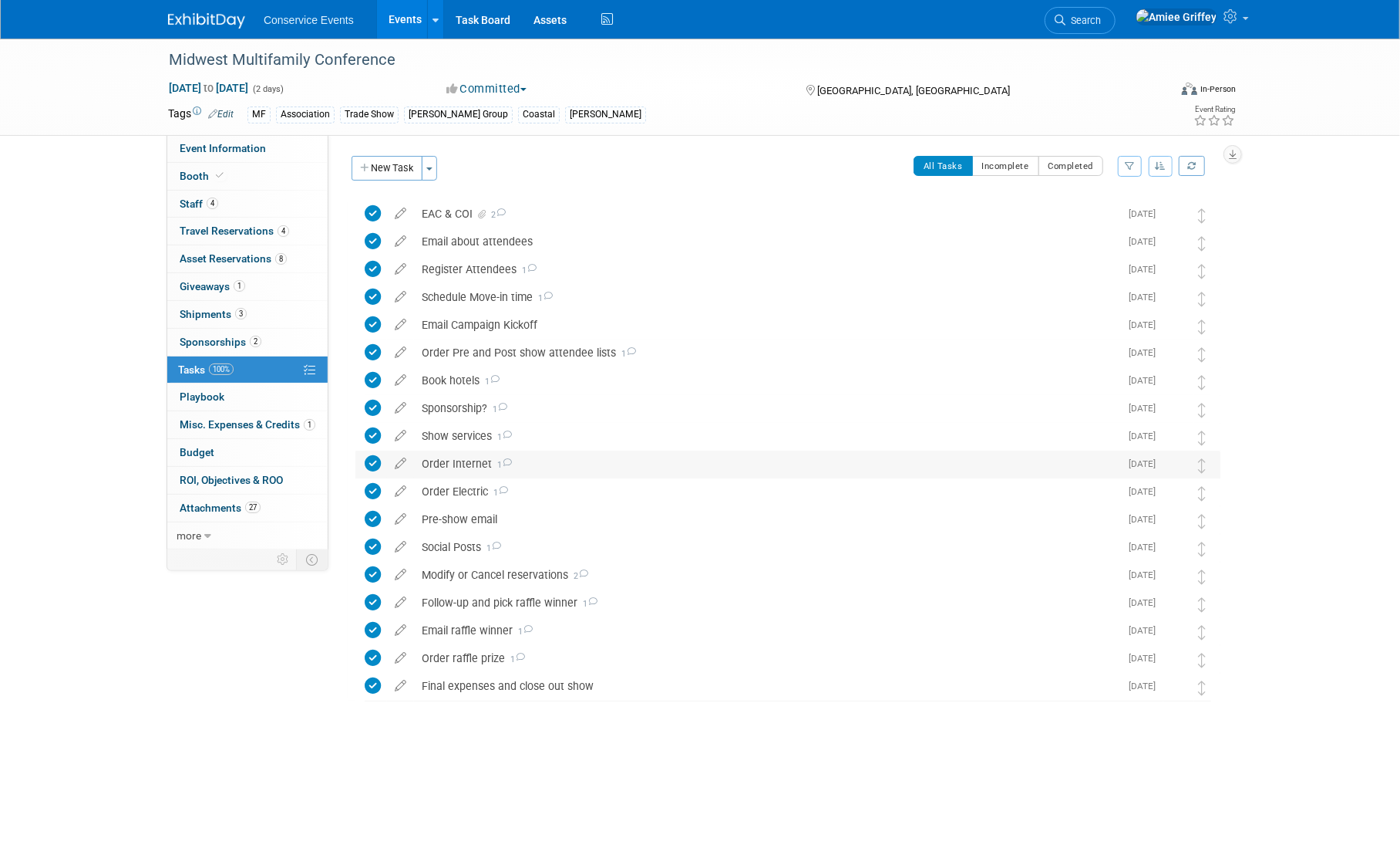
click at [466, 461] on div "Order Internet 1" at bounding box center [766, 463] width 705 height 26
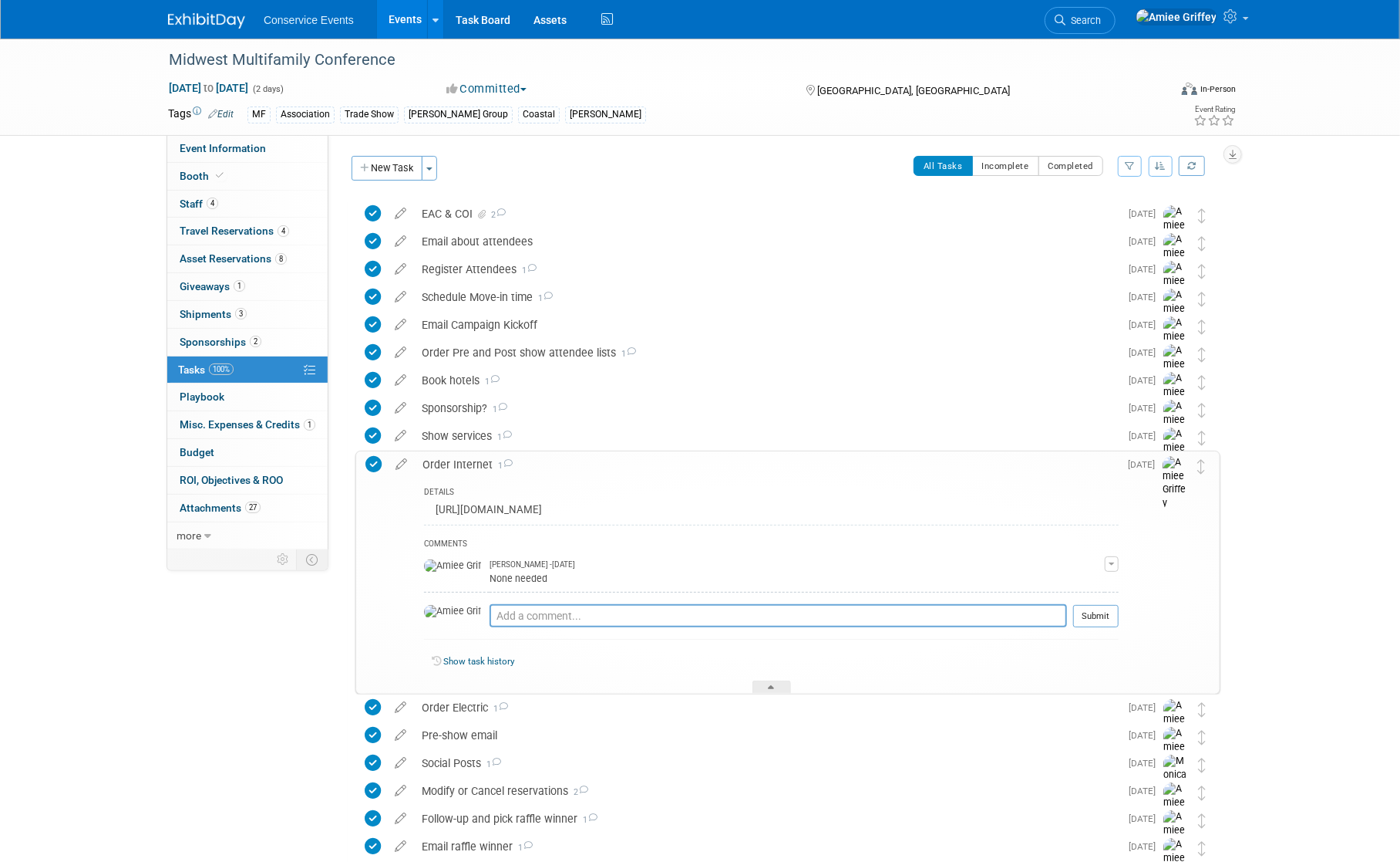
click at [479, 461] on div "Order Internet 1" at bounding box center [767, 464] width 704 height 26
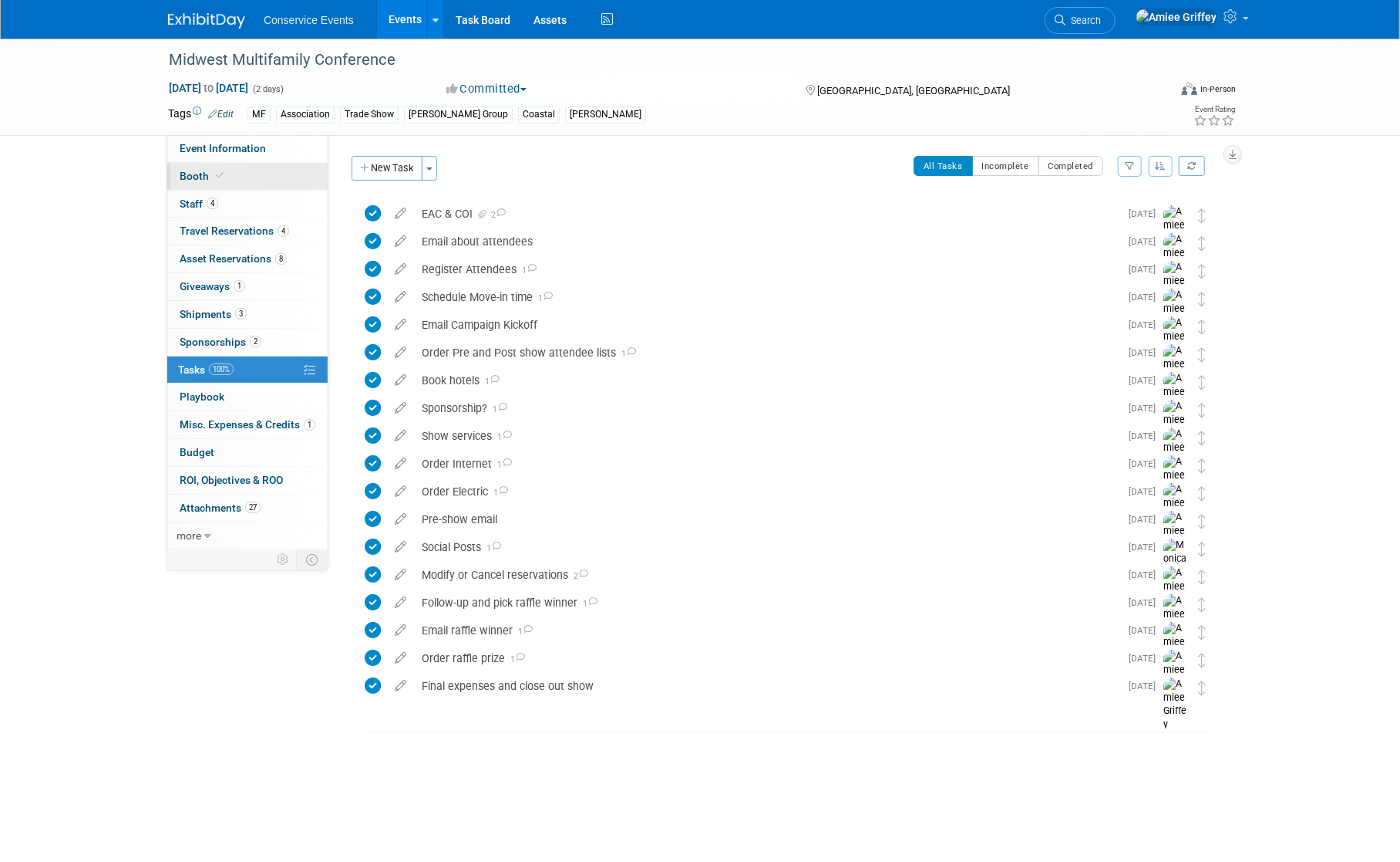
click at [202, 177] on span "Booth" at bounding box center [203, 176] width 47 height 13
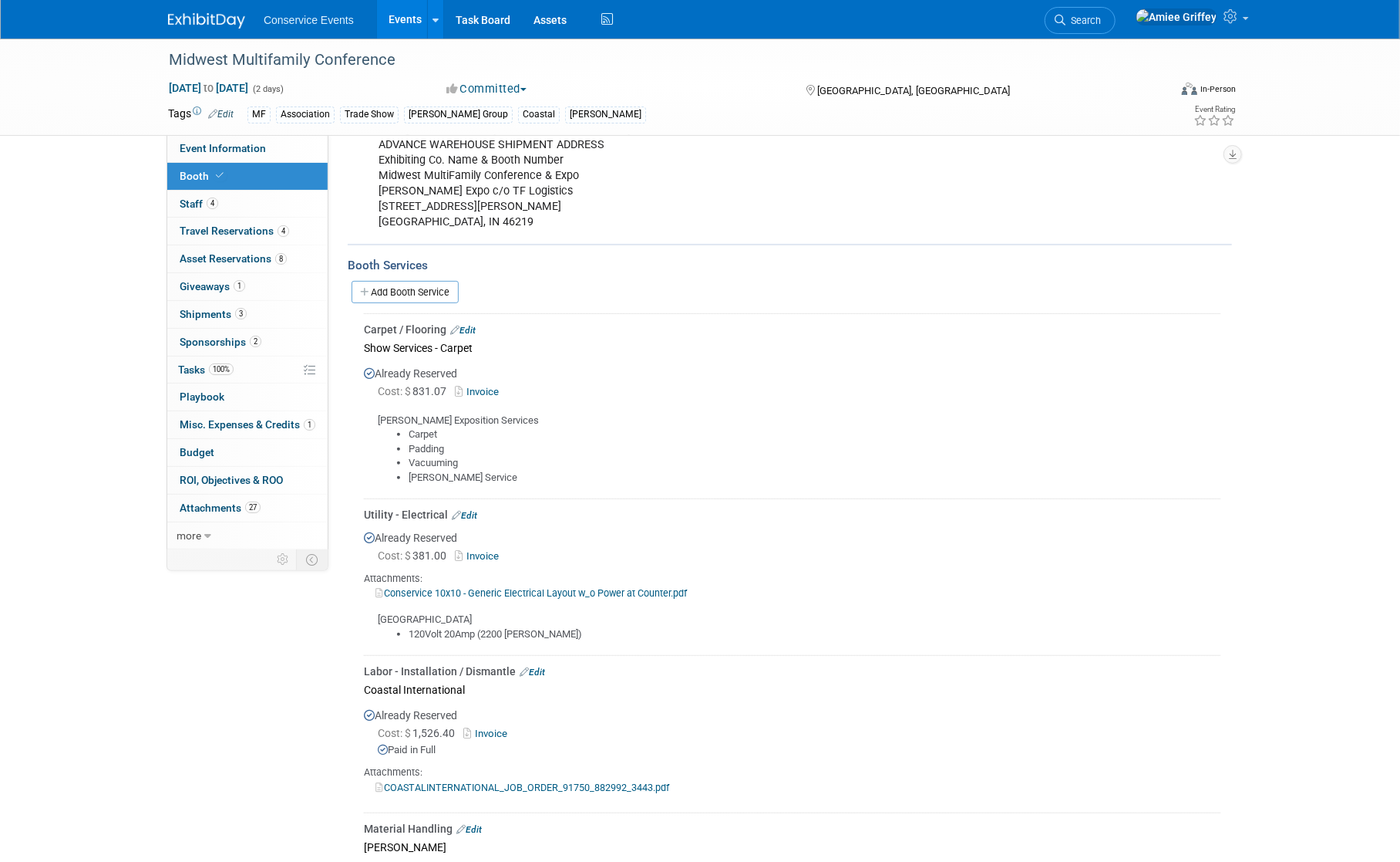
scroll to position [258, 0]
click at [486, 384] on link "Invoice" at bounding box center [480, 388] width 50 height 12
click at [220, 378] on link "100% Tasks 100%" at bounding box center [247, 370] width 160 height 27
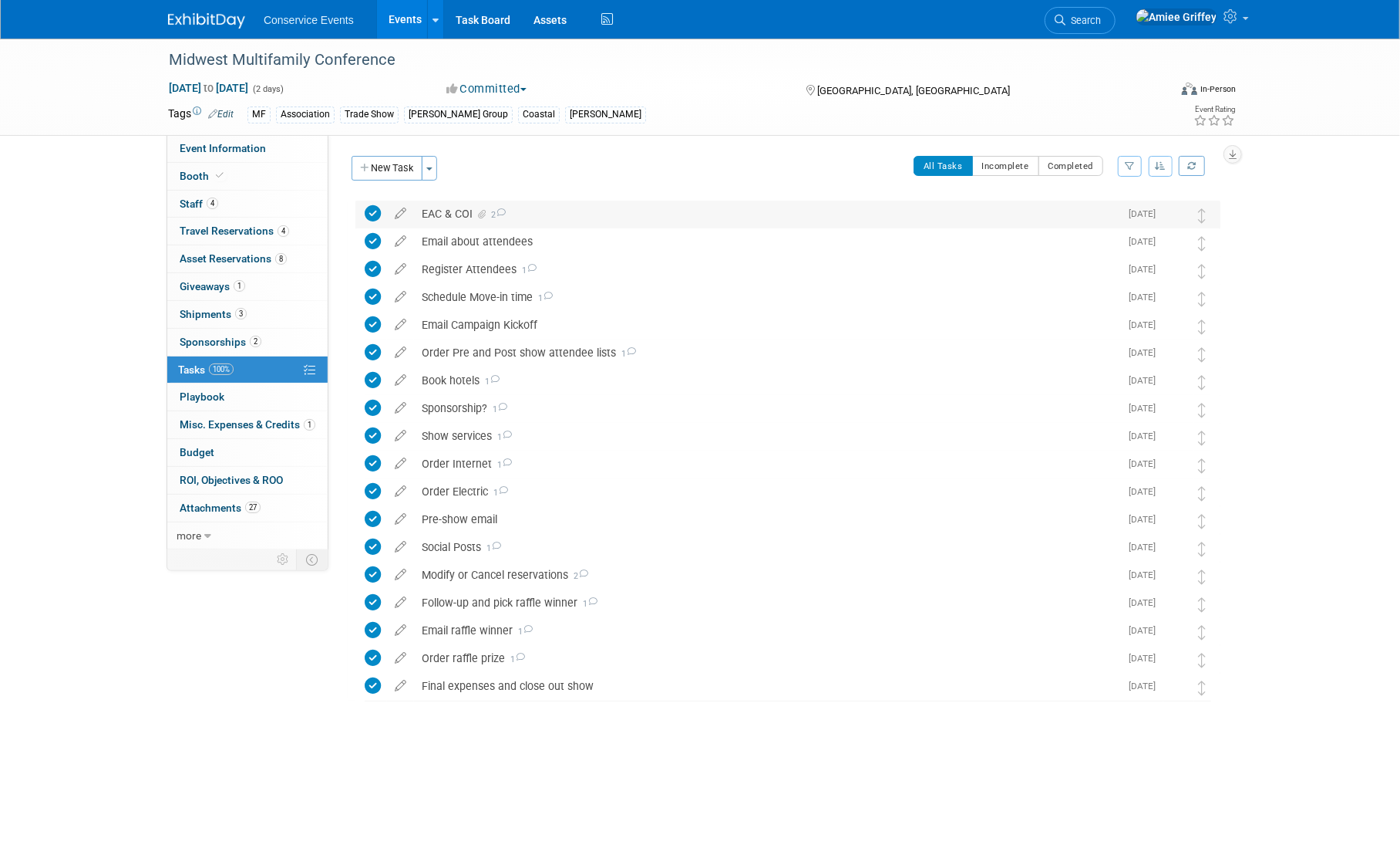
click at [446, 216] on div "EAC & COI 2" at bounding box center [766, 213] width 705 height 26
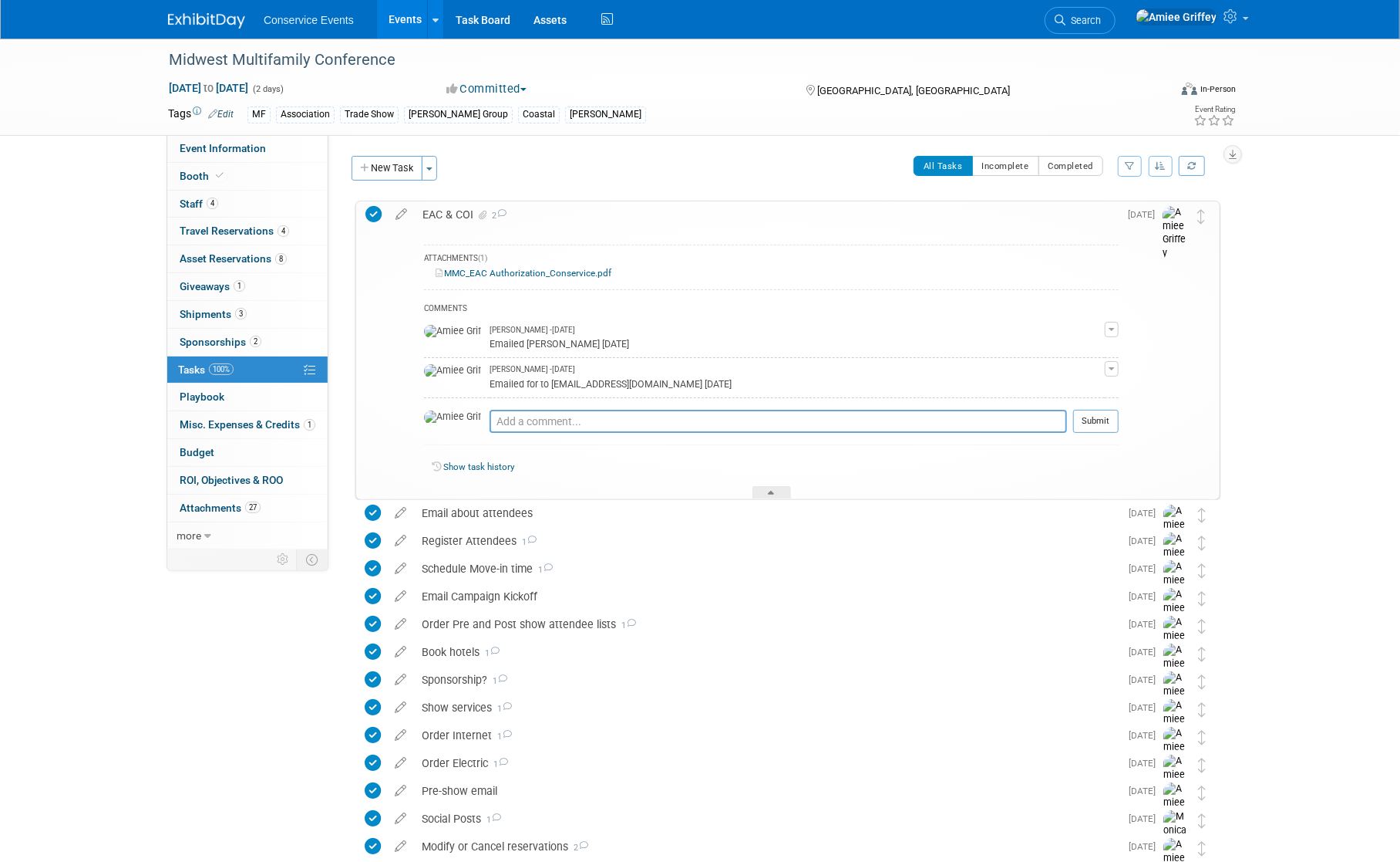
click at [509, 273] on link "MMC_EAC Authorization_Conservice.pdf" at bounding box center [523, 273] width 176 height 11
click at [253, 151] on span "Event Information" at bounding box center [222, 148] width 86 height 13
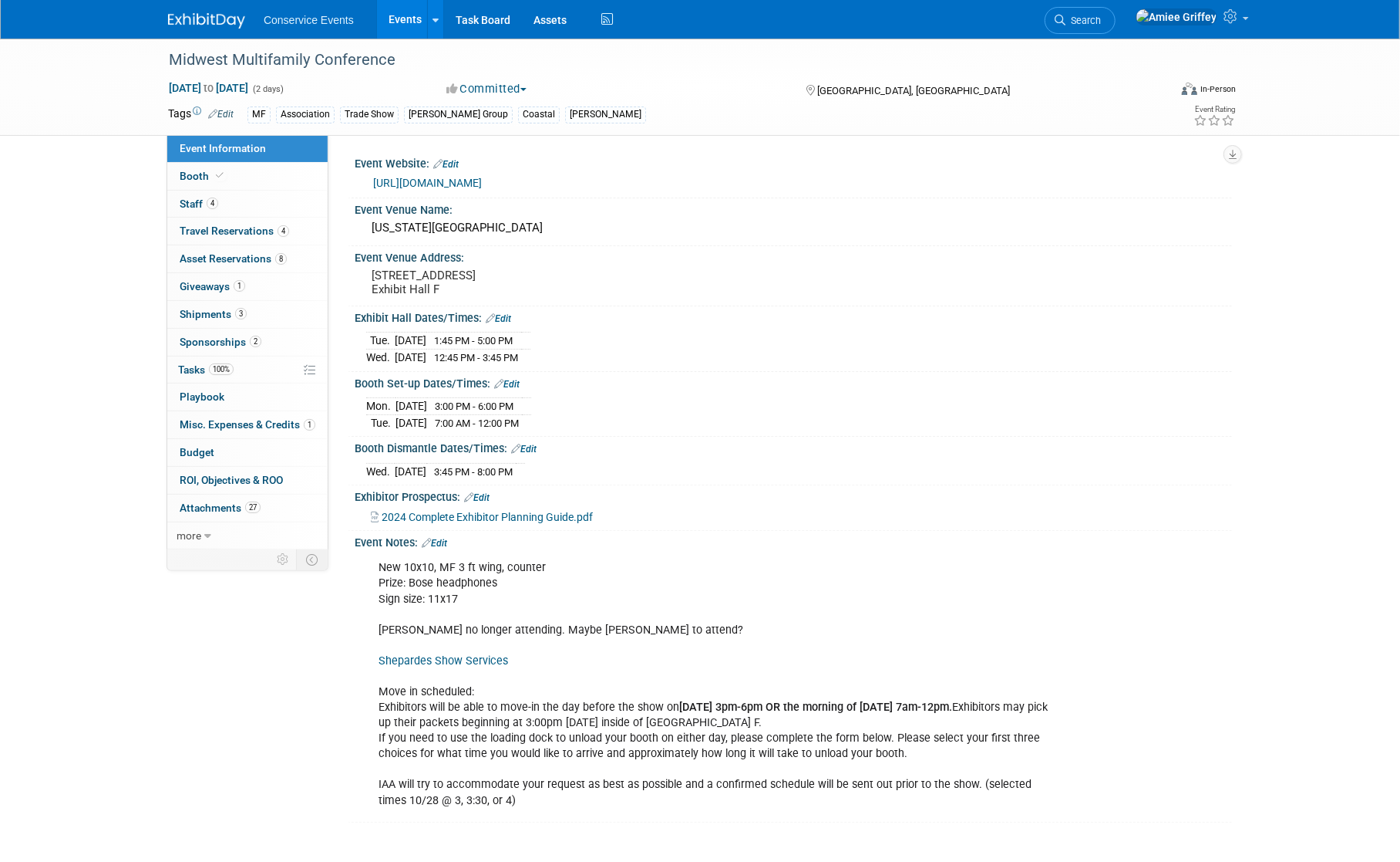
click at [489, 523] on span "2024 Complete Exhibitor Planning Guide.pdf" at bounding box center [487, 517] width 211 height 13
click at [216, 495] on link "27 Attachments 27" at bounding box center [247, 508] width 160 height 27
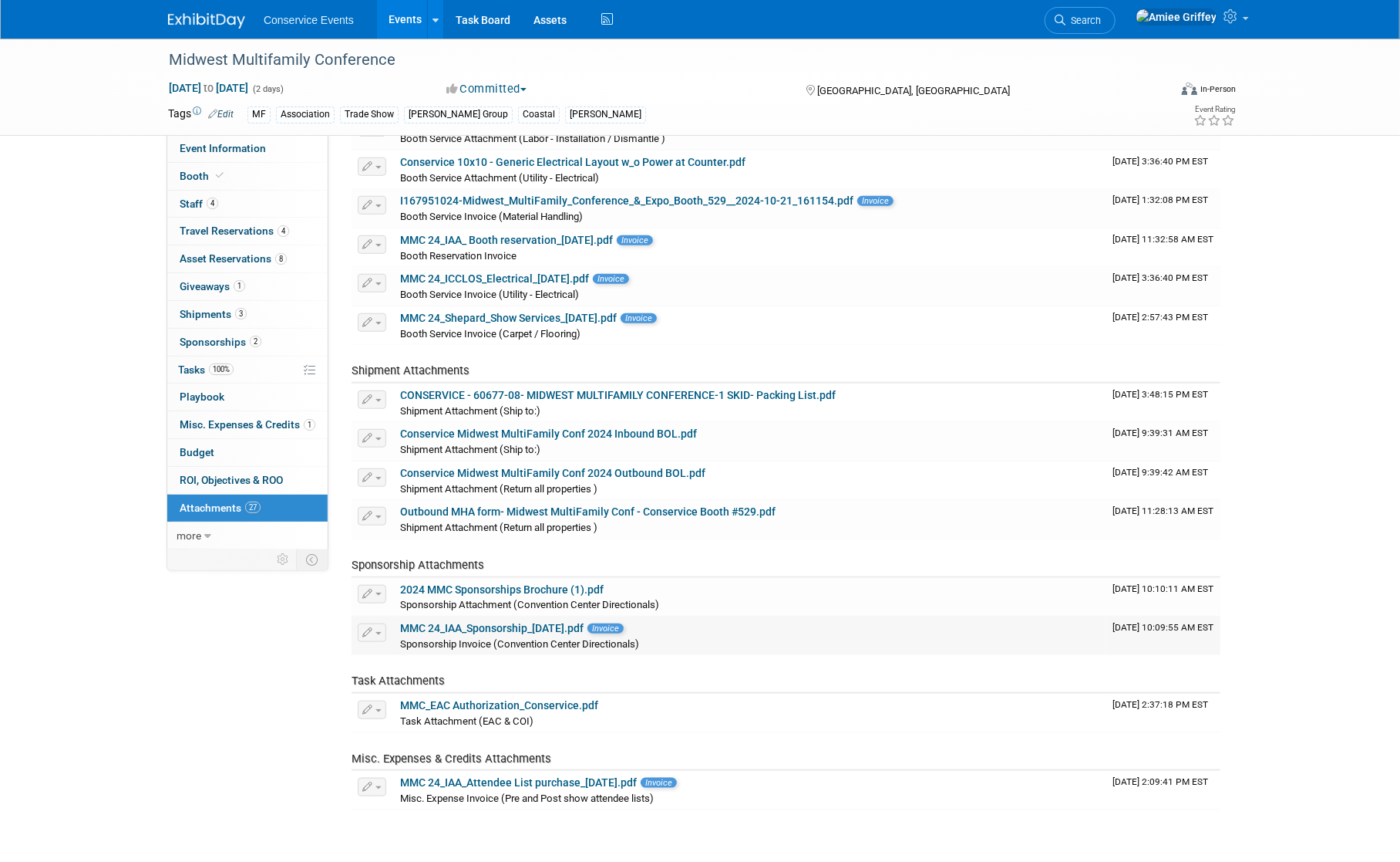
scroll to position [702, 0]
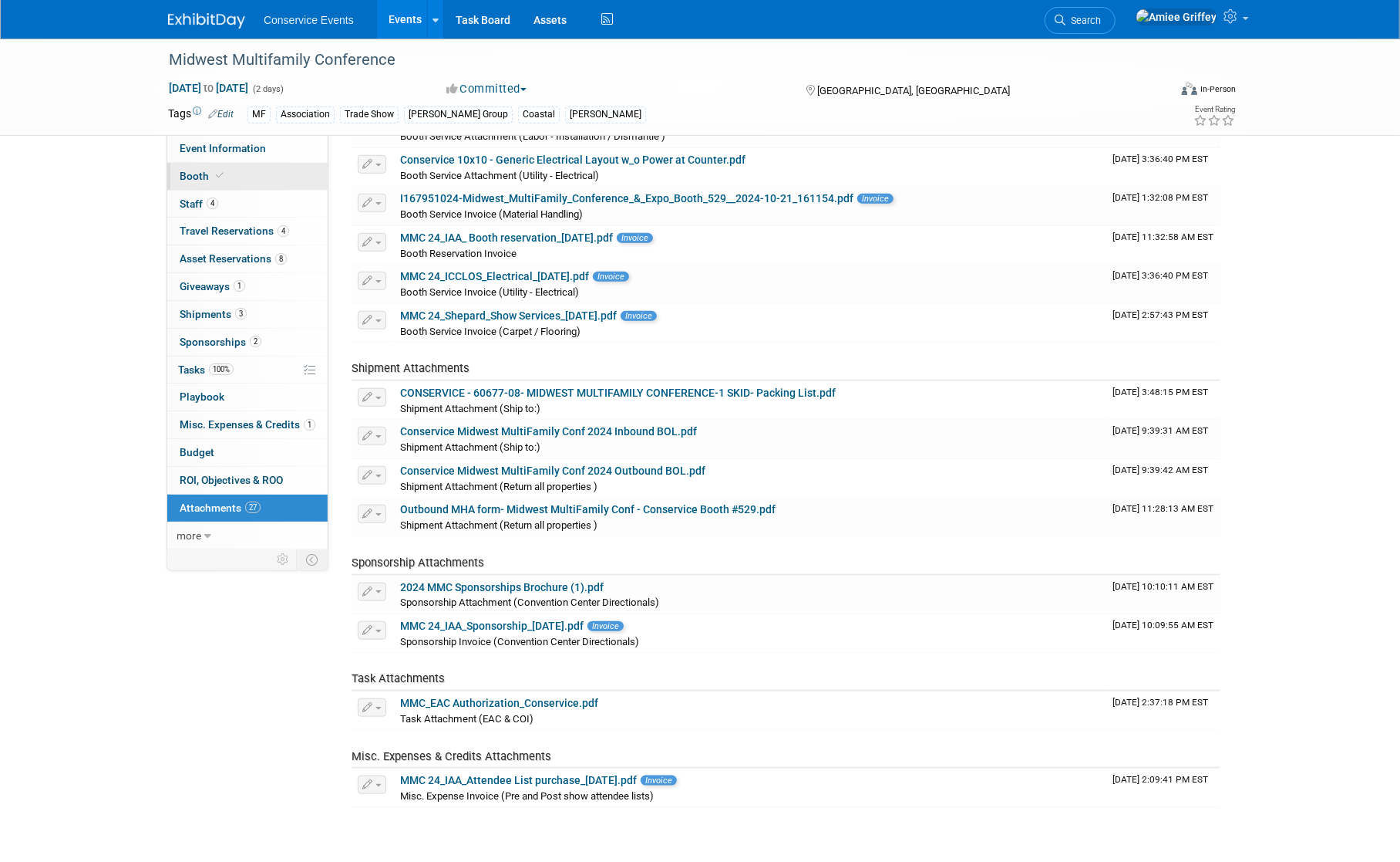
click at [247, 178] on link "Booth" at bounding box center [247, 177] width 160 height 27
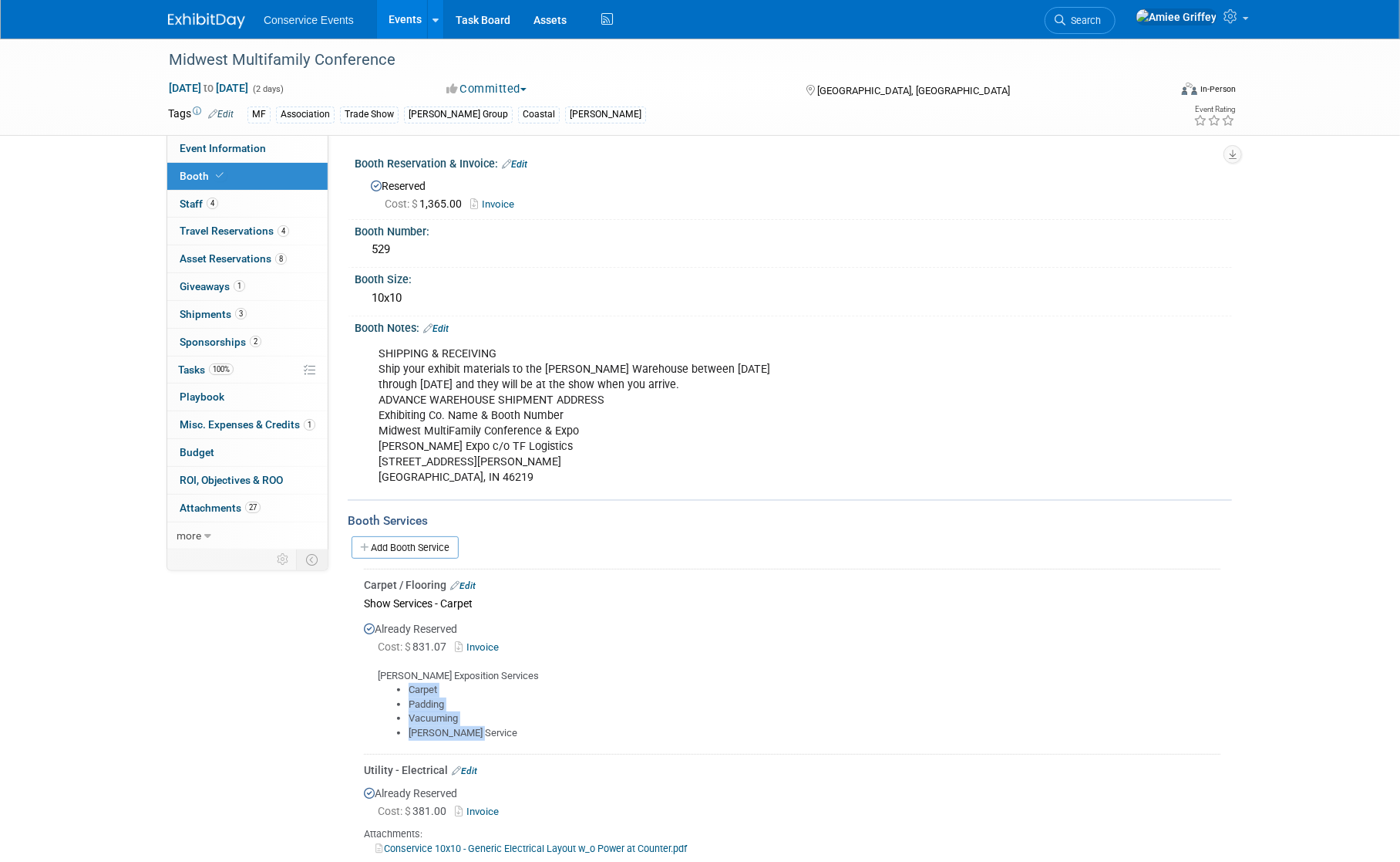
drag, startPoint x: 504, startPoint y: 732, endPoint x: 404, endPoint y: 688, distance: 109.3
click at [404, 688] on ul "Carpet Padding Vacuuming Porter Service" at bounding box center [798, 711] width 843 height 57
copy ul "Carpet Padding Vacuuming Porter Service"
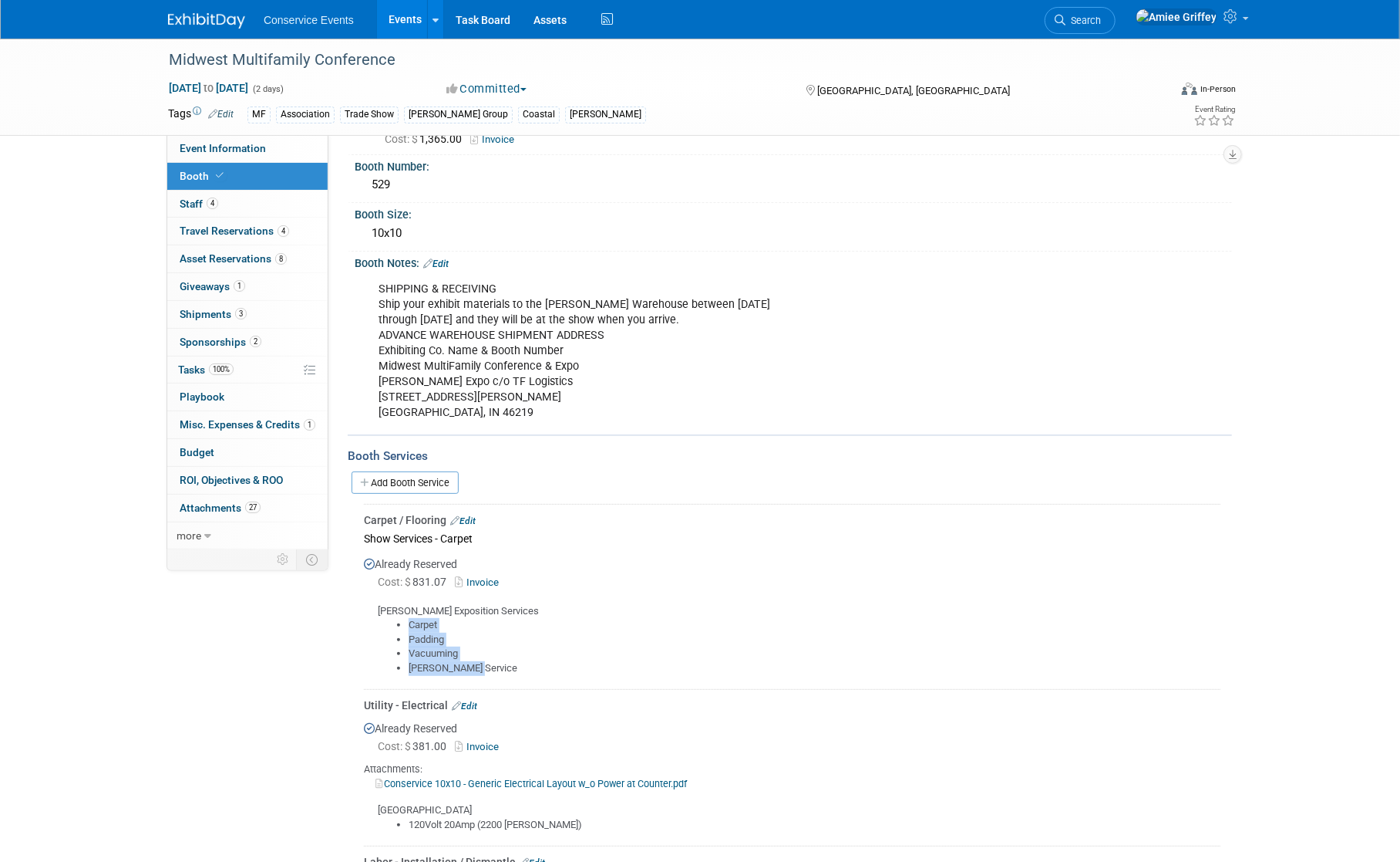
scroll to position [287, 0]
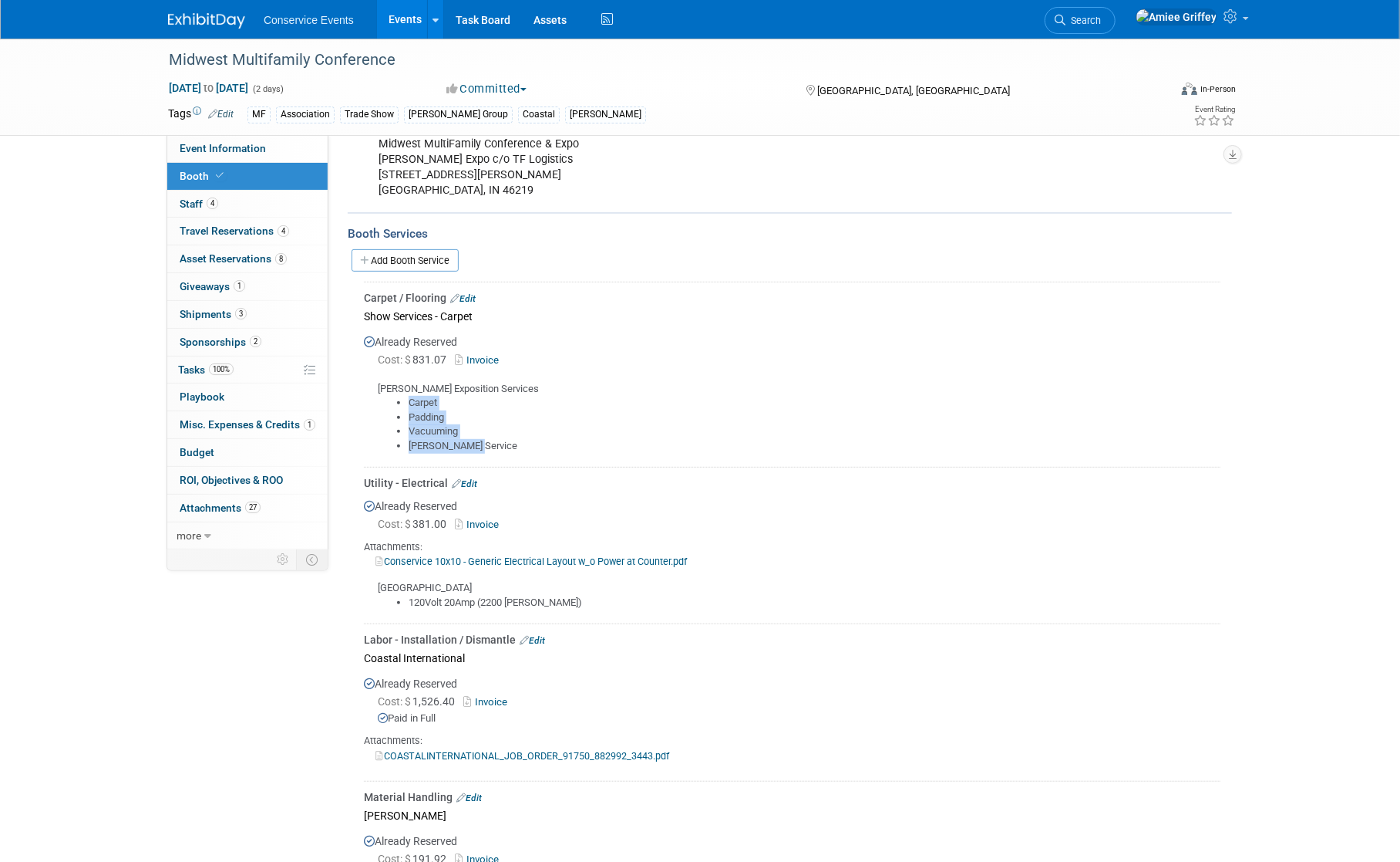
click at [582, 555] on link "Conservice 10x10 - Generic Electrical Layout w_o Power at Counter.pdf" at bounding box center [531, 560] width 311 height 12
click at [535, 560] on link "Conservice 10x10 - Generic Electrical Layout w_o Power at Counter.pdf" at bounding box center [531, 560] width 311 height 12
drag, startPoint x: 550, startPoint y: 601, endPoint x: 407, endPoint y: 599, distance: 143.0
click at [407, 599] on ul "120Volt 20Amp (2200 Watts)" at bounding box center [798, 603] width 843 height 14
copy li "120Volt 20Amp (2200 Watts)"
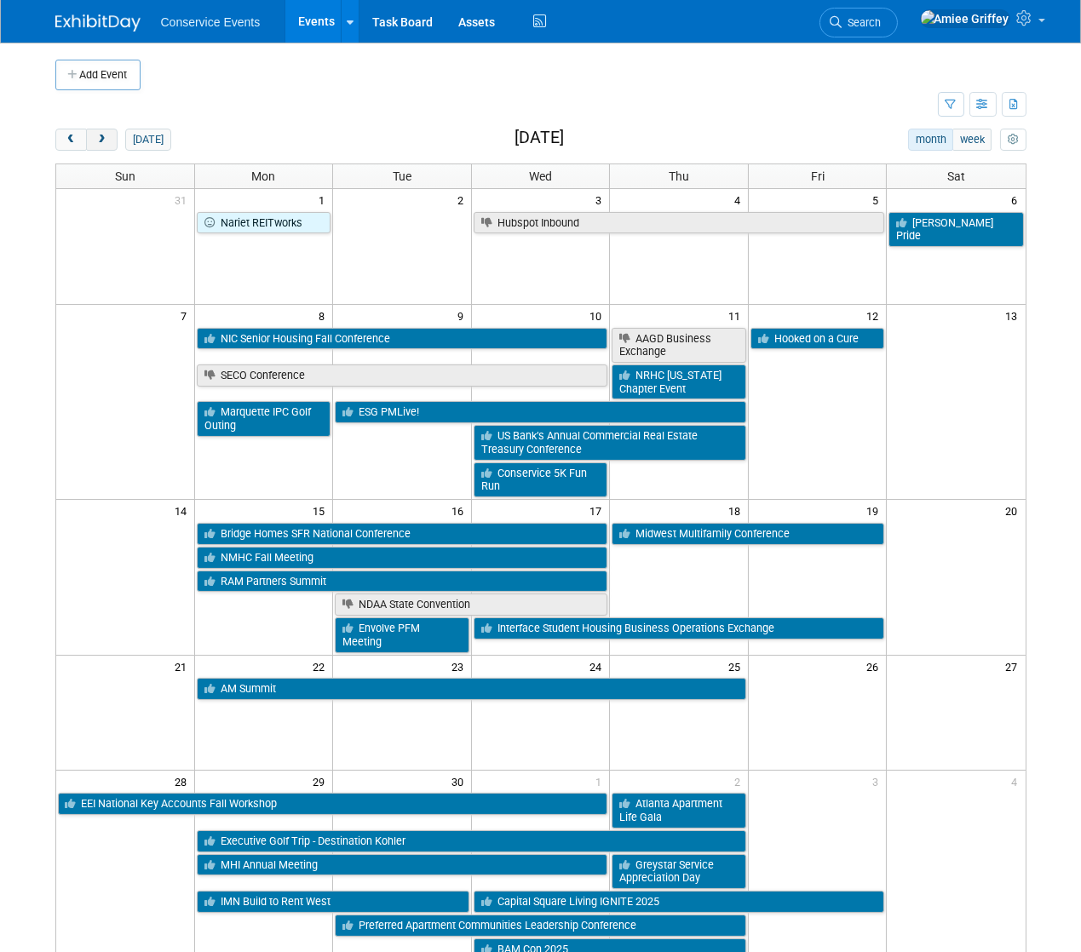
click at [97, 141] on span "next" at bounding box center [101, 140] width 13 height 11
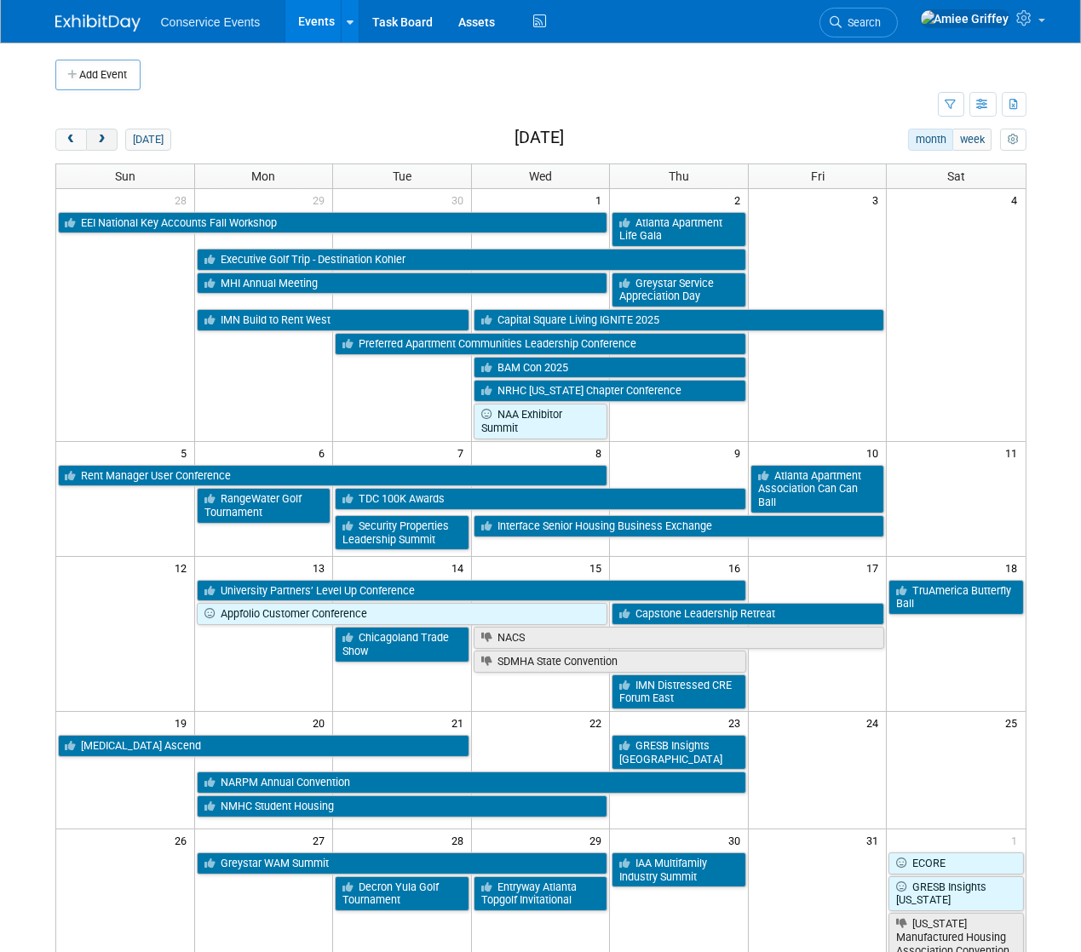
click at [97, 141] on span "next" at bounding box center [101, 140] width 13 height 11
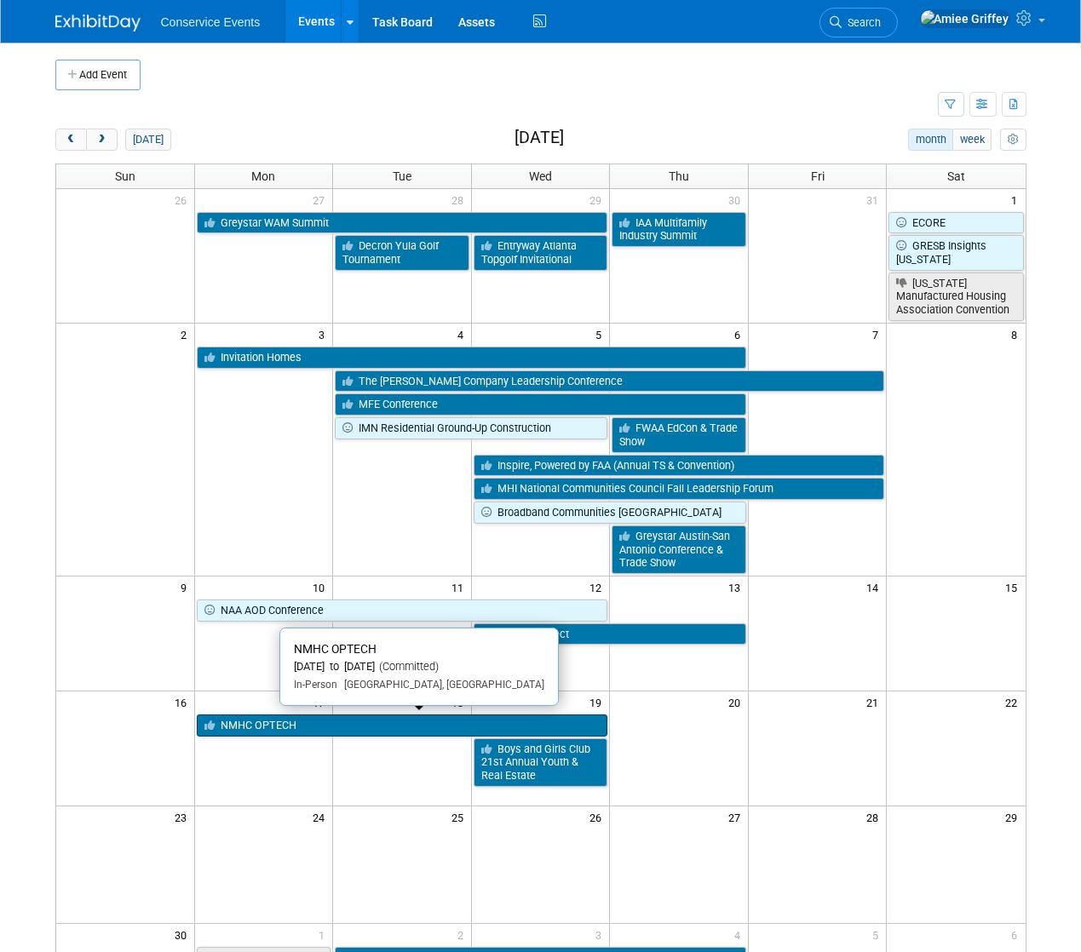
click at [394, 717] on link "NMHC OPTECH" at bounding box center [402, 726] width 411 height 22
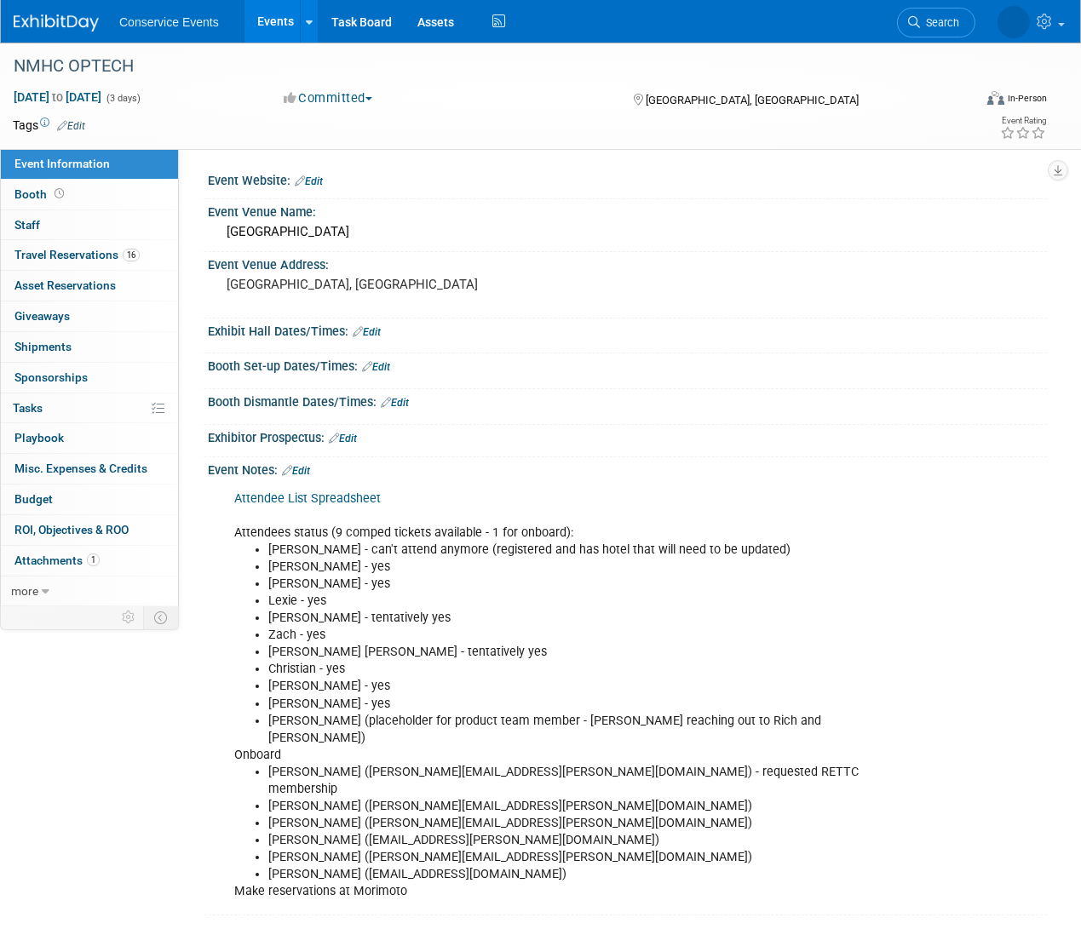
click at [231, 848] on div "Attendee List Spreadsheet Attendees status (9 comped tickets available - 1 for …" at bounding box center [551, 696] width 658 height 428
click at [310, 472] on link "Edit" at bounding box center [296, 471] width 28 height 12
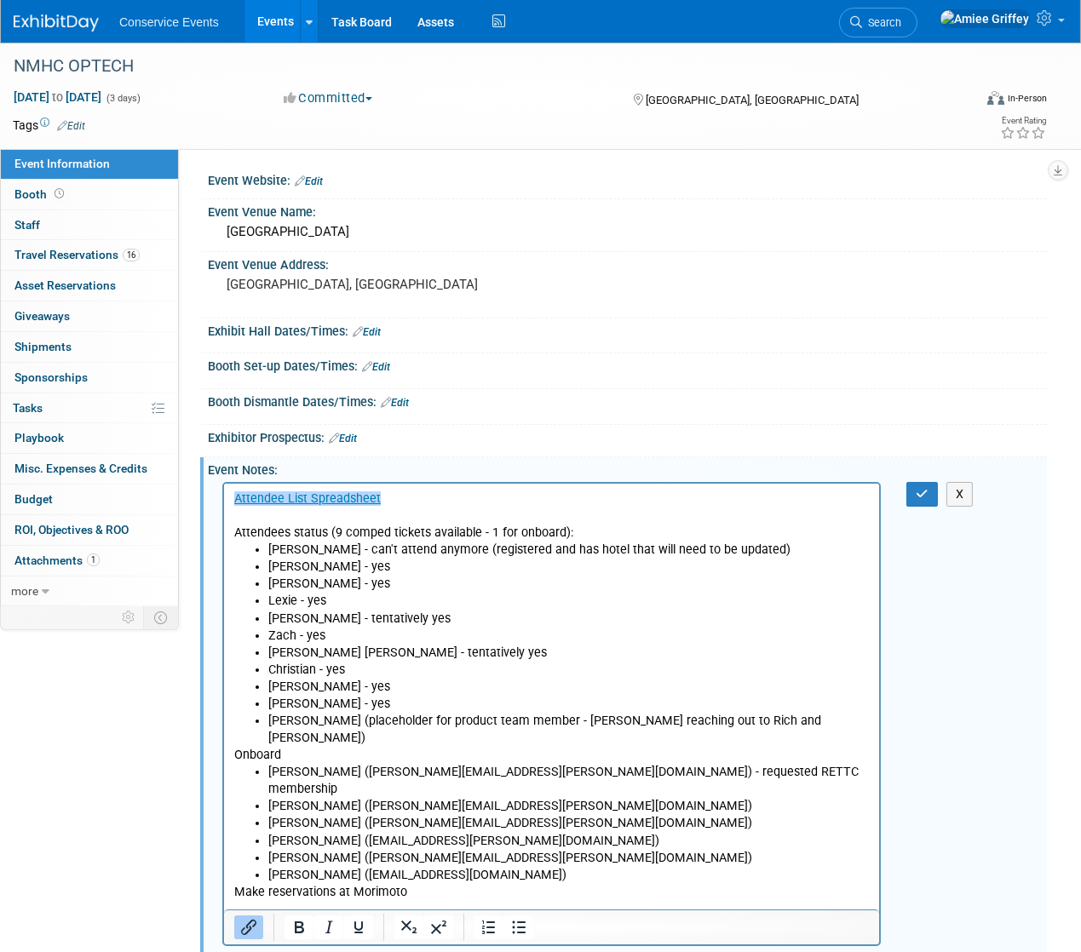
click at [233, 883] on p "Make reservations at Morimoto" at bounding box center [550, 891] width 635 height 17
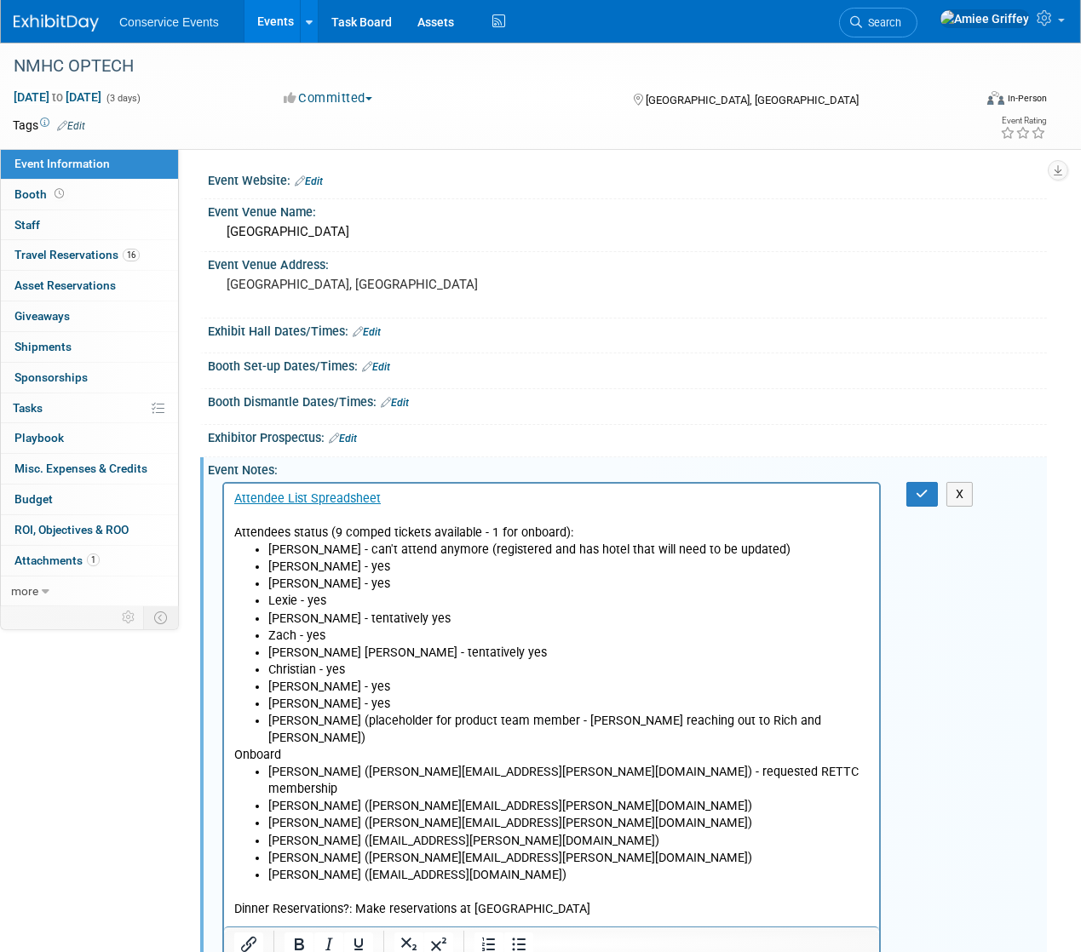
click at [572, 900] on p "Dinner Reservations?: Make reservations at [GEOGRAPHIC_DATA]" at bounding box center [550, 908] width 635 height 17
click at [917, 488] on icon "button" at bounding box center [922, 494] width 13 height 12
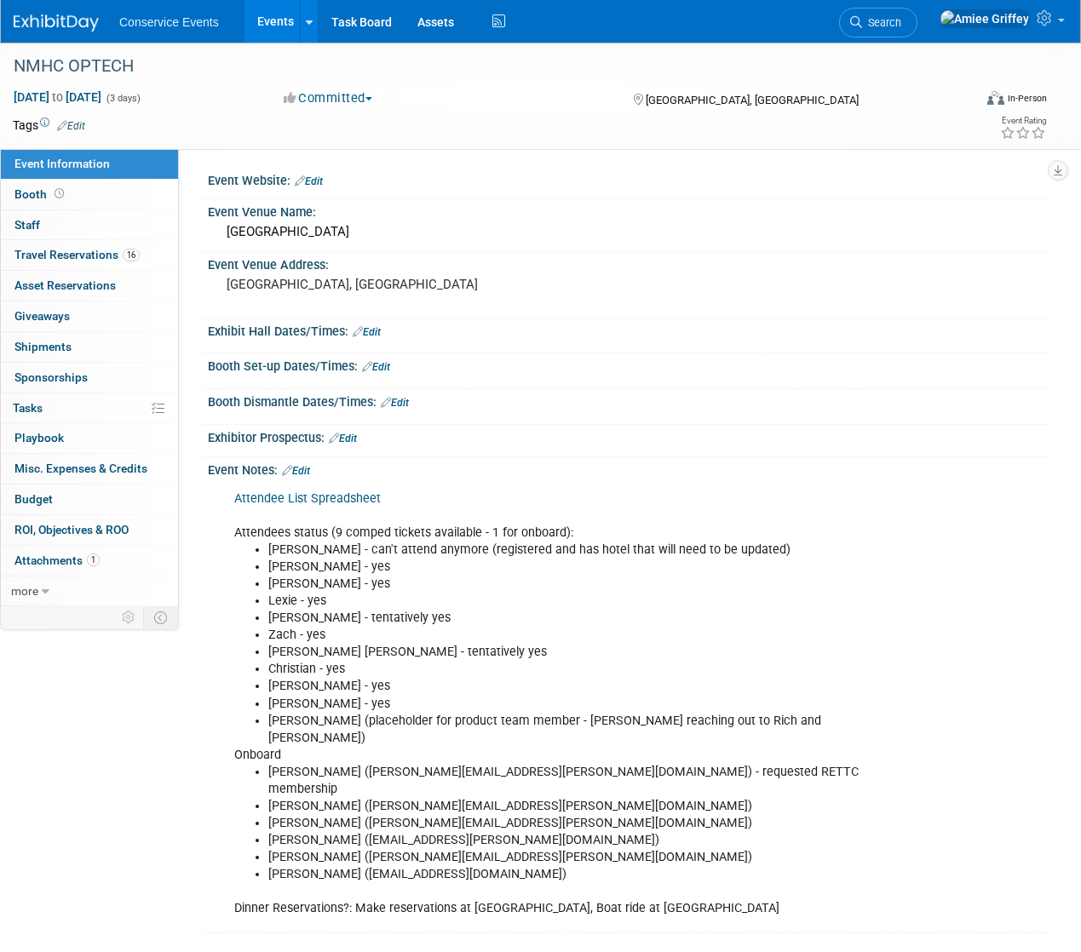
click at [308, 469] on link "Edit" at bounding box center [296, 471] width 28 height 12
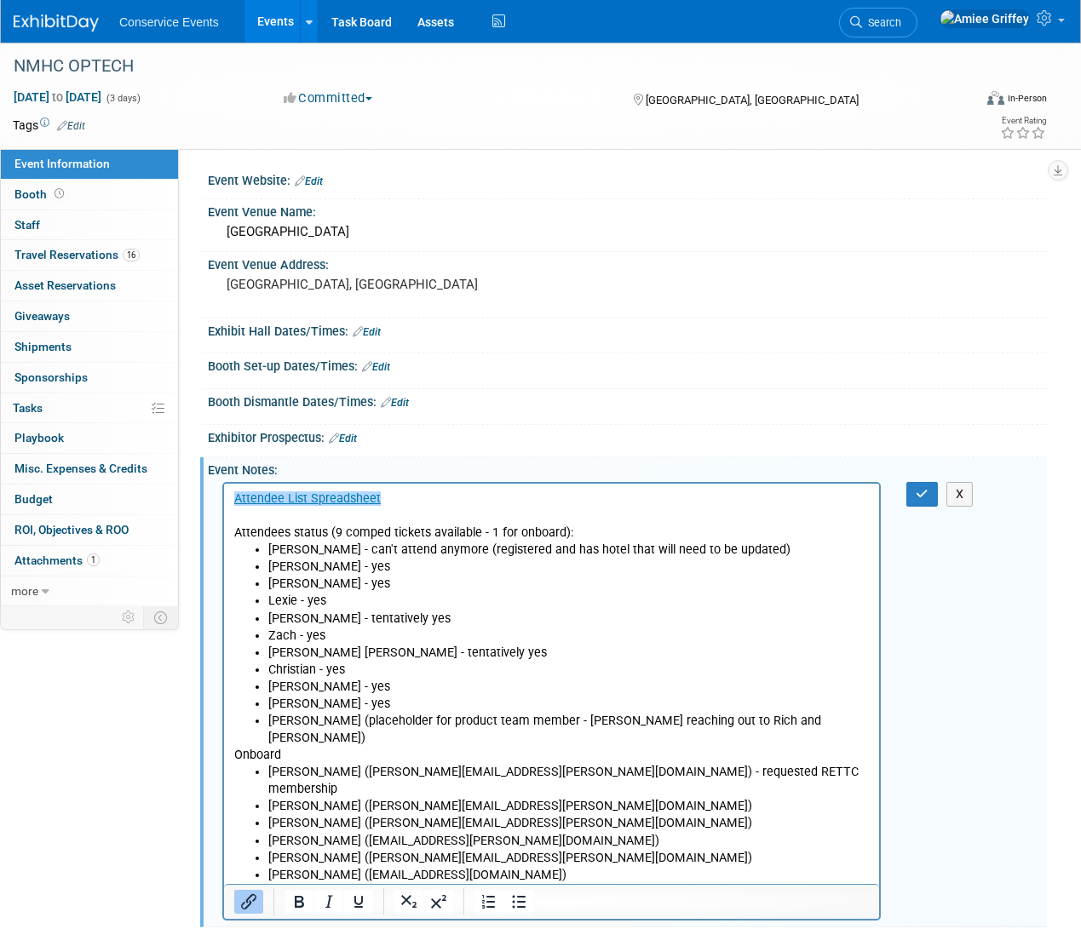
click at [772, 722] on li "[PERSON_NAME] (placeholder for product team member - [PERSON_NAME] reaching out…" at bounding box center [567, 729] width 601 height 34
click at [302, 866] on li "[PERSON_NAME] ([EMAIL_ADDRESS][DOMAIN_NAME])" at bounding box center [567, 874] width 601 height 17
drag, startPoint x: 470, startPoint y: 841, endPoint x: 267, endPoint y: 837, distance: 203.6
click at [267, 866] on li "[PERSON_NAME] ([EMAIL_ADDRESS][DOMAIN_NAME])" at bounding box center [567, 874] width 601 height 17
click at [802, 713] on li "[PERSON_NAME] (placeholder for product team member - [PERSON_NAME] reaching out…" at bounding box center [567, 729] width 601 height 34
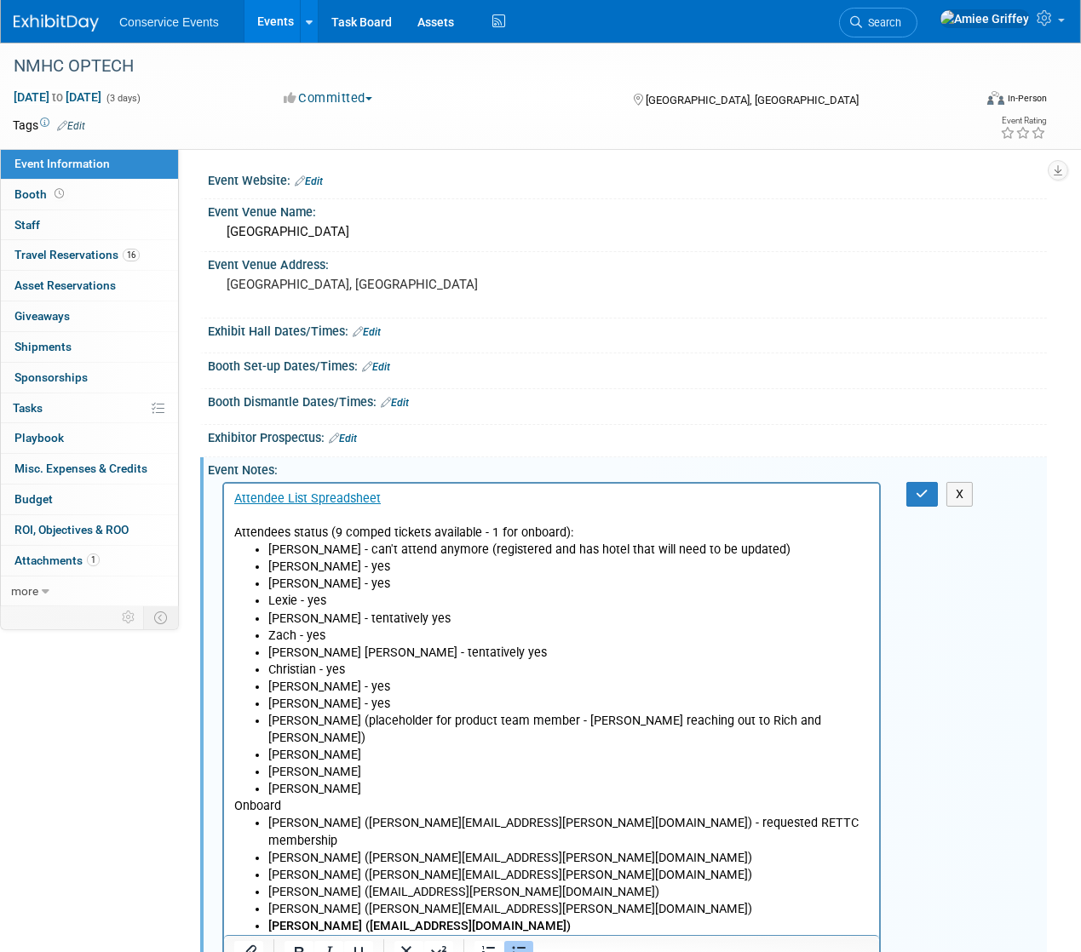
drag, startPoint x: 374, startPoint y: 769, endPoint x: 270, endPoint y: 738, distance: 108.6
click at [270, 738] on ul "[PERSON_NAME] - can't attend anymore (registered and has hotel that will need t…" at bounding box center [550, 669] width 635 height 256
click at [347, 746] on li "[PERSON_NAME]" at bounding box center [567, 754] width 601 height 17
drag, startPoint x: 540, startPoint y: 739, endPoint x: 328, endPoint y: 743, distance: 212.1
click at [328, 746] on li "[PERSON_NAME] (full registration - need to be added)" at bounding box center [567, 754] width 601 height 17
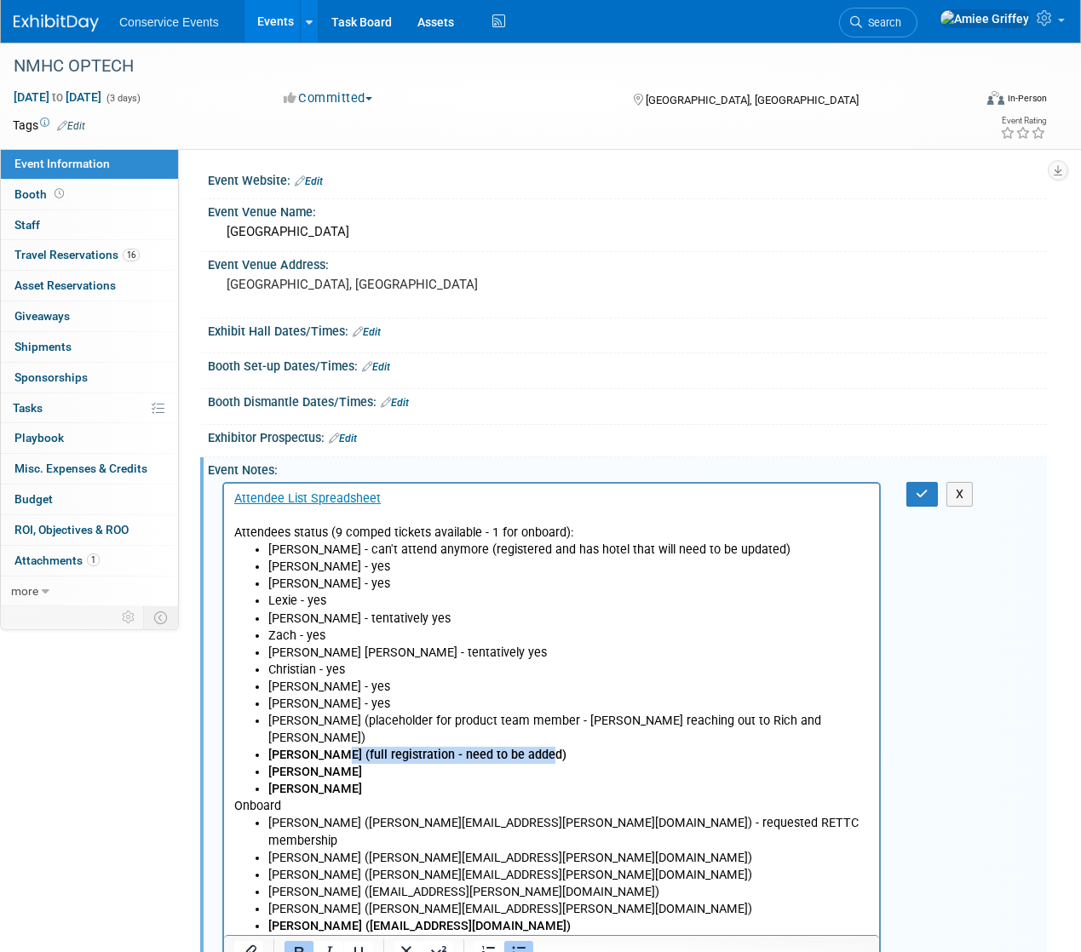
copy b "(full registration - need to be added)"
click at [385, 763] on li "[PERSON_NAME]" at bounding box center [567, 771] width 601 height 17
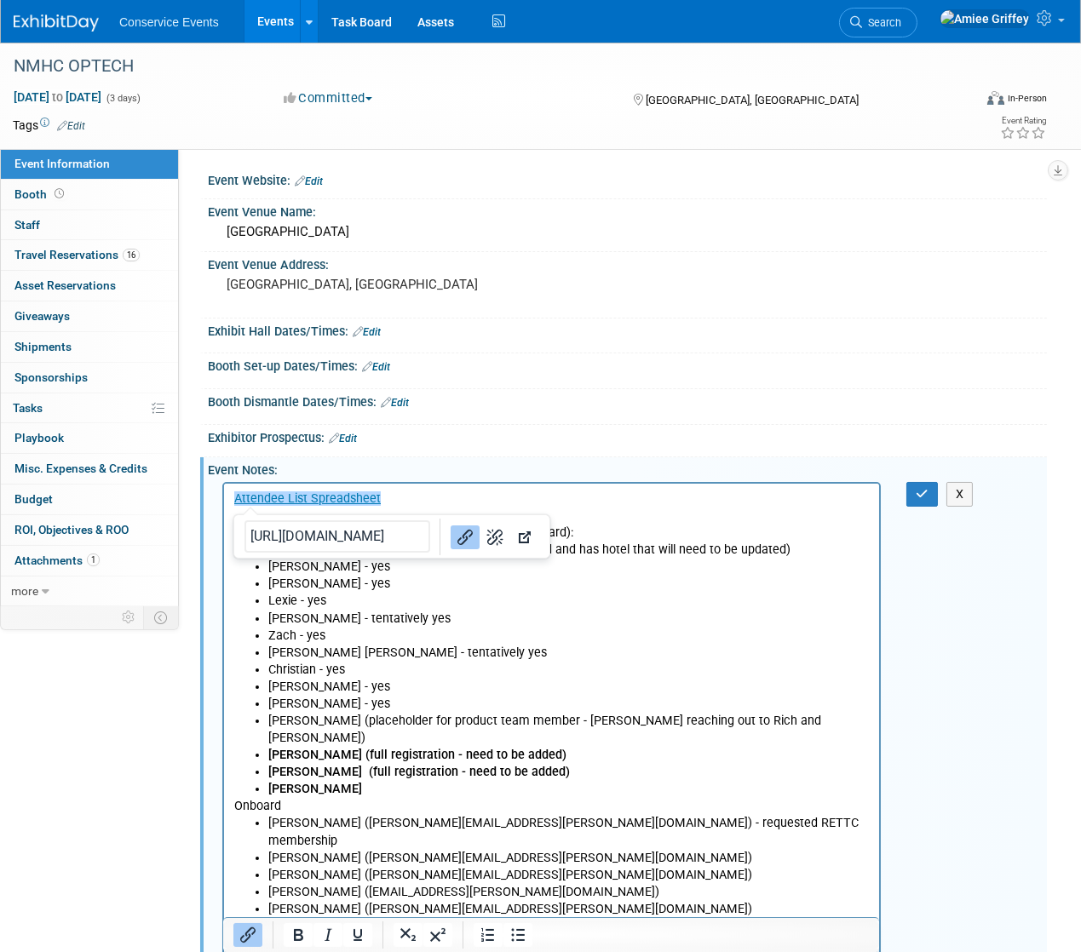
click at [405, 780] on li "[PERSON_NAME]" at bounding box center [567, 788] width 601 height 17
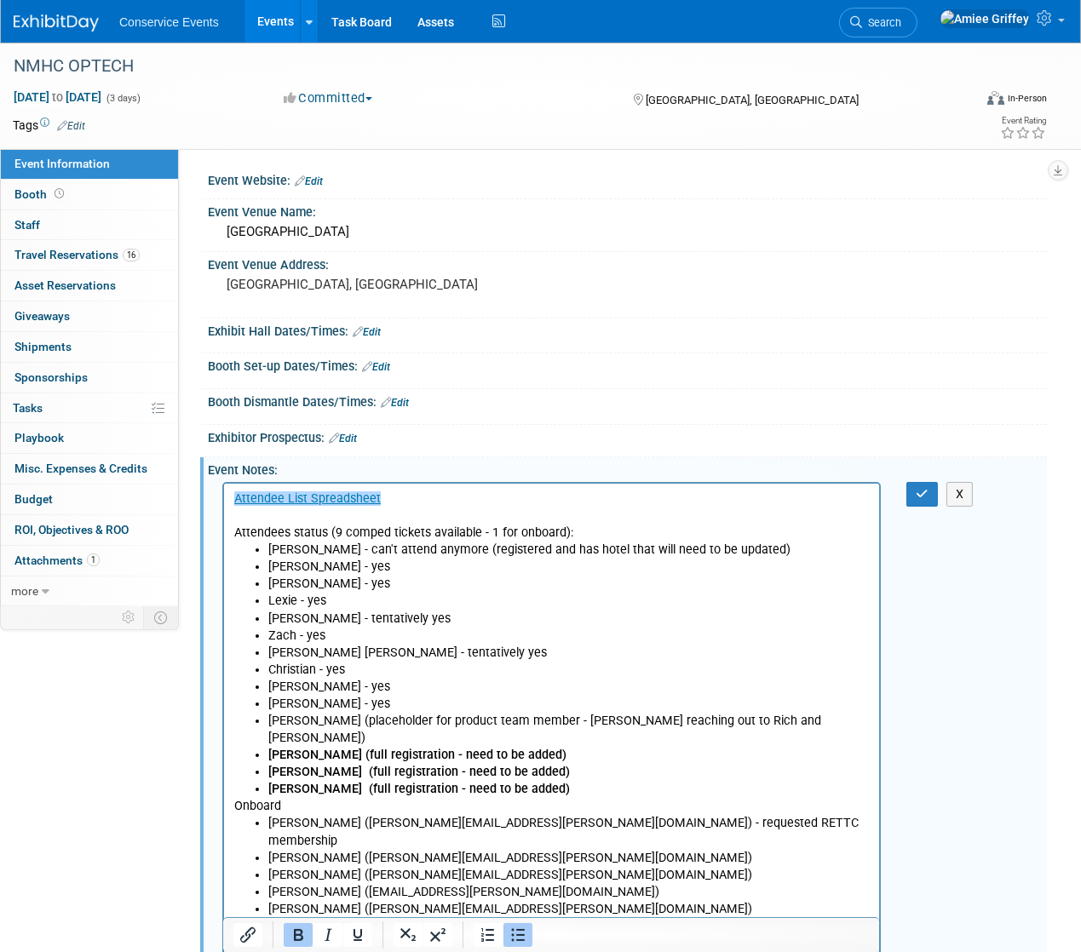
click at [483, 917] on li "[PERSON_NAME] ([EMAIL_ADDRESS][DOMAIN_NAME])" at bounding box center [567, 925] width 601 height 17
drag, startPoint x: 530, startPoint y: 739, endPoint x: 430, endPoint y: 742, distance: 99.7
click at [430, 746] on li "[PERSON_NAME] (full registration - need to be added)" at bounding box center [567, 754] width 601 height 17
copy b "need to be added)"
click at [483, 917] on li "[PERSON_NAME] ([EMAIL_ADDRESS][DOMAIN_NAME])" at bounding box center [567, 925] width 601 height 17
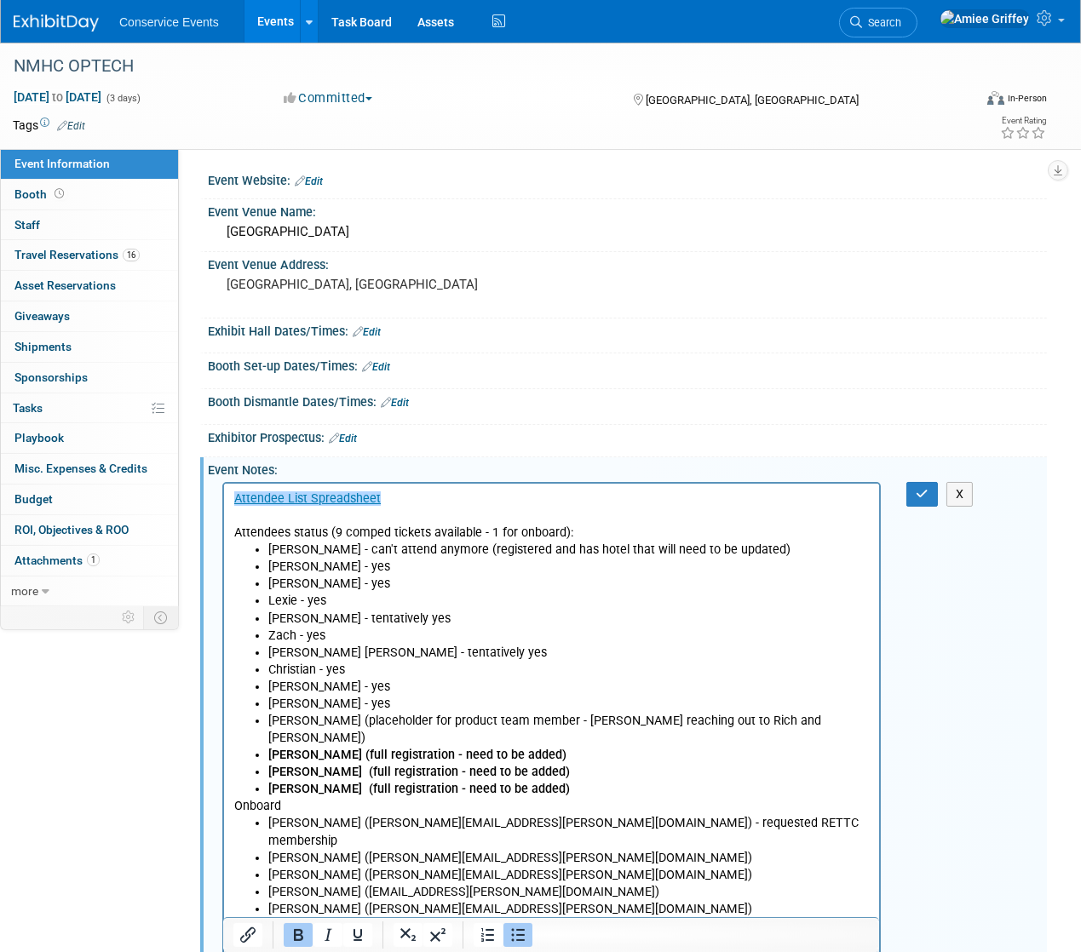
click at [469, 918] on b "[PERSON_NAME] ([EMAIL_ADDRESS][DOMAIN_NAME]) - need to be added)" at bounding box center [474, 925] width 414 height 14
click at [641, 883] on li "[PERSON_NAME] ([EMAIL_ADDRESS][PERSON_NAME][DOMAIN_NAME])" at bounding box center [567, 891] width 601 height 17
click at [928, 488] on icon "button" at bounding box center [922, 494] width 13 height 12
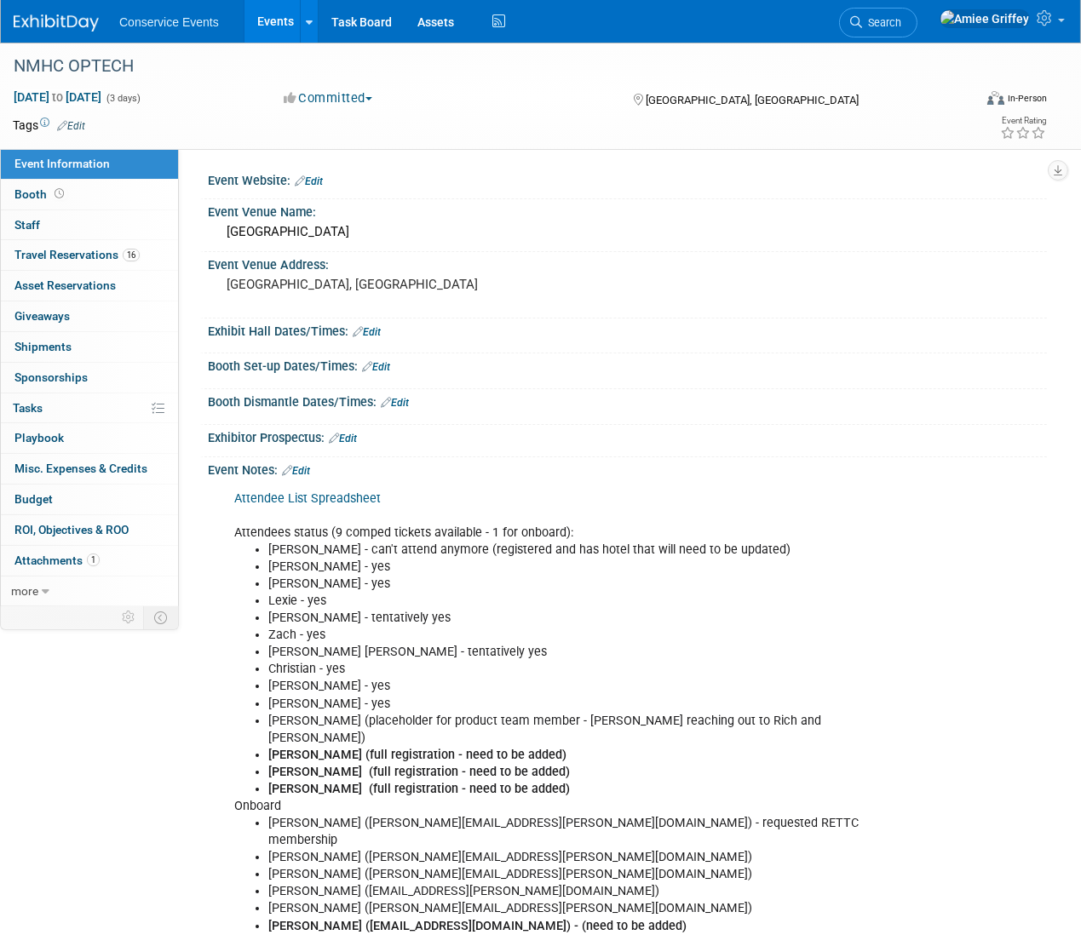
click at [303, 469] on link "Edit" at bounding box center [296, 471] width 28 height 12
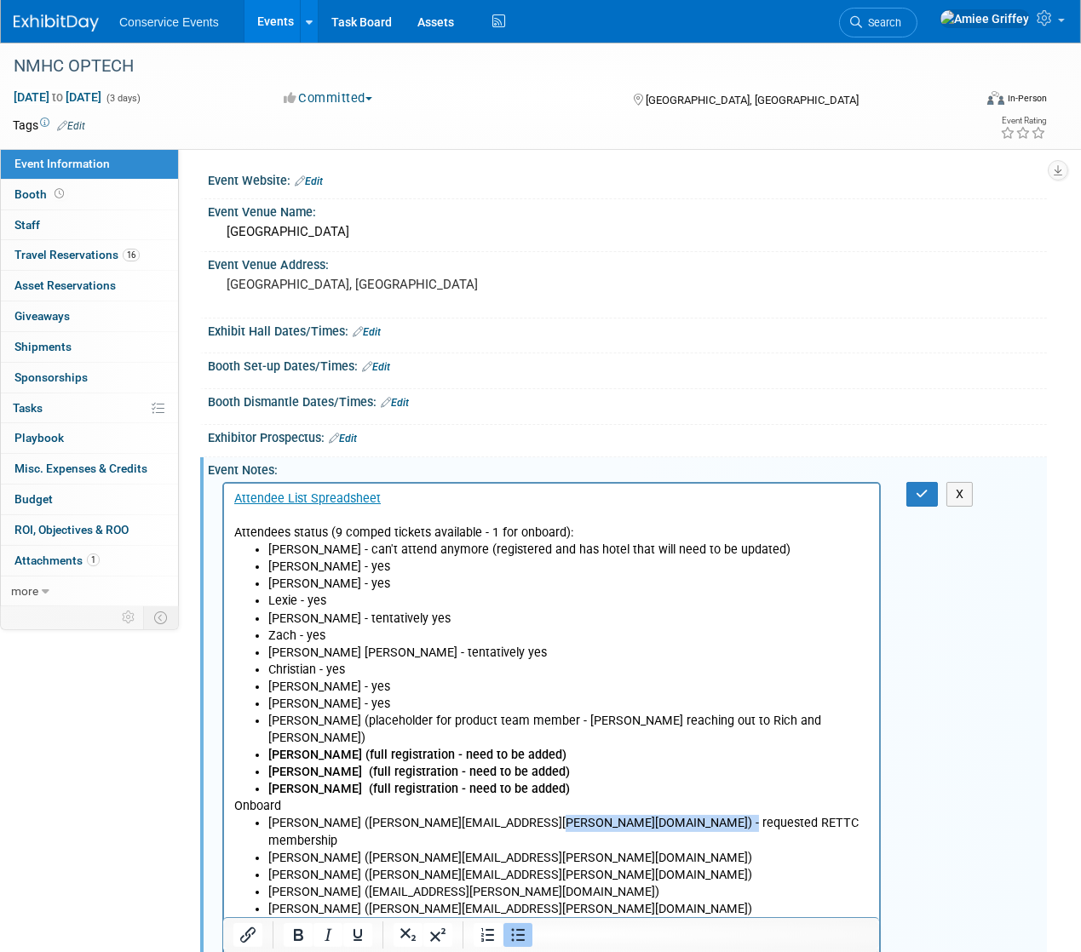
drag, startPoint x: 717, startPoint y: 809, endPoint x: 522, endPoint y: 808, distance: 195.1
click at [522, 814] on li "[PERSON_NAME] ([PERSON_NAME][EMAIL_ADDRESS][PERSON_NAME][DOMAIN_NAME]) - reques…" at bounding box center [567, 831] width 601 height 34
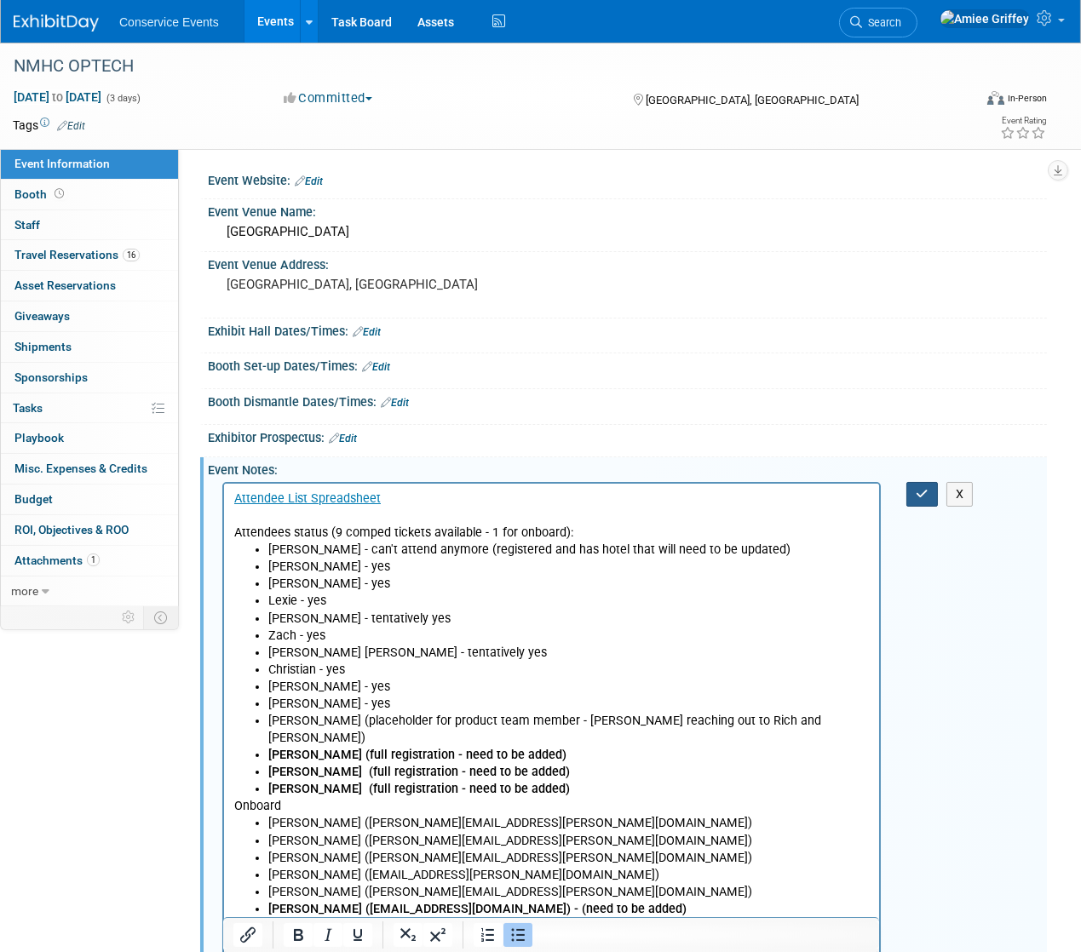
click at [914, 497] on button "button" at bounding box center [922, 494] width 32 height 25
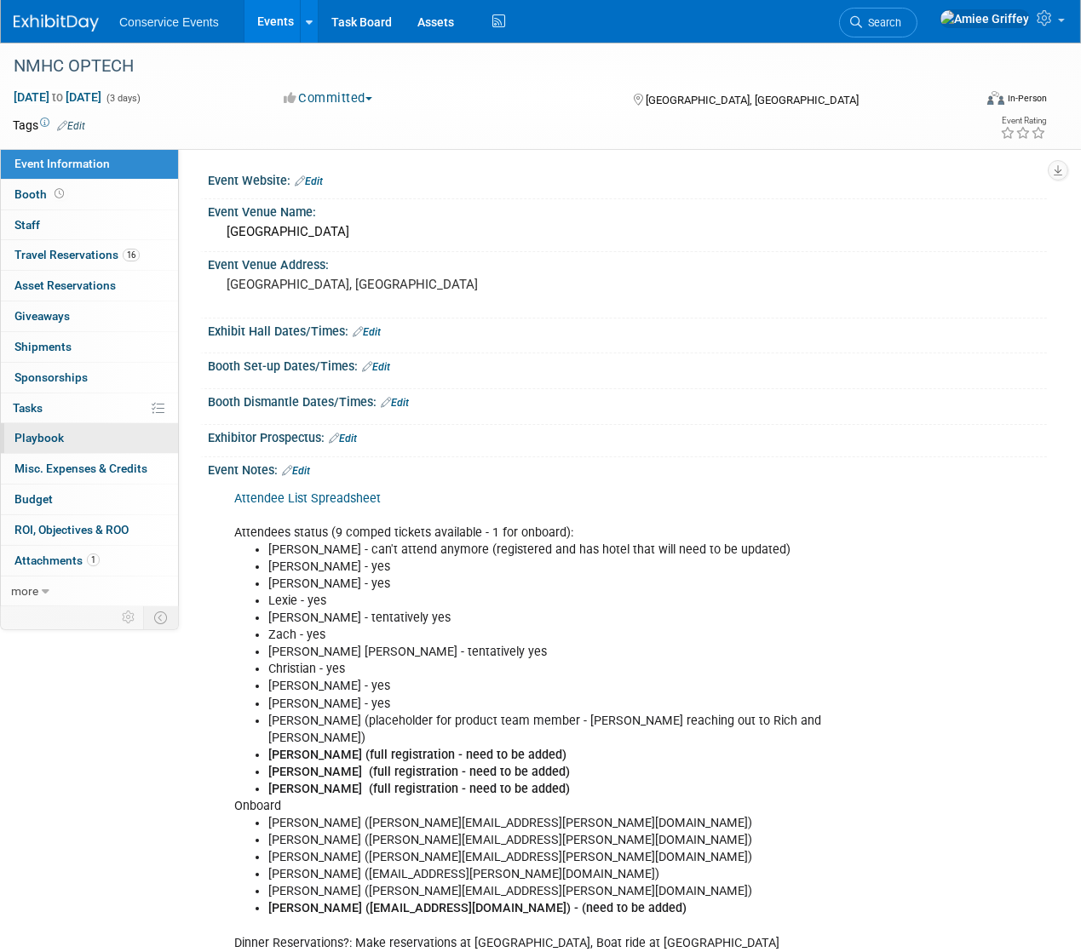
scroll to position [3, 0]
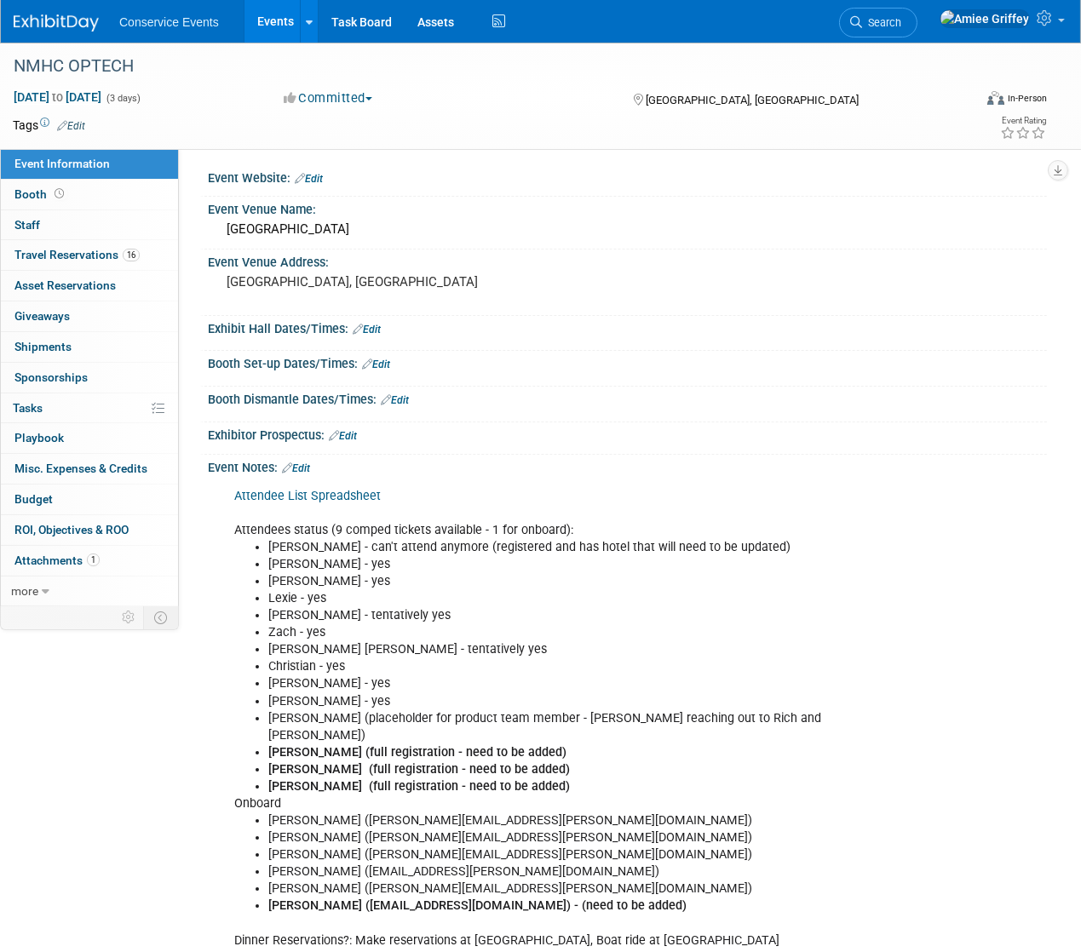
click at [280, 25] on link "Events" at bounding box center [275, 21] width 62 height 43
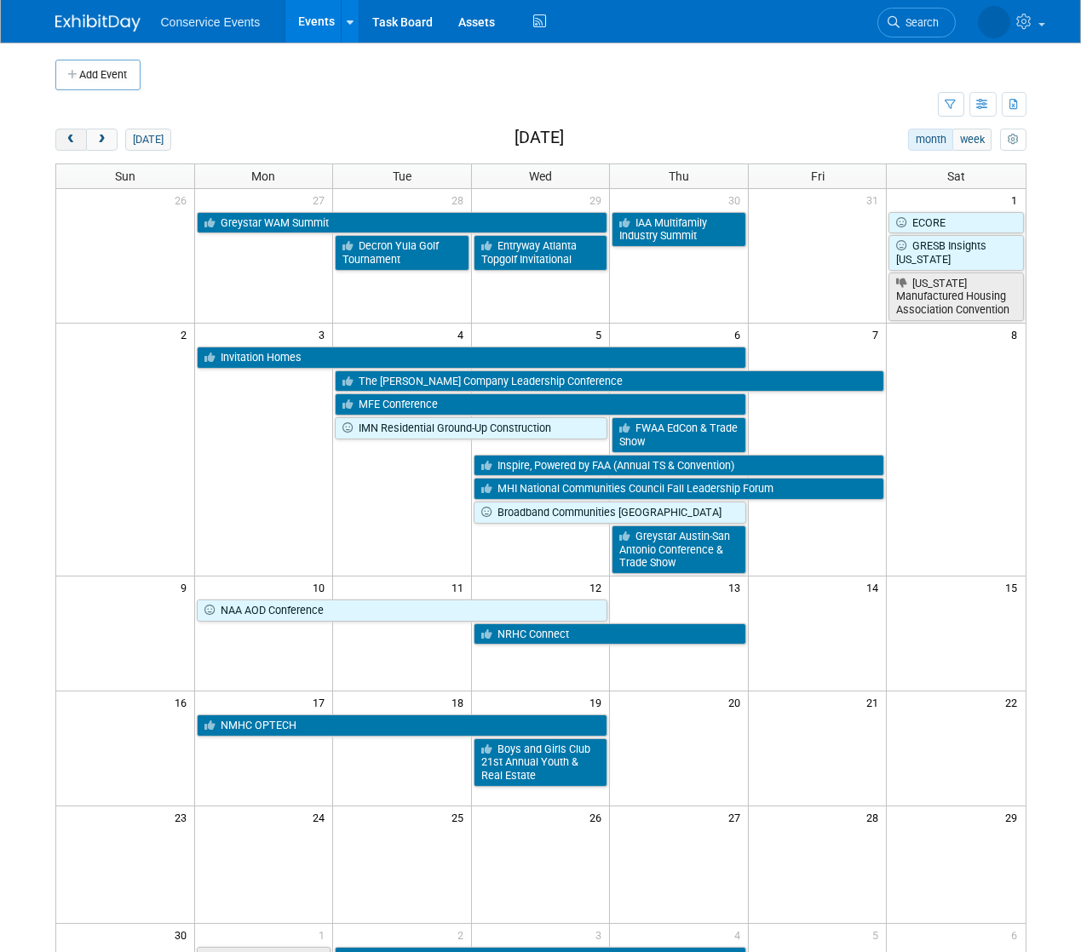
click at [73, 141] on span "prev" at bounding box center [71, 140] width 13 height 11
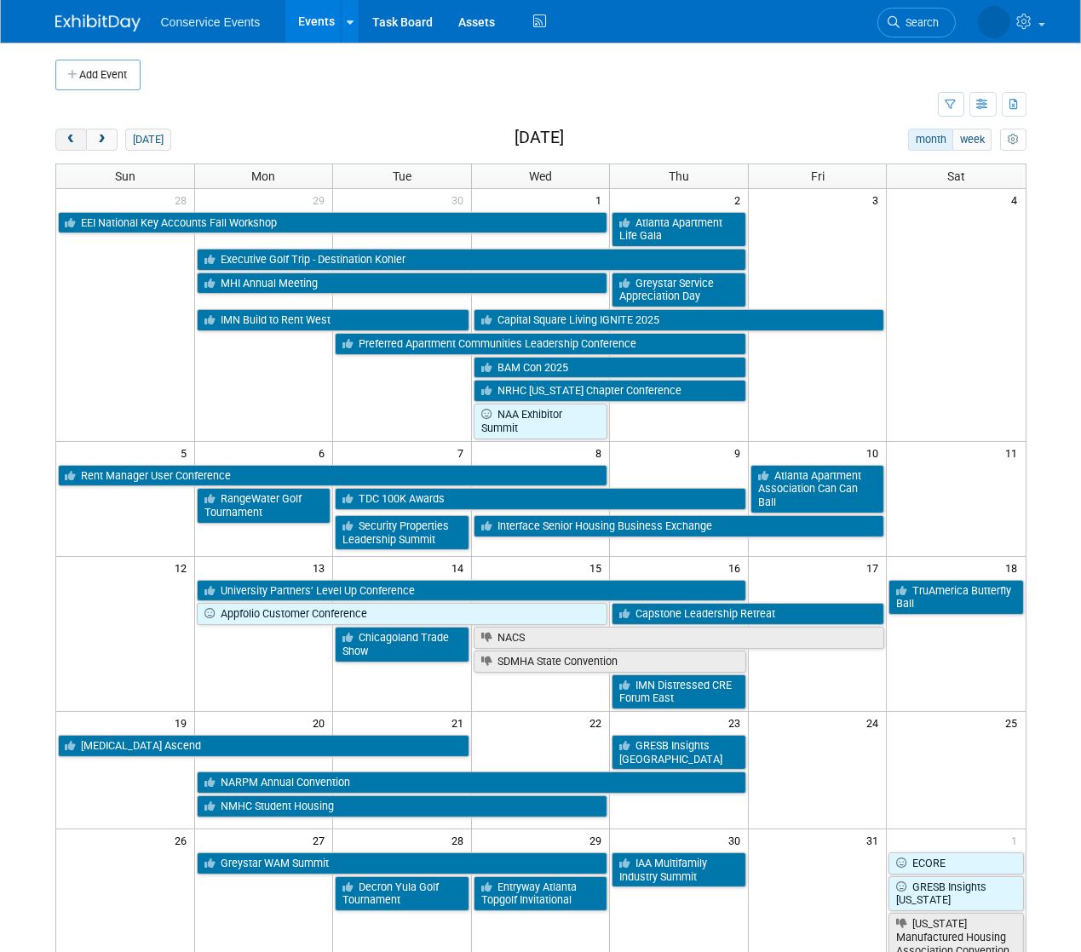
click at [73, 141] on span "prev" at bounding box center [71, 140] width 13 height 11
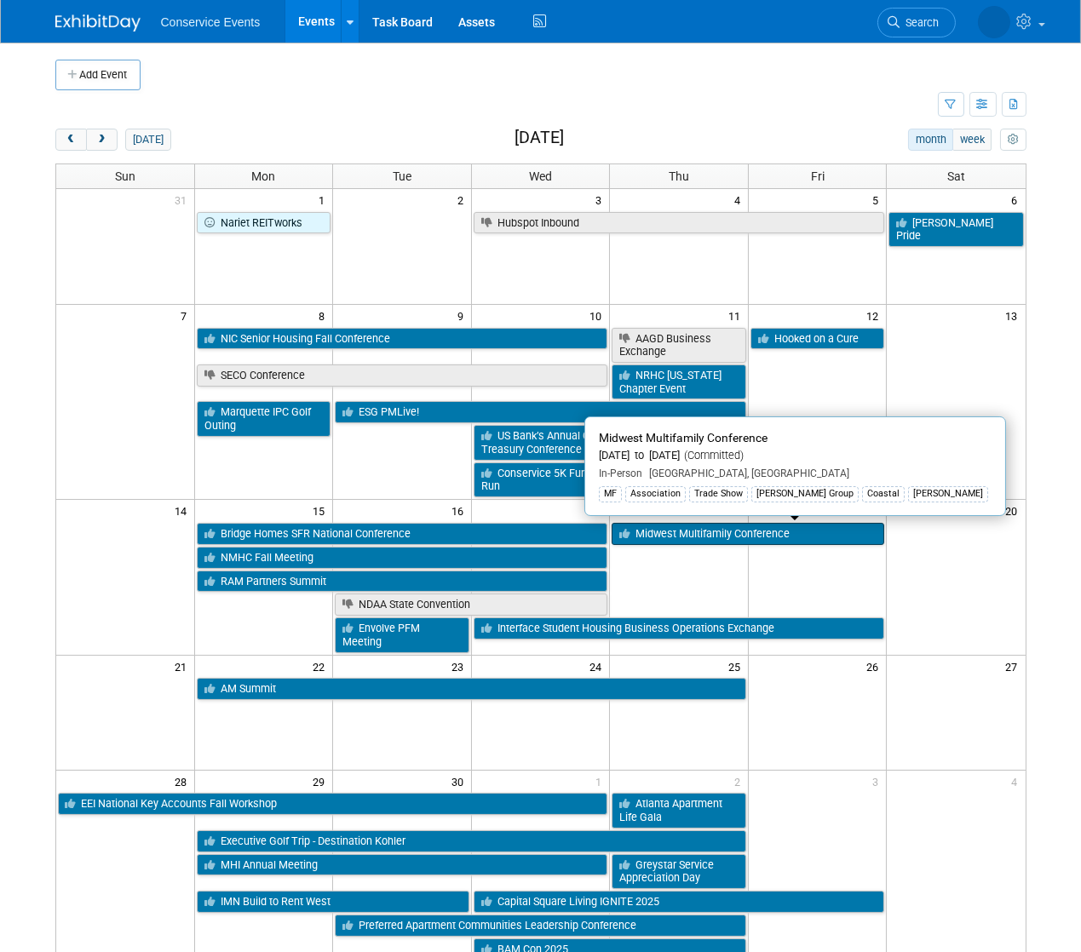
click at [750, 523] on link "Midwest Multifamily Conference" at bounding box center [748, 534] width 273 height 22
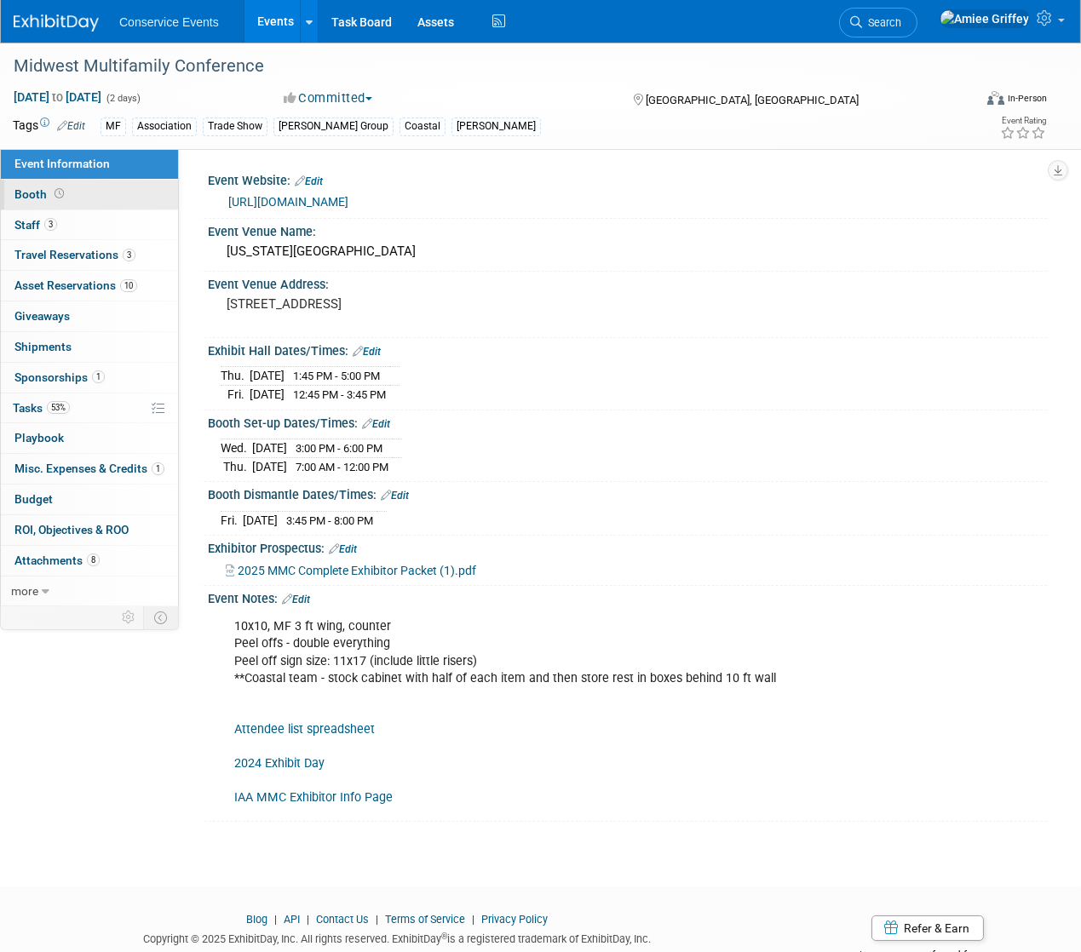
click at [77, 187] on link "Booth" at bounding box center [89, 195] width 177 height 30
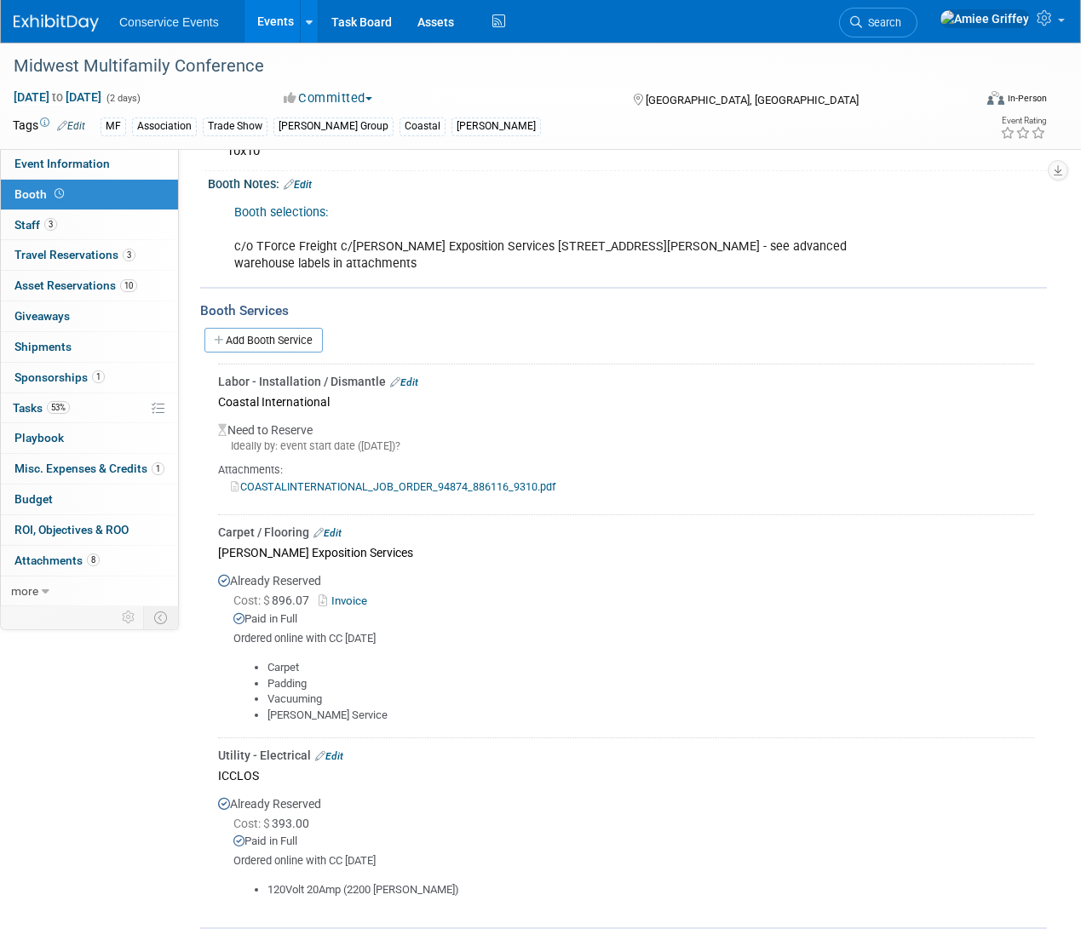
scroll to position [329, 0]
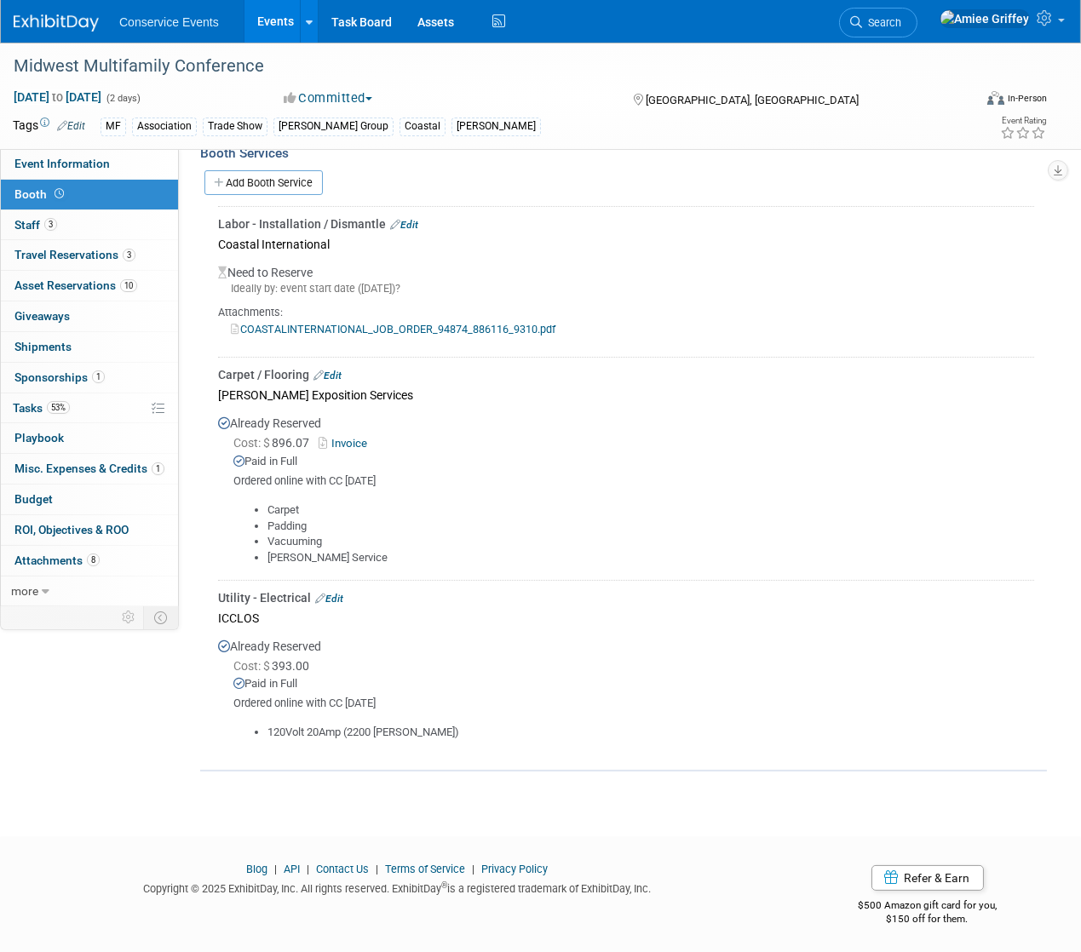
click at [335, 595] on link "Edit" at bounding box center [329, 599] width 28 height 12
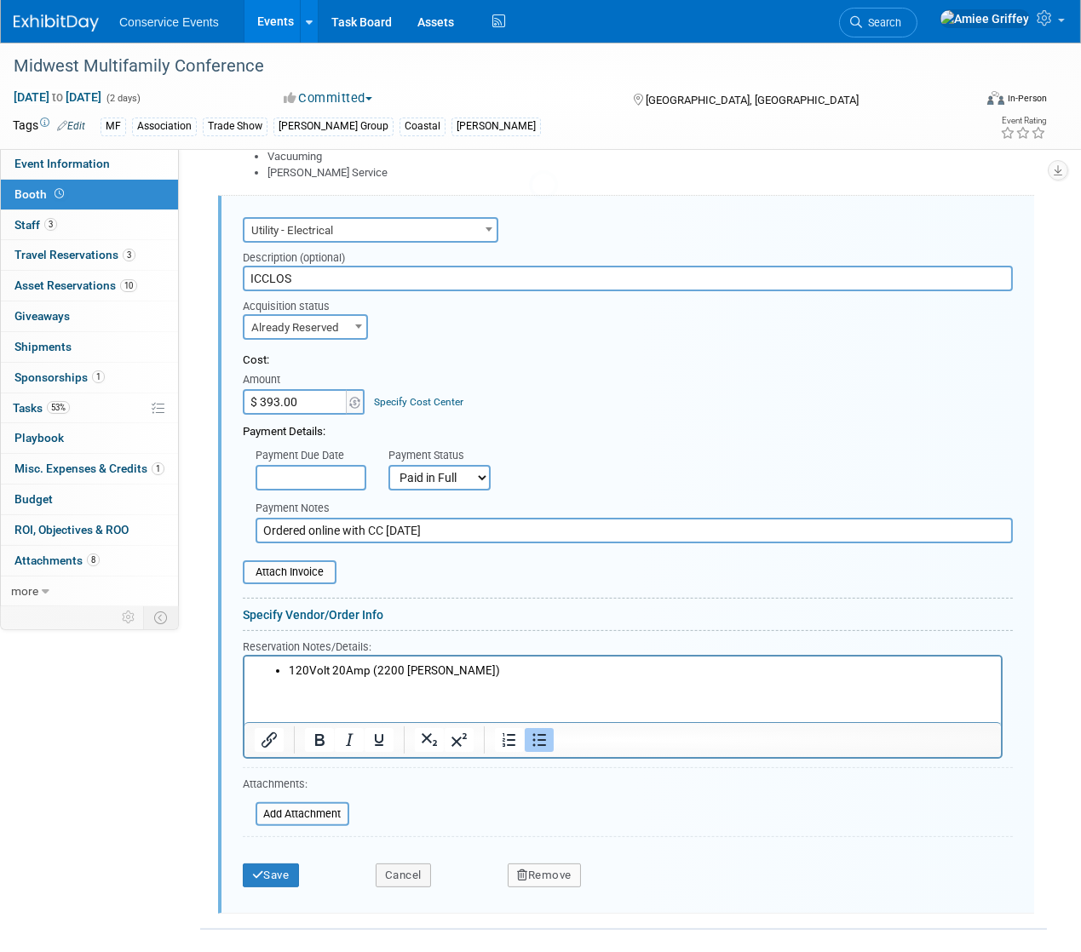
scroll to position [0, 0]
click at [287, 569] on input "file" at bounding box center [233, 572] width 203 height 20
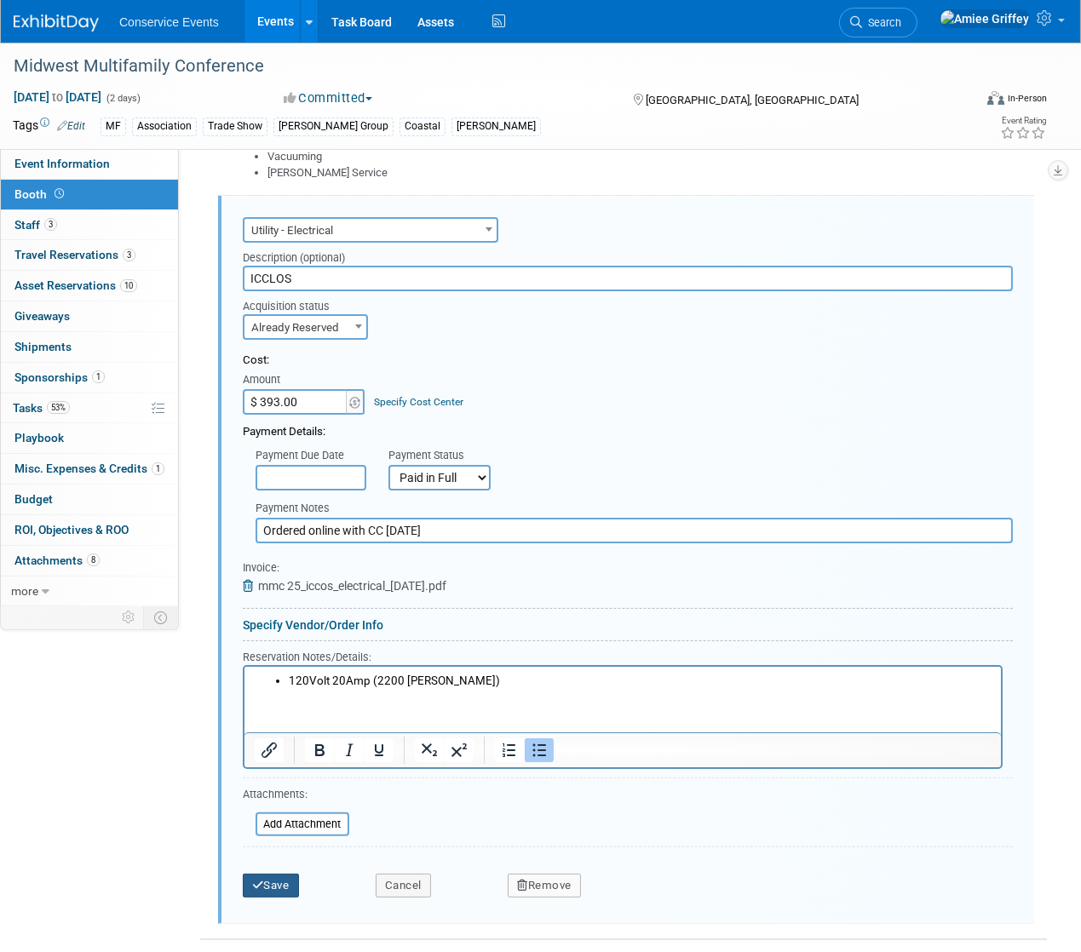
click at [273, 889] on button "Save" at bounding box center [271, 886] width 56 height 24
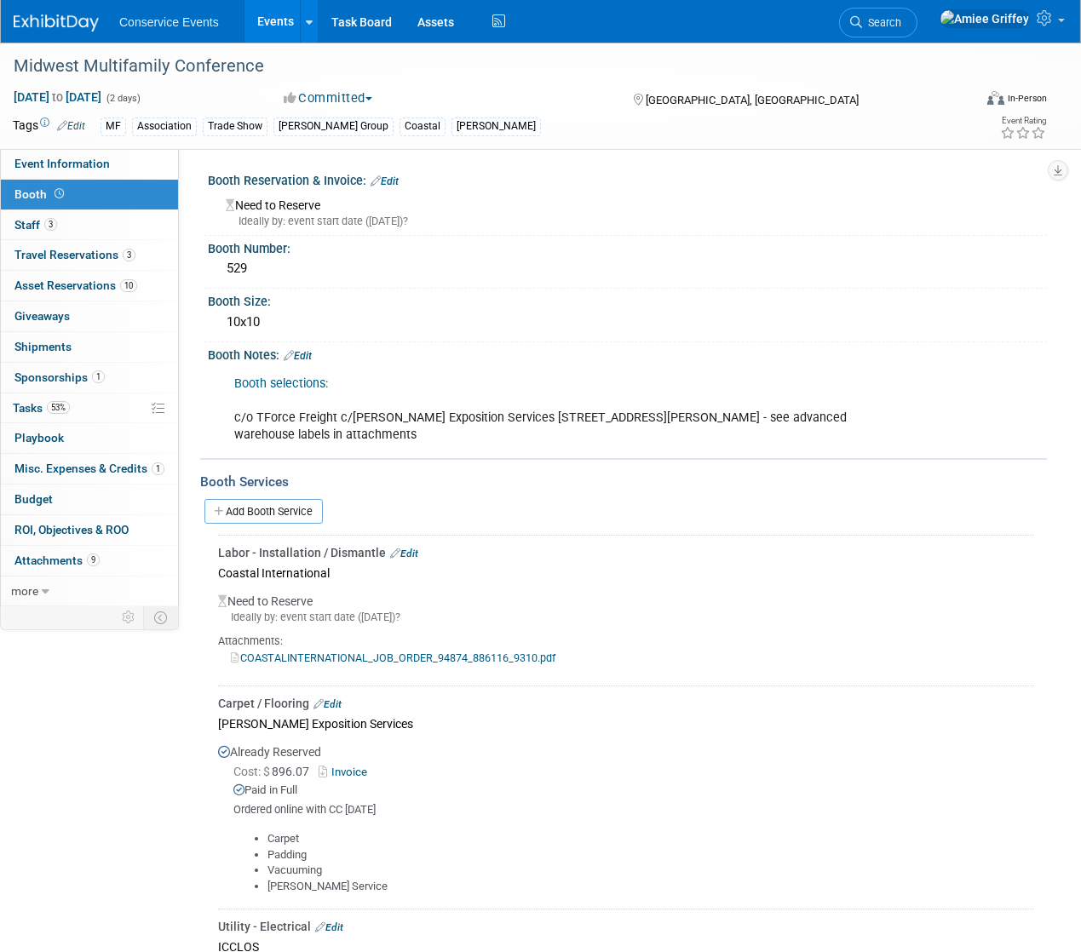
click at [391, 175] on link "Edit" at bounding box center [385, 181] width 28 height 12
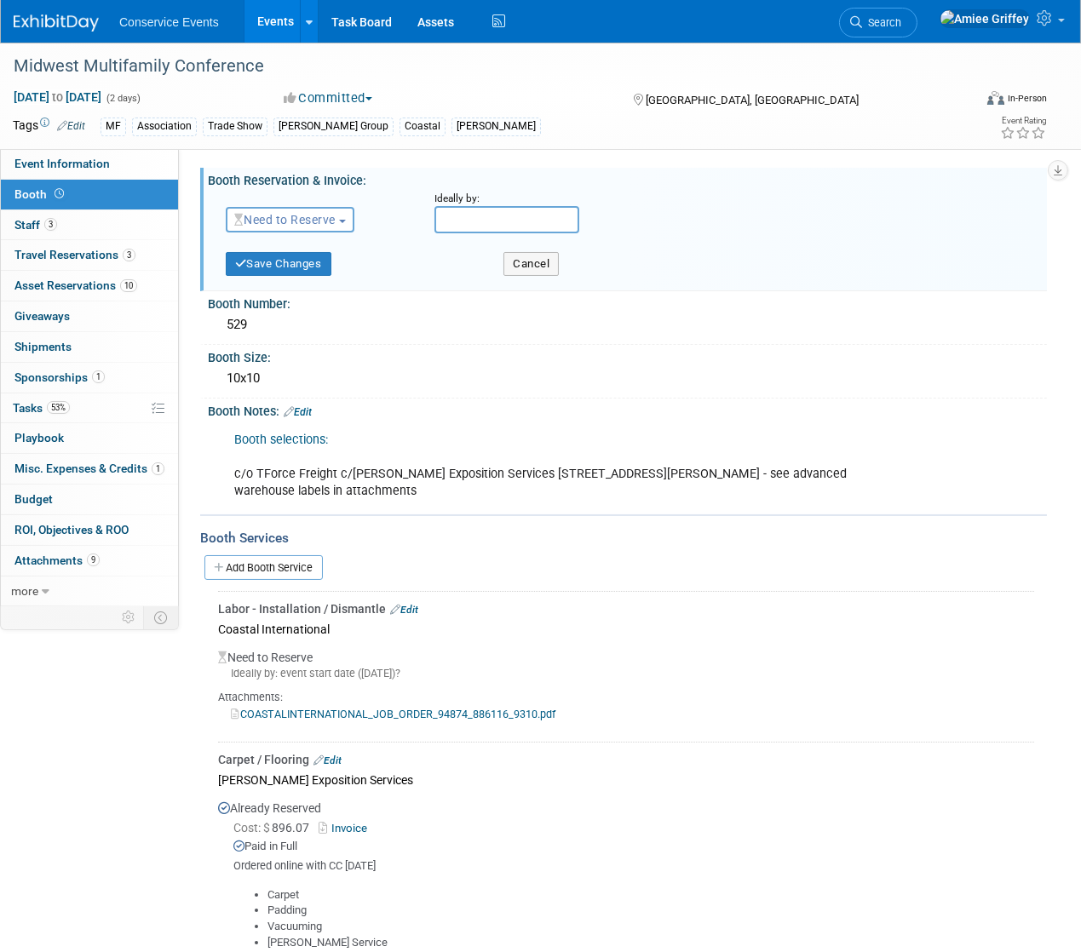
click at [302, 215] on span "Need to Reserve" at bounding box center [284, 220] width 101 height 14
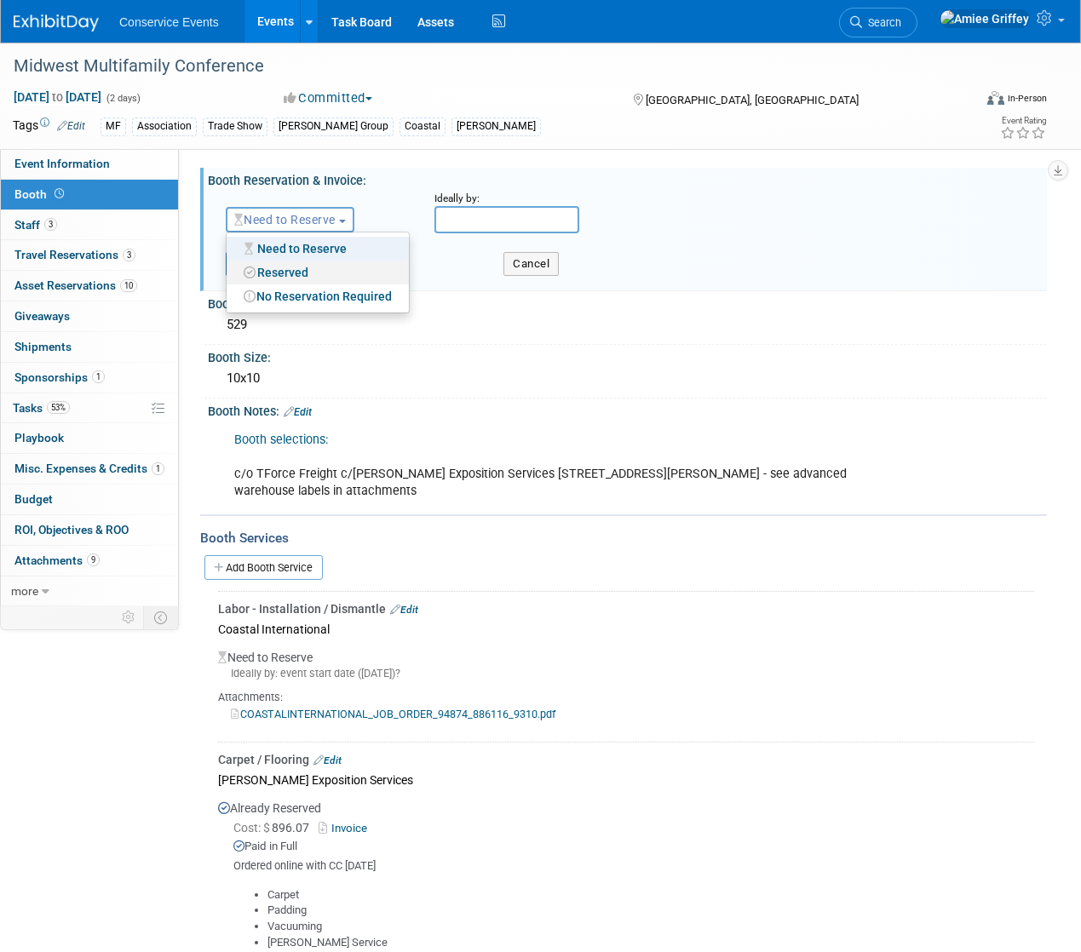
click at [278, 271] on link "Reserved" at bounding box center [318, 273] width 182 height 24
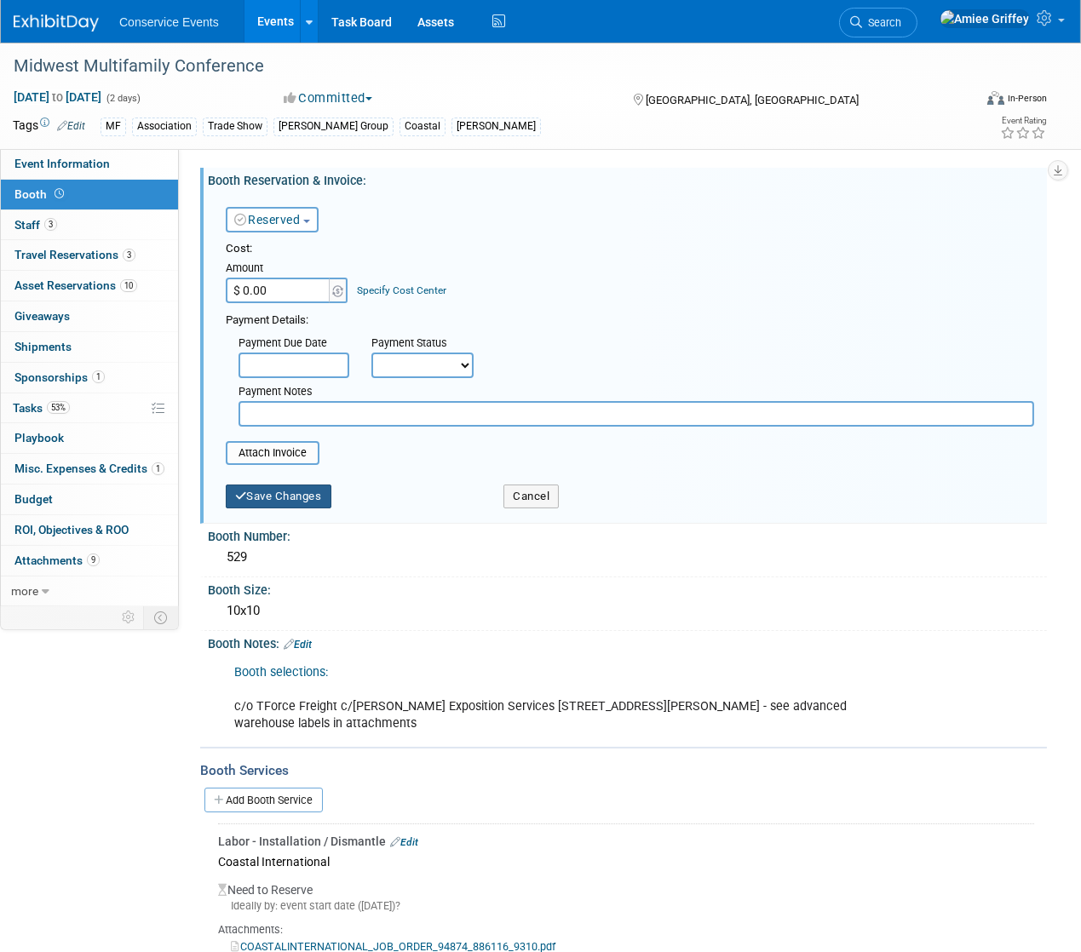
click at [279, 497] on button "Save Changes" at bounding box center [279, 497] width 106 height 24
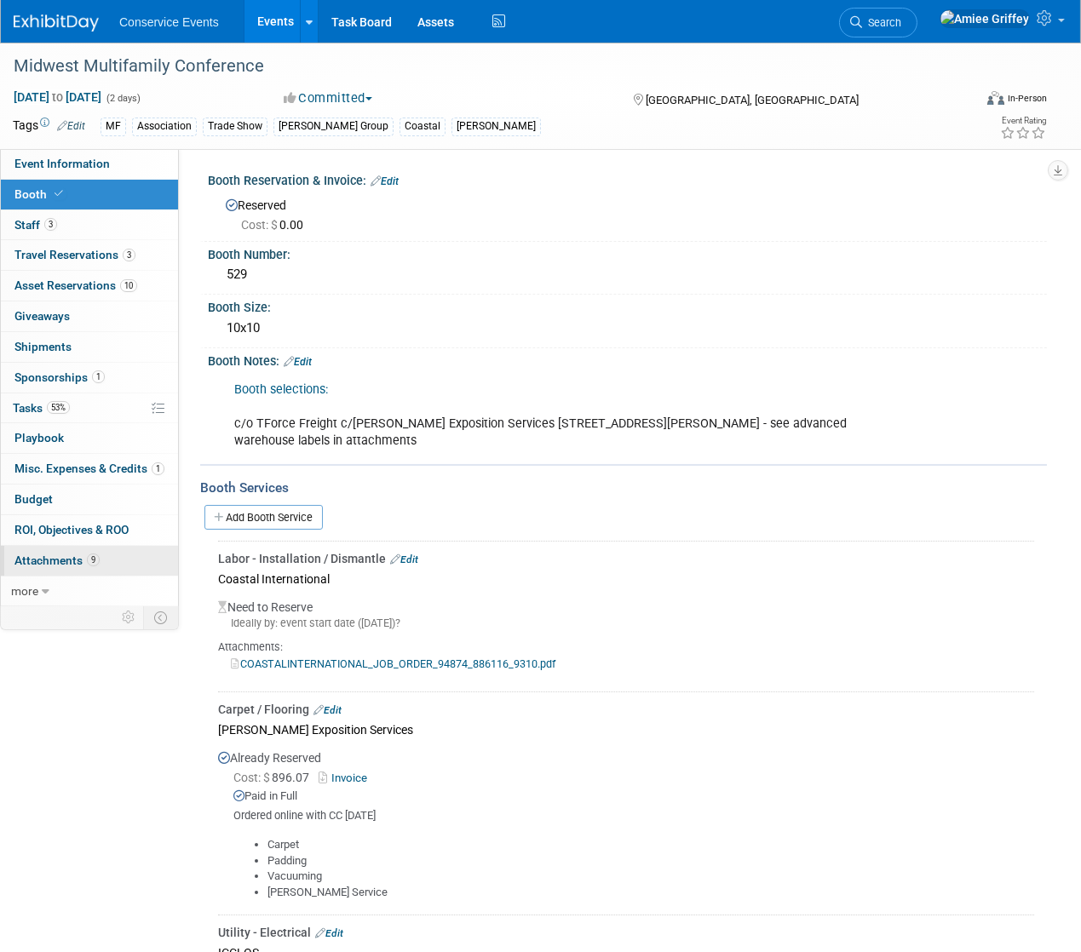
click at [63, 556] on span "Attachments 9" at bounding box center [56, 561] width 85 height 14
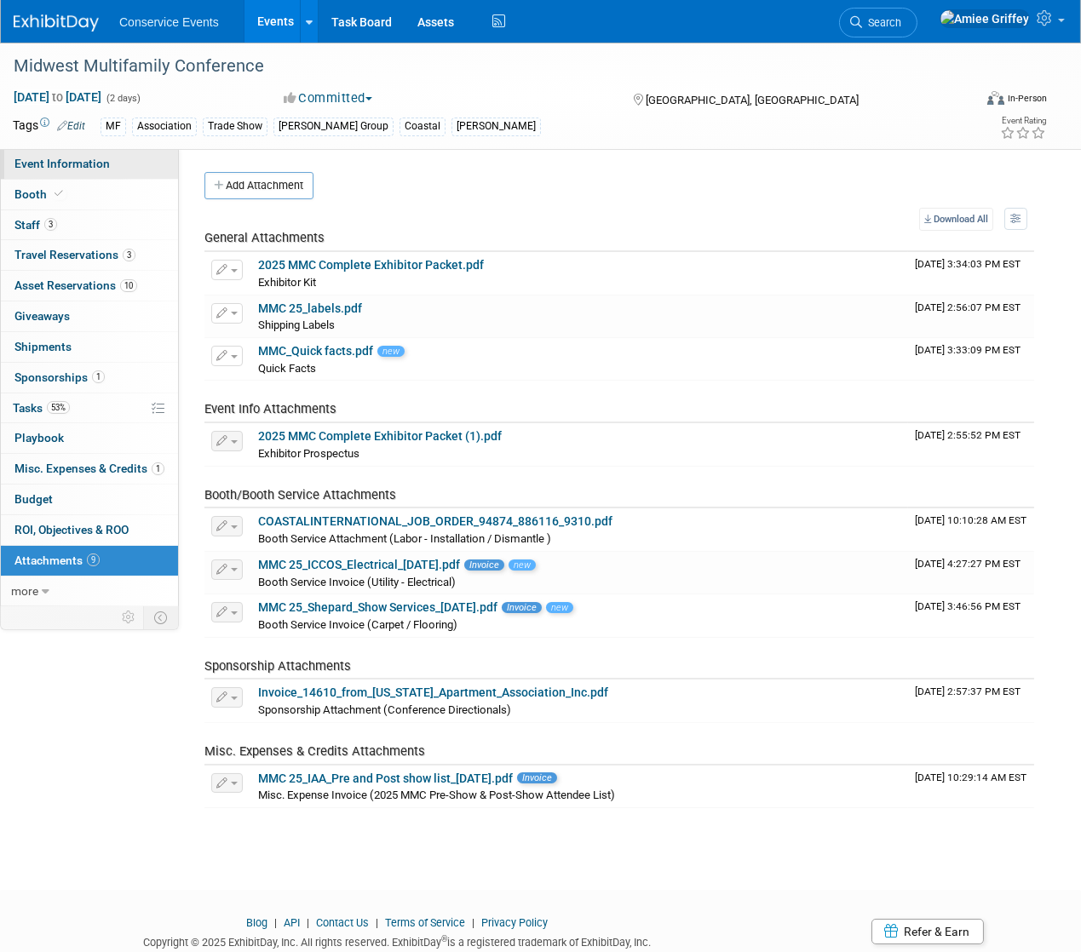
click at [72, 175] on link "Event Information" at bounding box center [89, 164] width 177 height 30
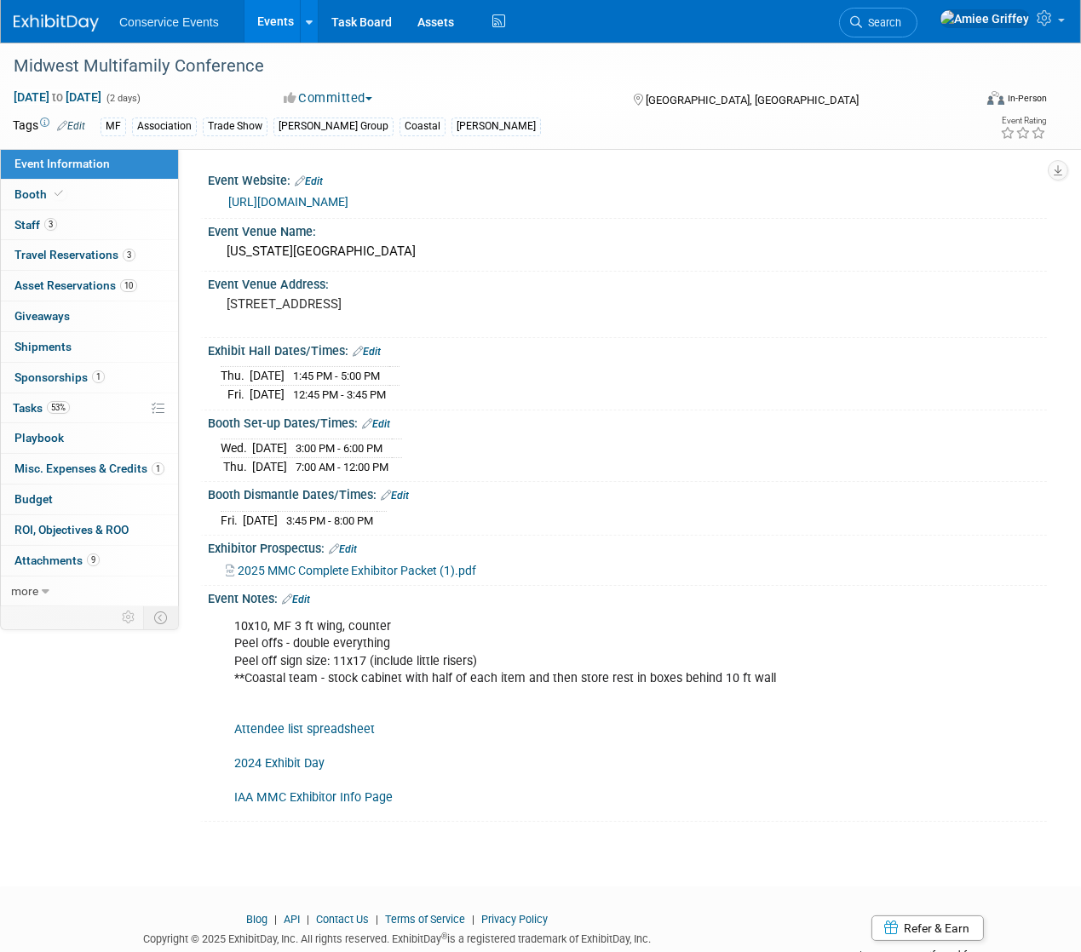
click at [270, 25] on link "Events" at bounding box center [275, 21] width 62 height 43
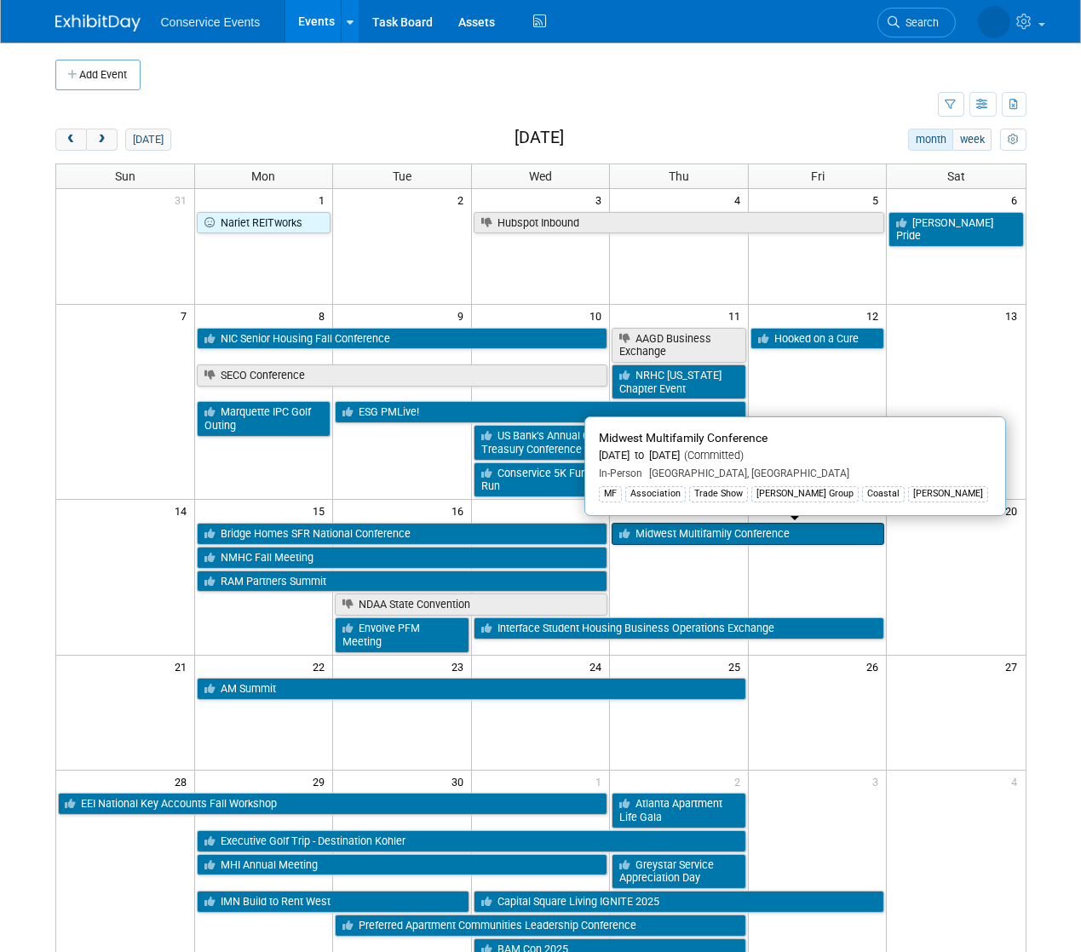
click at [703, 532] on link "Midwest Multifamily Conference" at bounding box center [748, 534] width 273 height 22
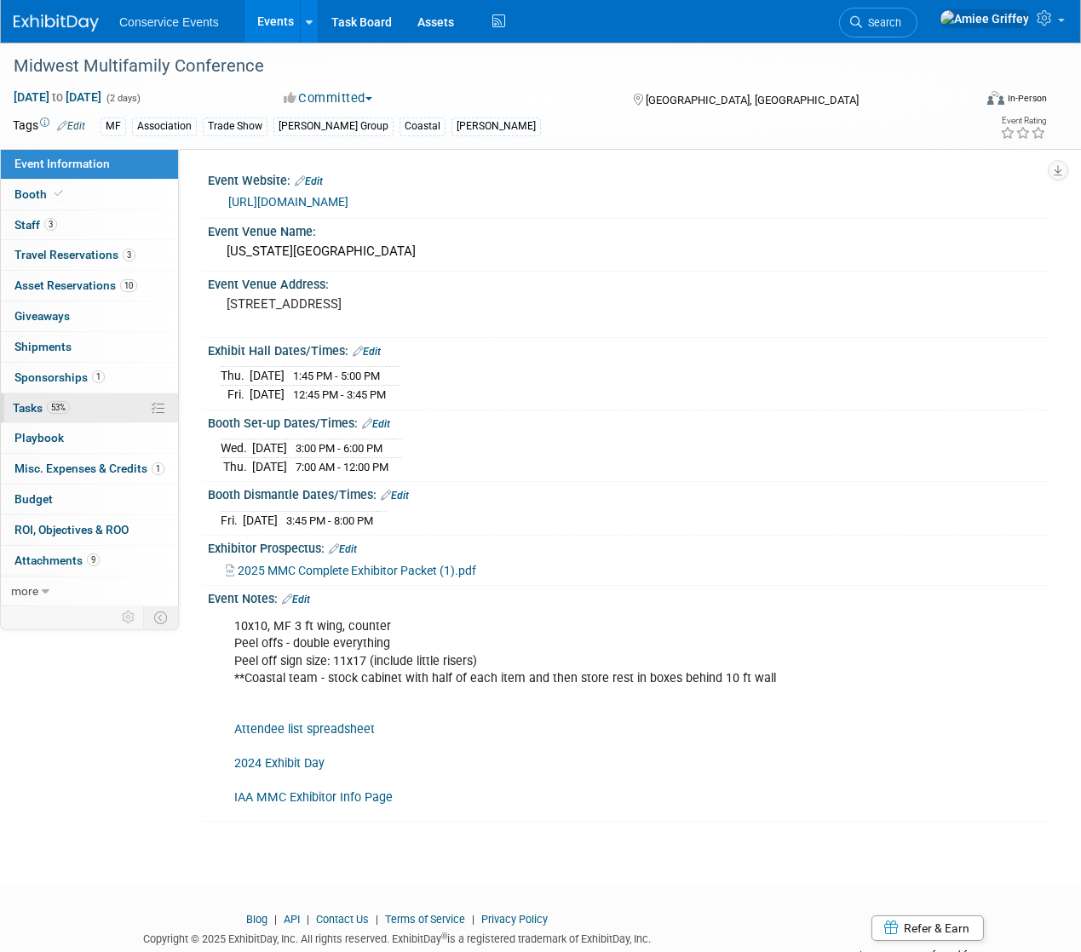
click at [46, 401] on span "Tasks 53%" at bounding box center [41, 408] width 57 height 14
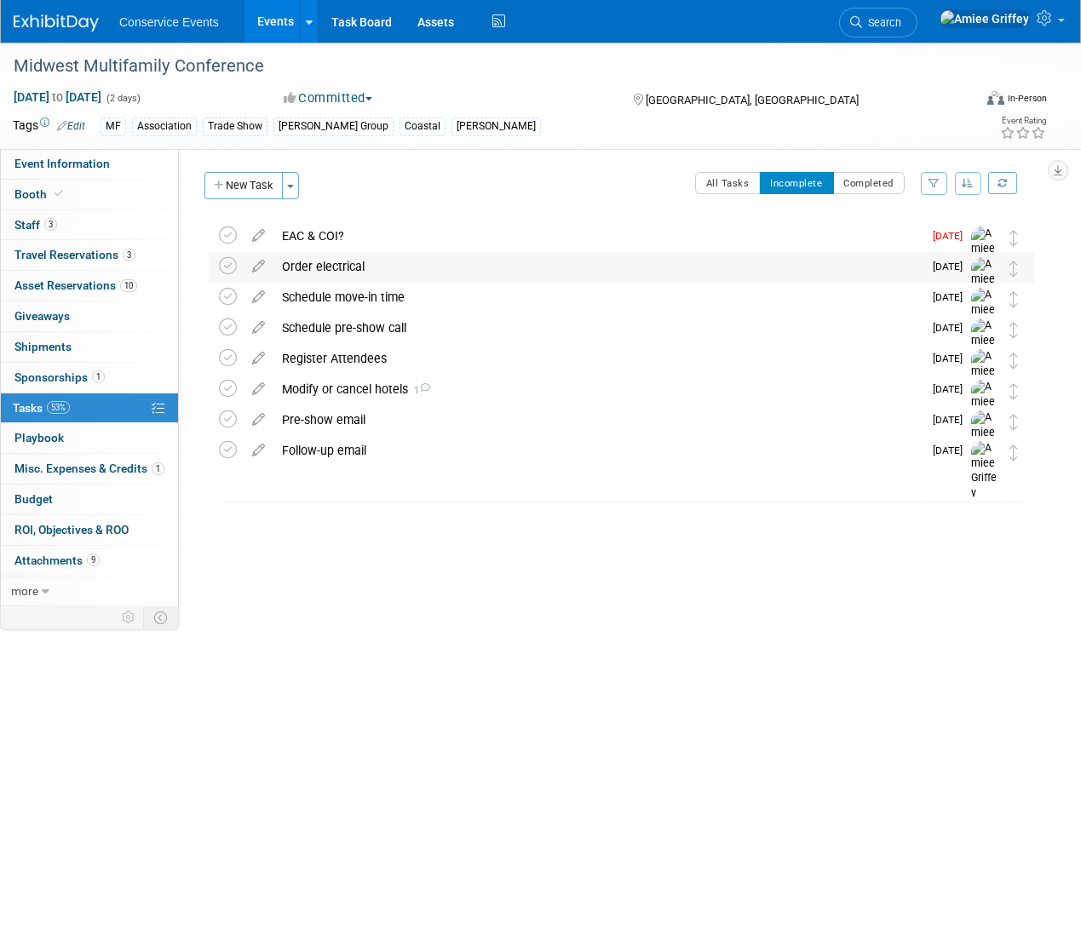
click at [297, 268] on div "Order electrical" at bounding box center [597, 266] width 649 height 29
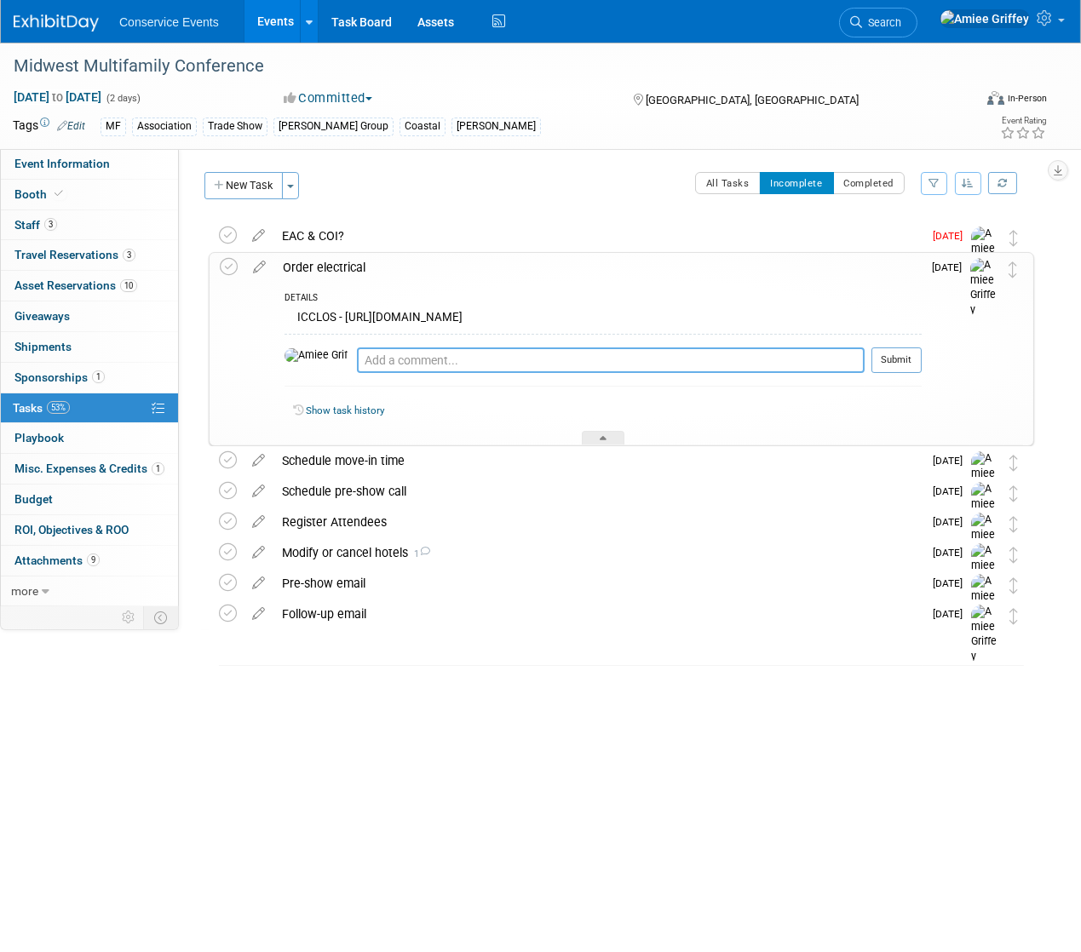
click at [357, 357] on textarea at bounding box center [611, 361] width 508 height 26
type textarea "ORdered [DATE]"
click at [910, 359] on button "Submit" at bounding box center [896, 361] width 50 height 26
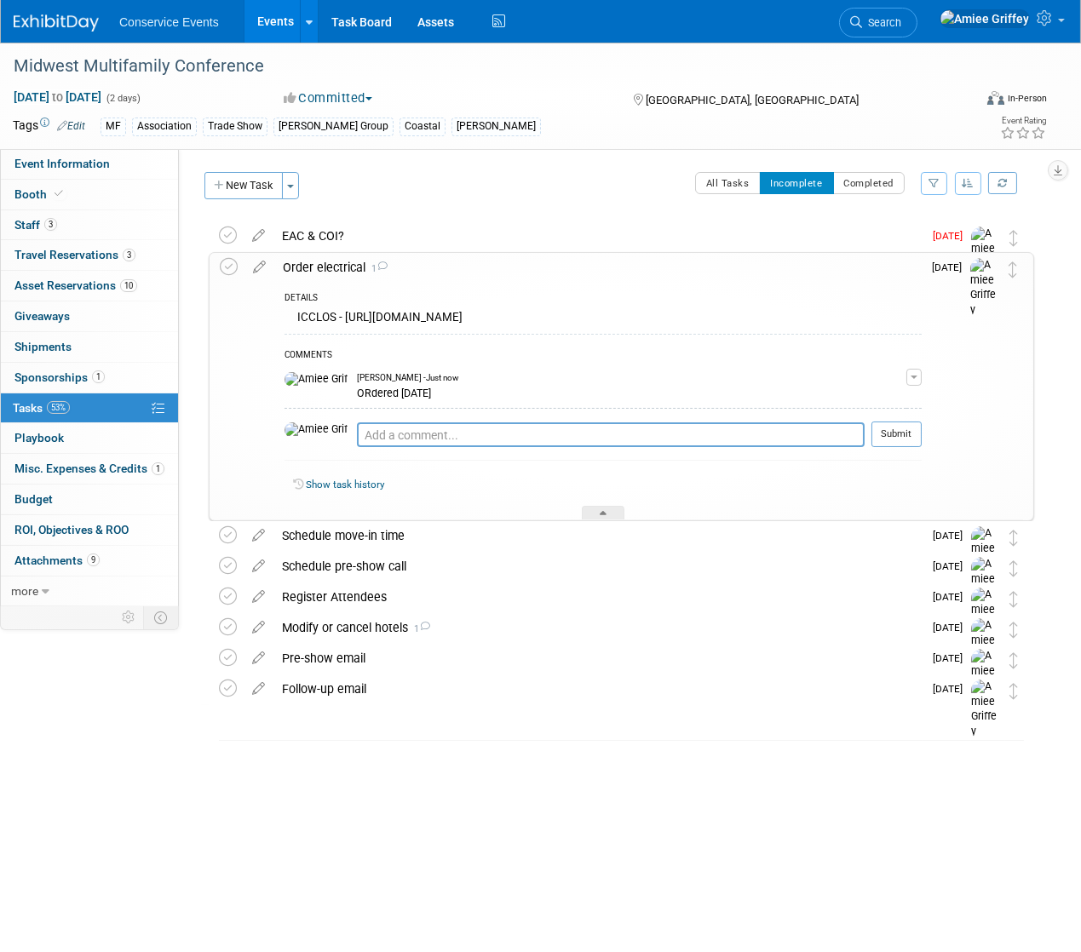
click at [311, 268] on div "Order electrical 1" at bounding box center [597, 267] width 647 height 29
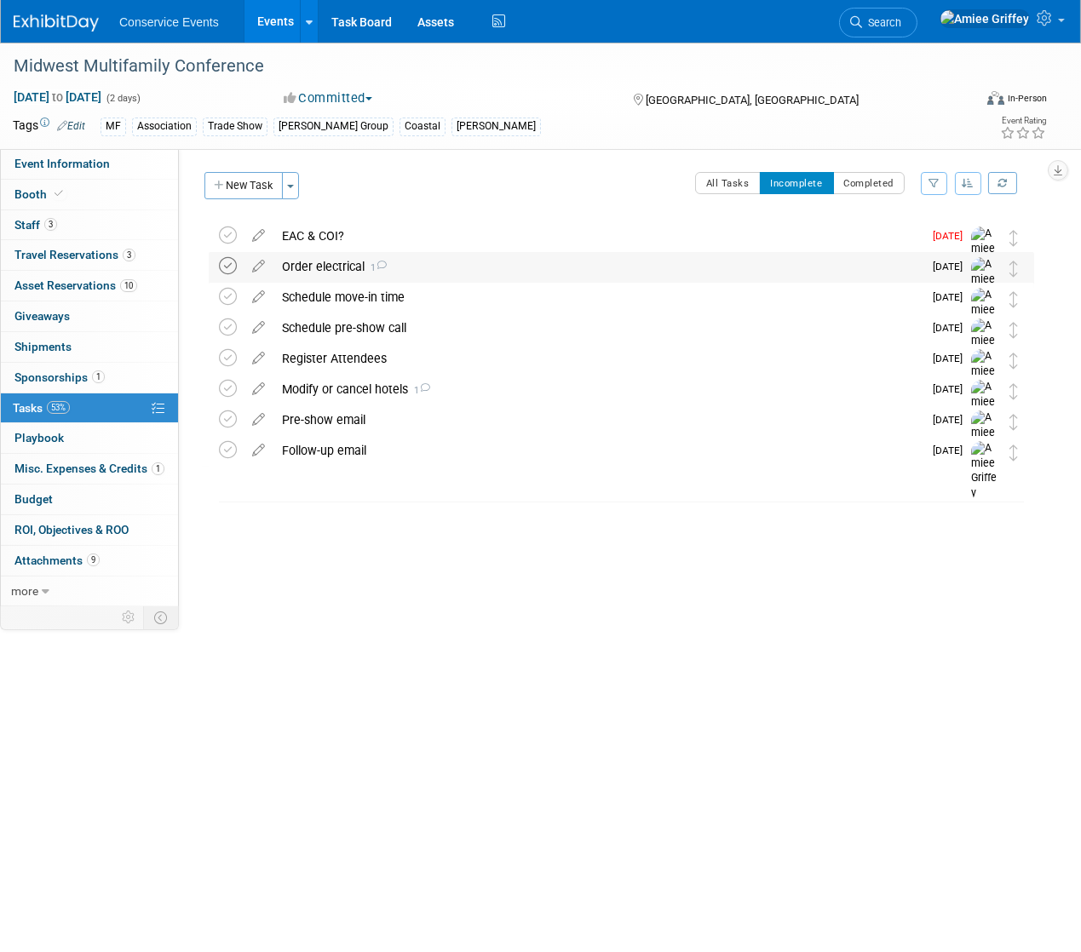
click at [232, 265] on icon at bounding box center [228, 266] width 18 height 18
click at [332, 267] on div "Schedule move-in time" at bounding box center [597, 266] width 649 height 29
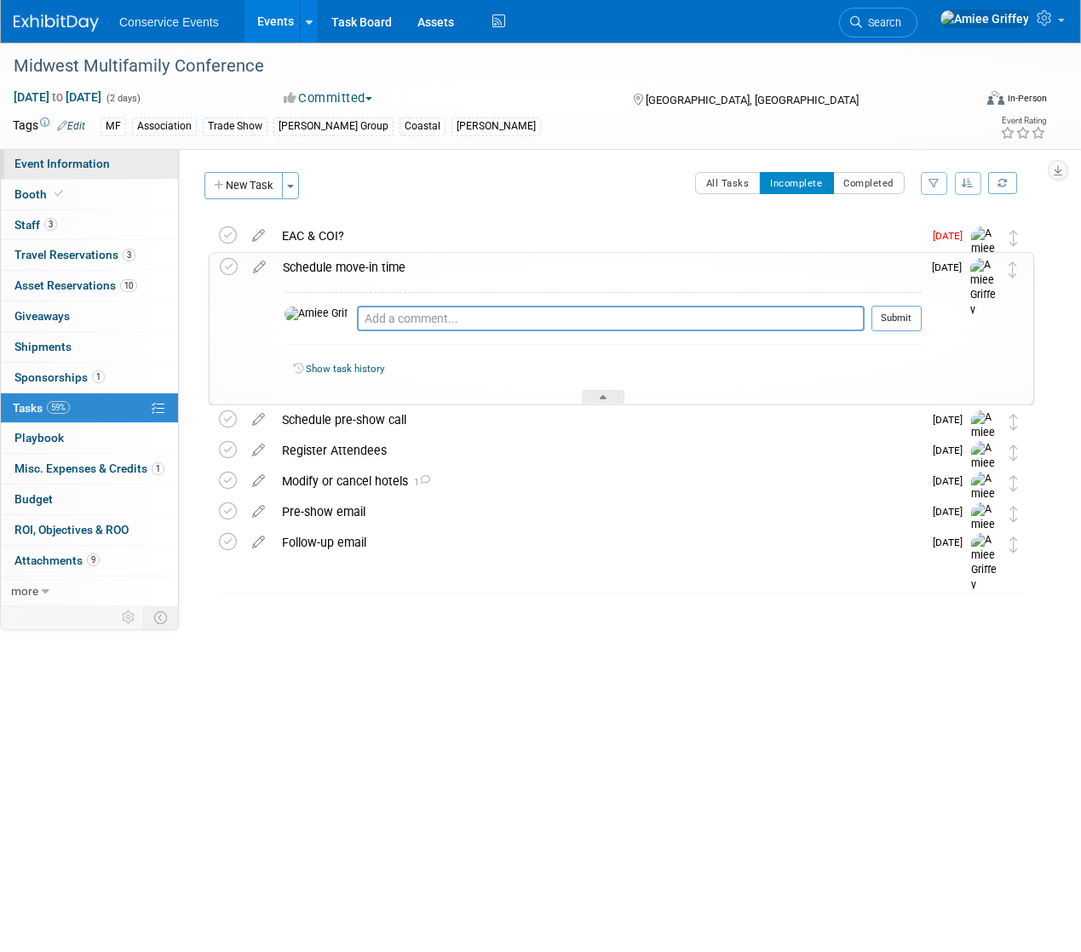
click at [97, 173] on link "Event Information" at bounding box center [89, 164] width 177 height 30
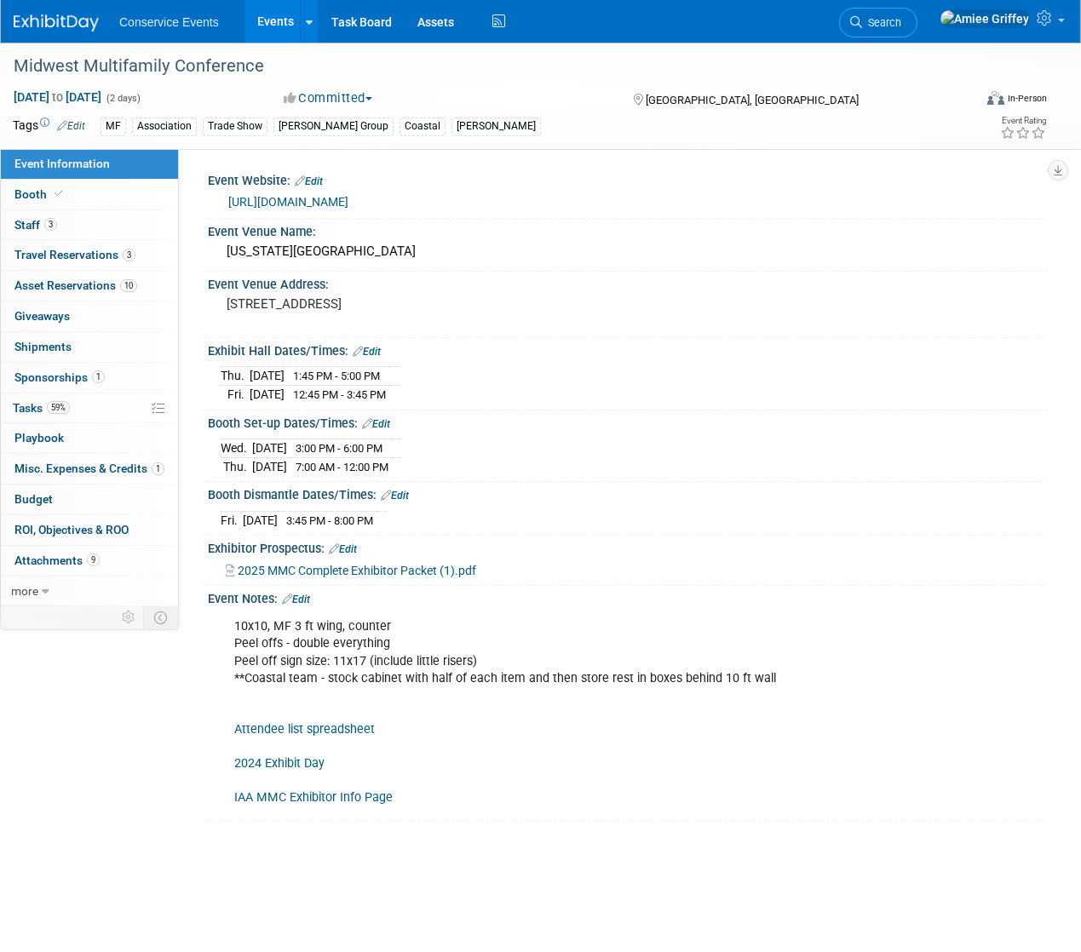
click at [354, 572] on span "2025 MMC Complete Exhibitor Packet (1).pdf" at bounding box center [357, 571] width 239 height 14
click at [309, 794] on link "IAA MMC Exhibitor Info Page" at bounding box center [313, 798] width 158 height 14
click at [255, 33] on link "Events" at bounding box center [275, 21] width 62 height 43
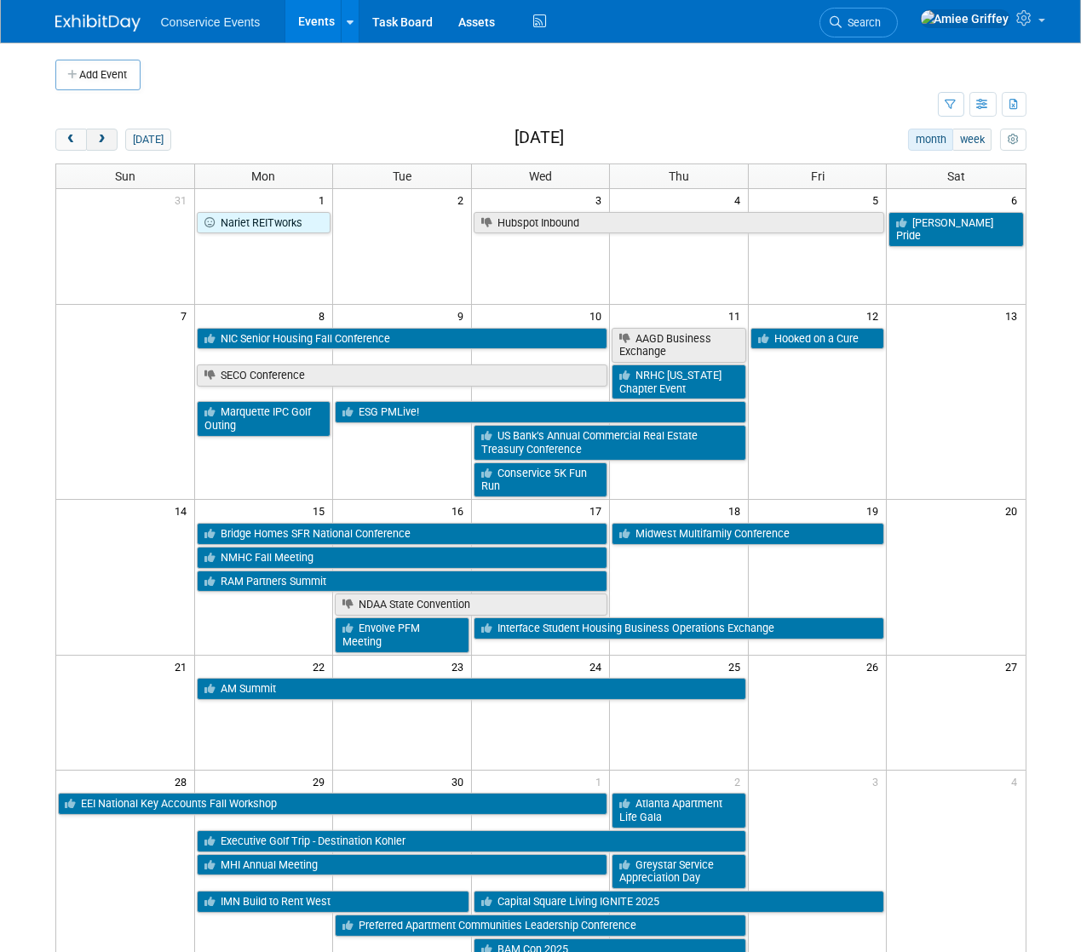
click at [101, 143] on span "next" at bounding box center [101, 140] width 13 height 11
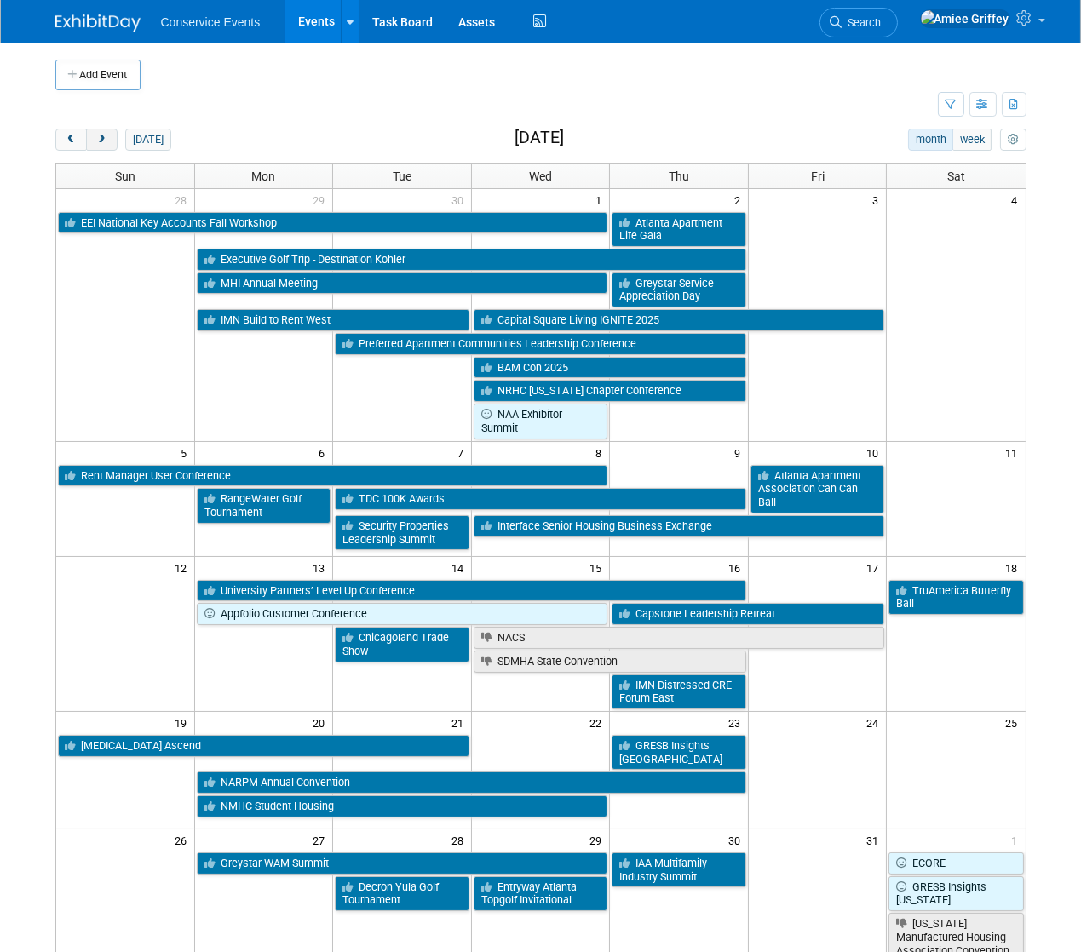
click at [106, 139] on span "next" at bounding box center [101, 140] width 13 height 11
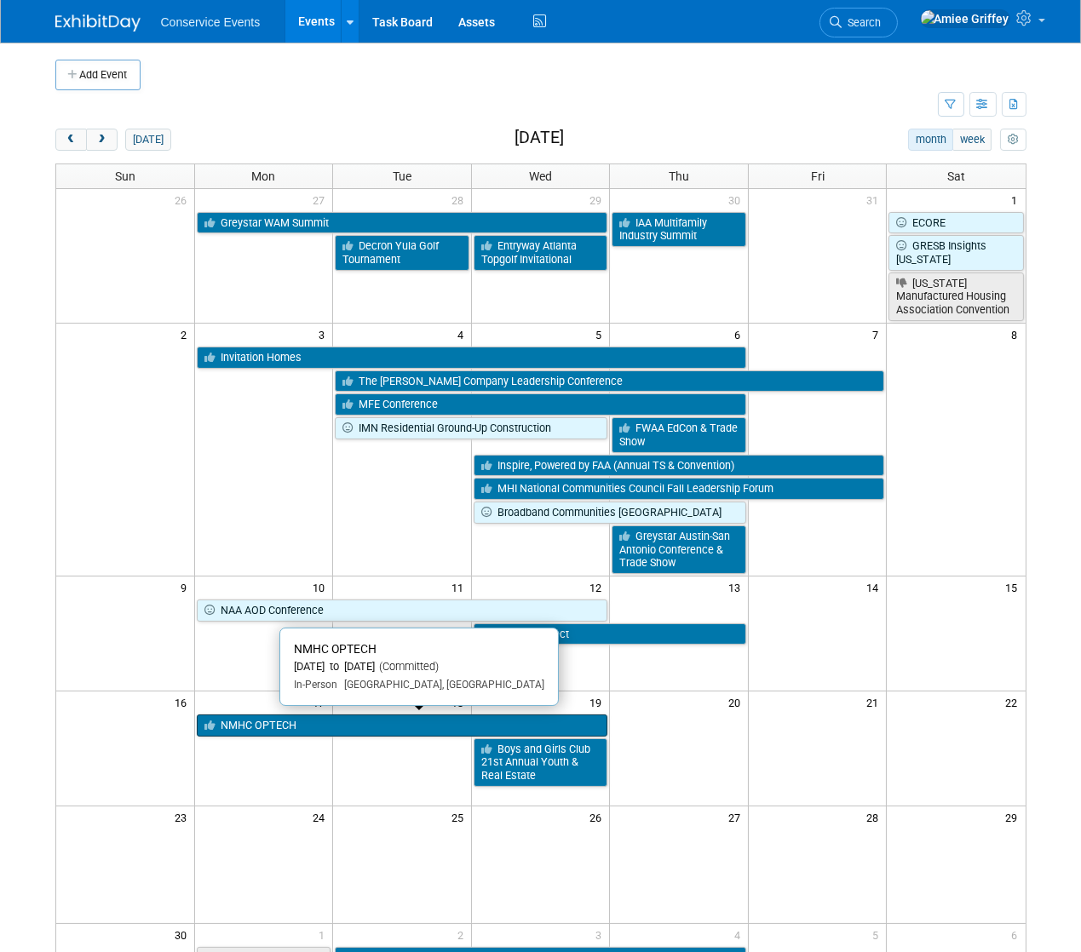
click at [321, 719] on link "NMHC OPTECH" at bounding box center [402, 726] width 411 height 22
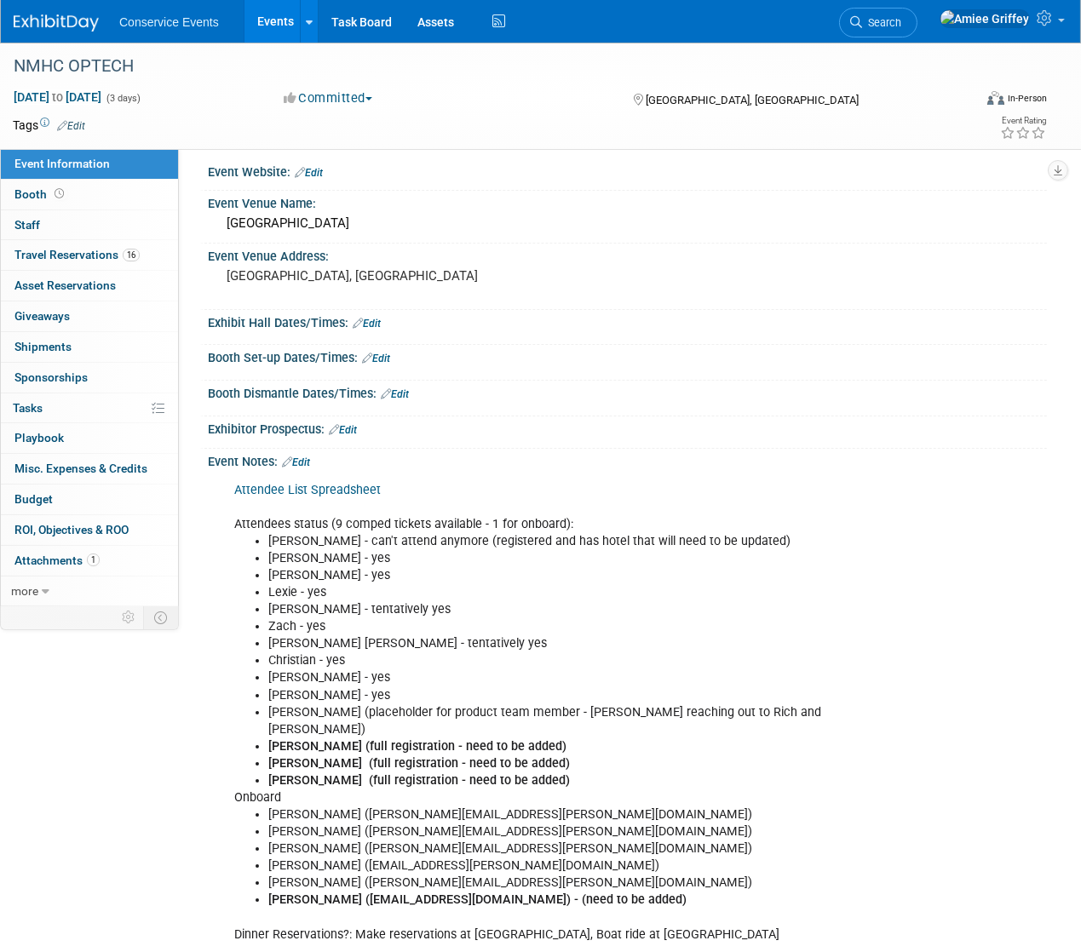
scroll to position [31, 0]
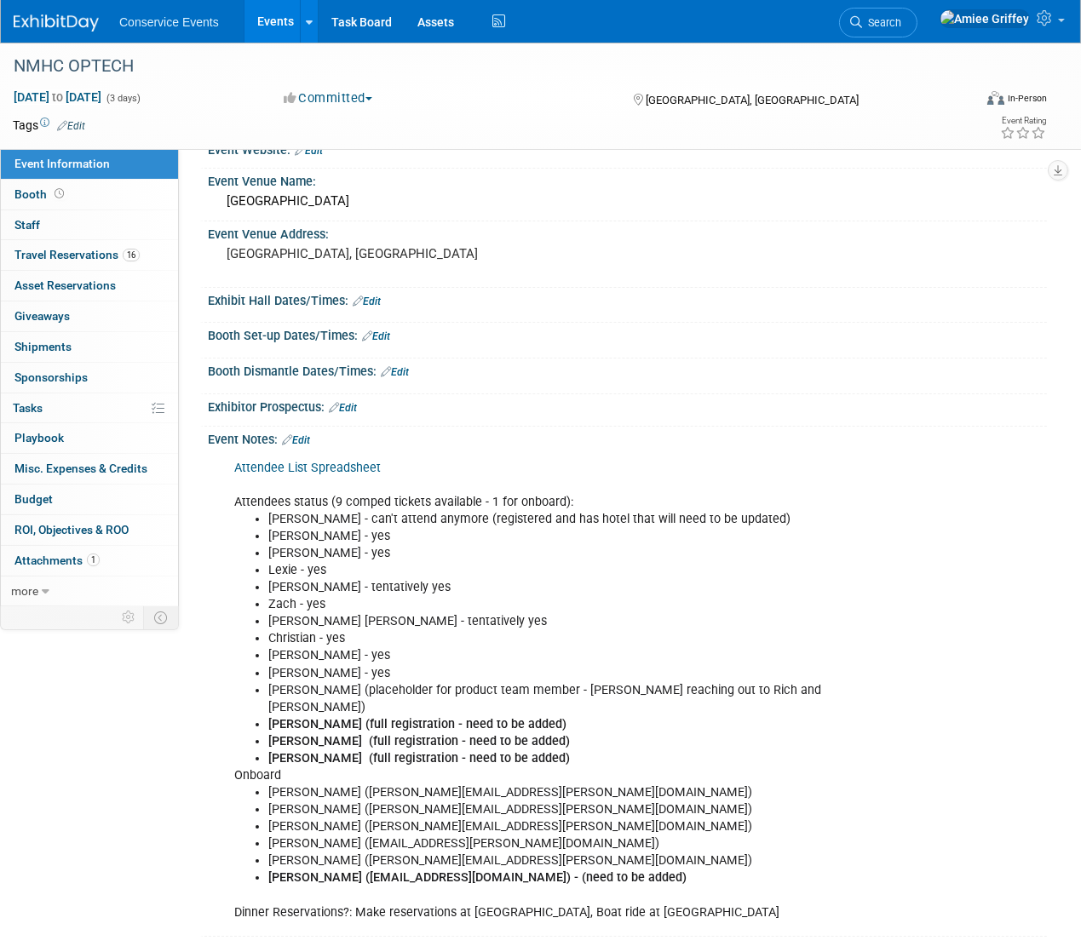
click at [299, 434] on link "Edit" at bounding box center [296, 440] width 28 height 12
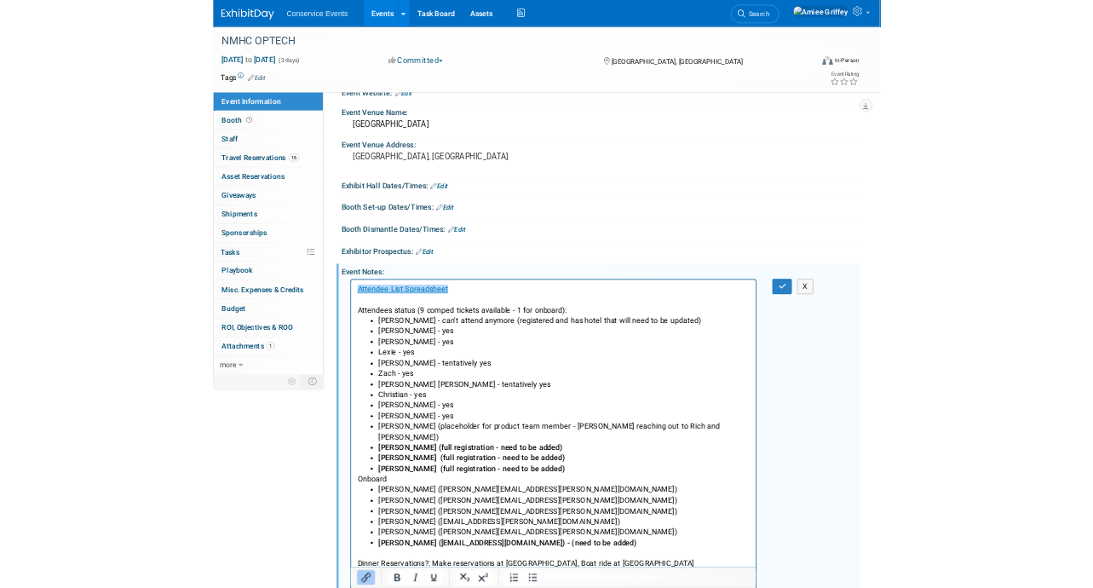
scroll to position [0, 0]
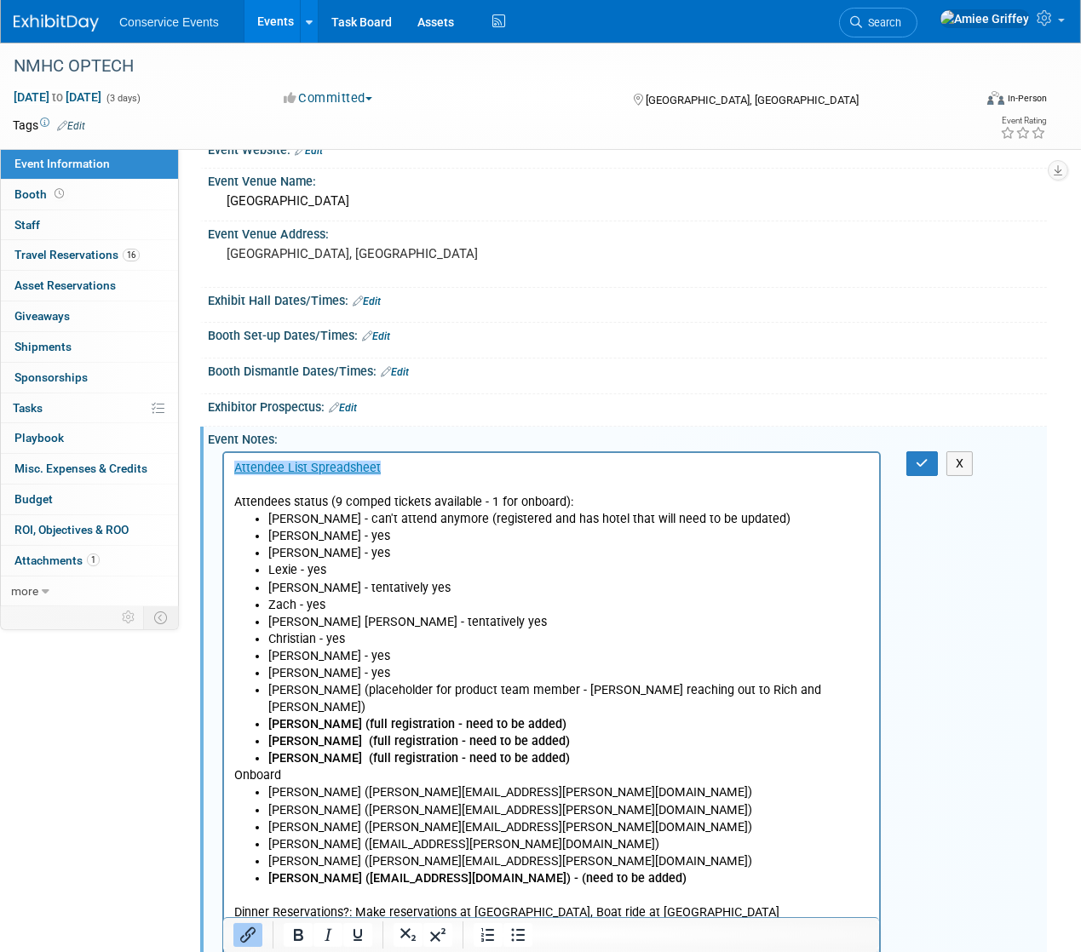
click at [474, 514] on li "[PERSON_NAME] - can't attend anymore (registered and has hotel that will need t…" at bounding box center [567, 518] width 601 height 17
drag, startPoint x: 570, startPoint y: 502, endPoint x: 334, endPoint y: 501, distance: 236.0
click at [334, 501] on p "Attendee List Spreadsheet Attendees status (9 comped tickets available - 1 for …" at bounding box center [550, 484] width 635 height 51
click at [571, 599] on li "Zach - yes" at bounding box center [567, 604] width 601 height 17
click at [921, 463] on icon "button" at bounding box center [922, 463] width 13 height 12
